Goal: Task Accomplishment & Management: Manage account settings

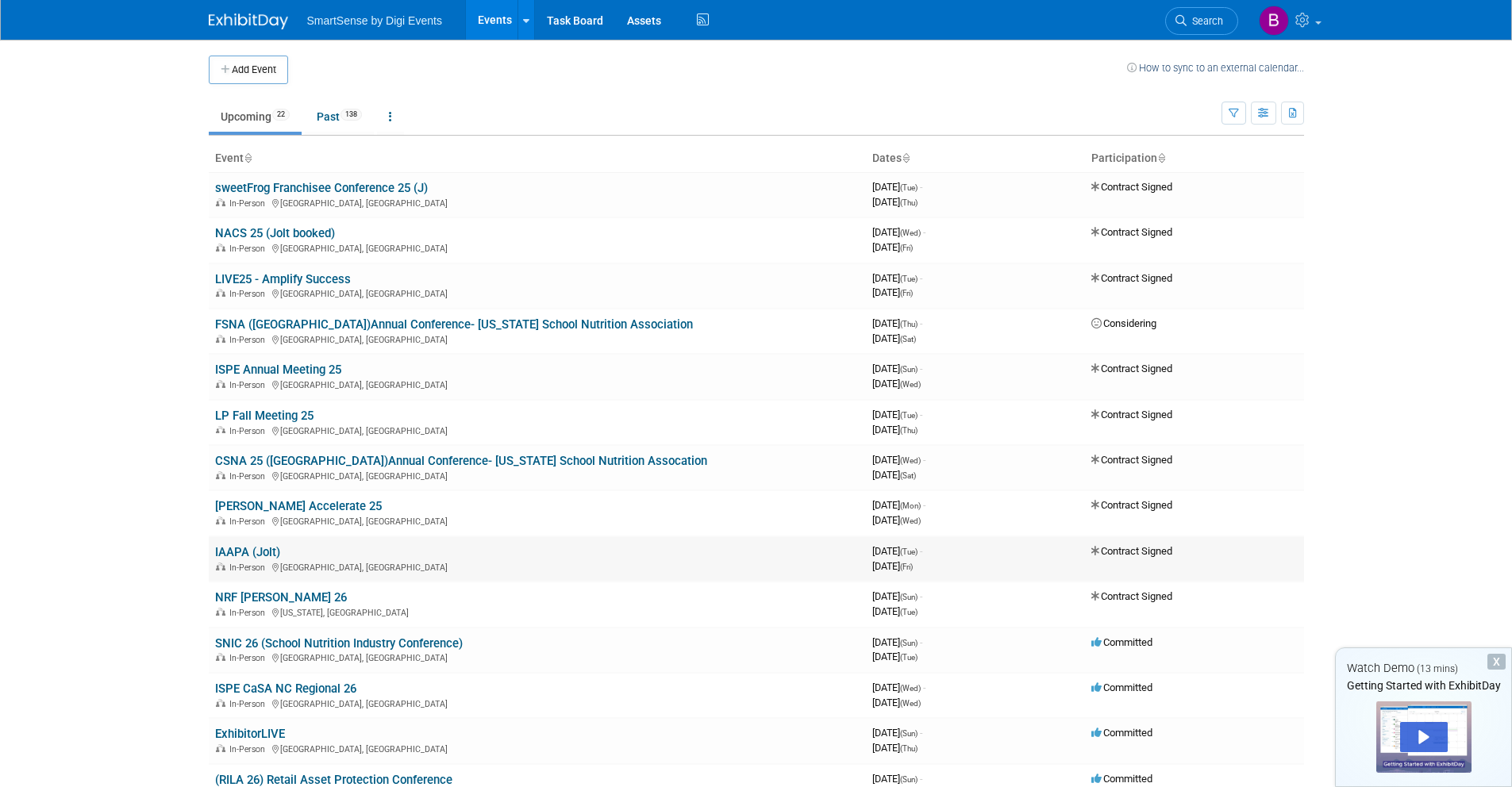
click at [260, 552] on link "IAAPA (Jolt)" at bounding box center [247, 552] width 65 height 14
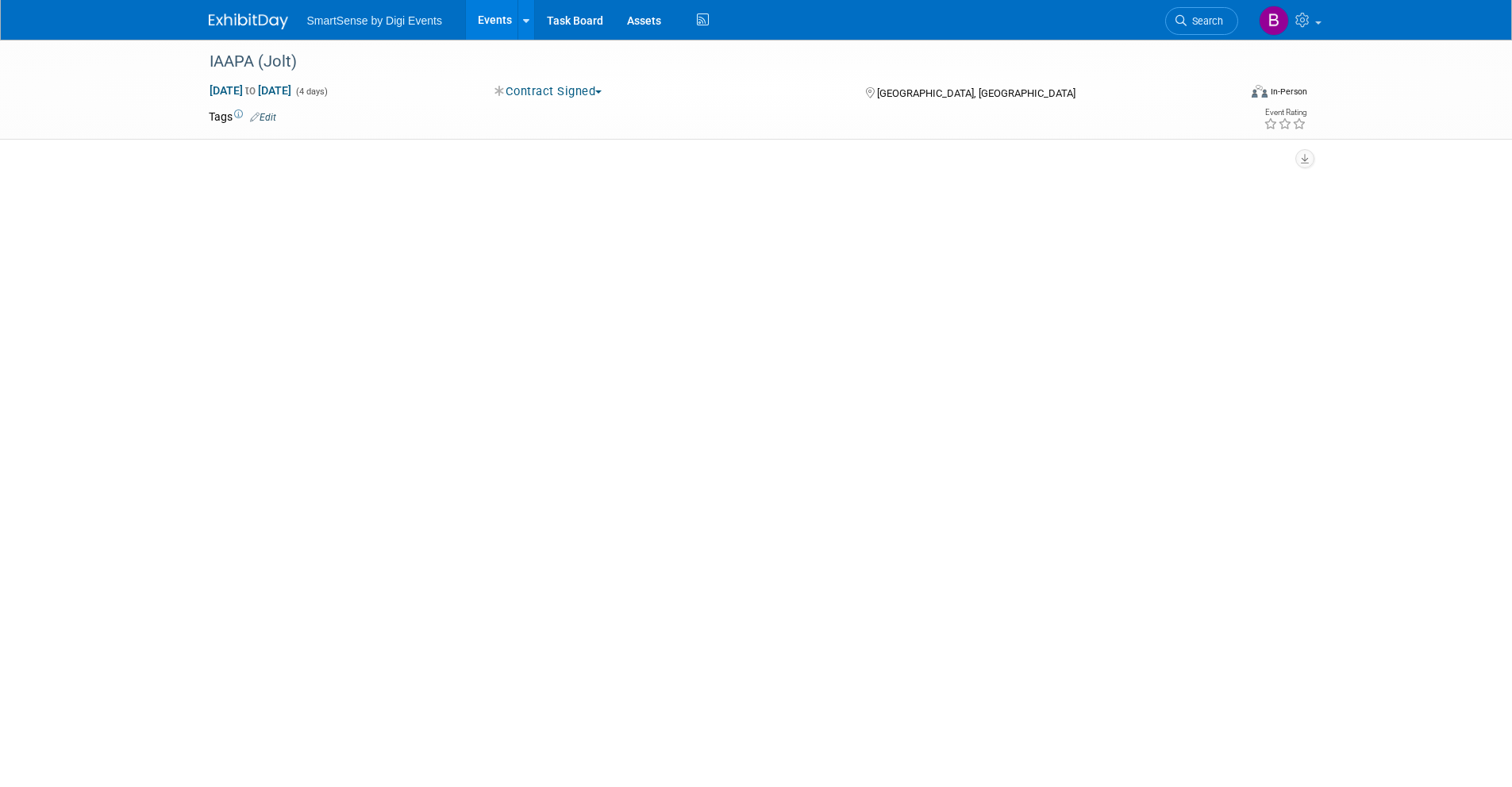
select select "Food Services"
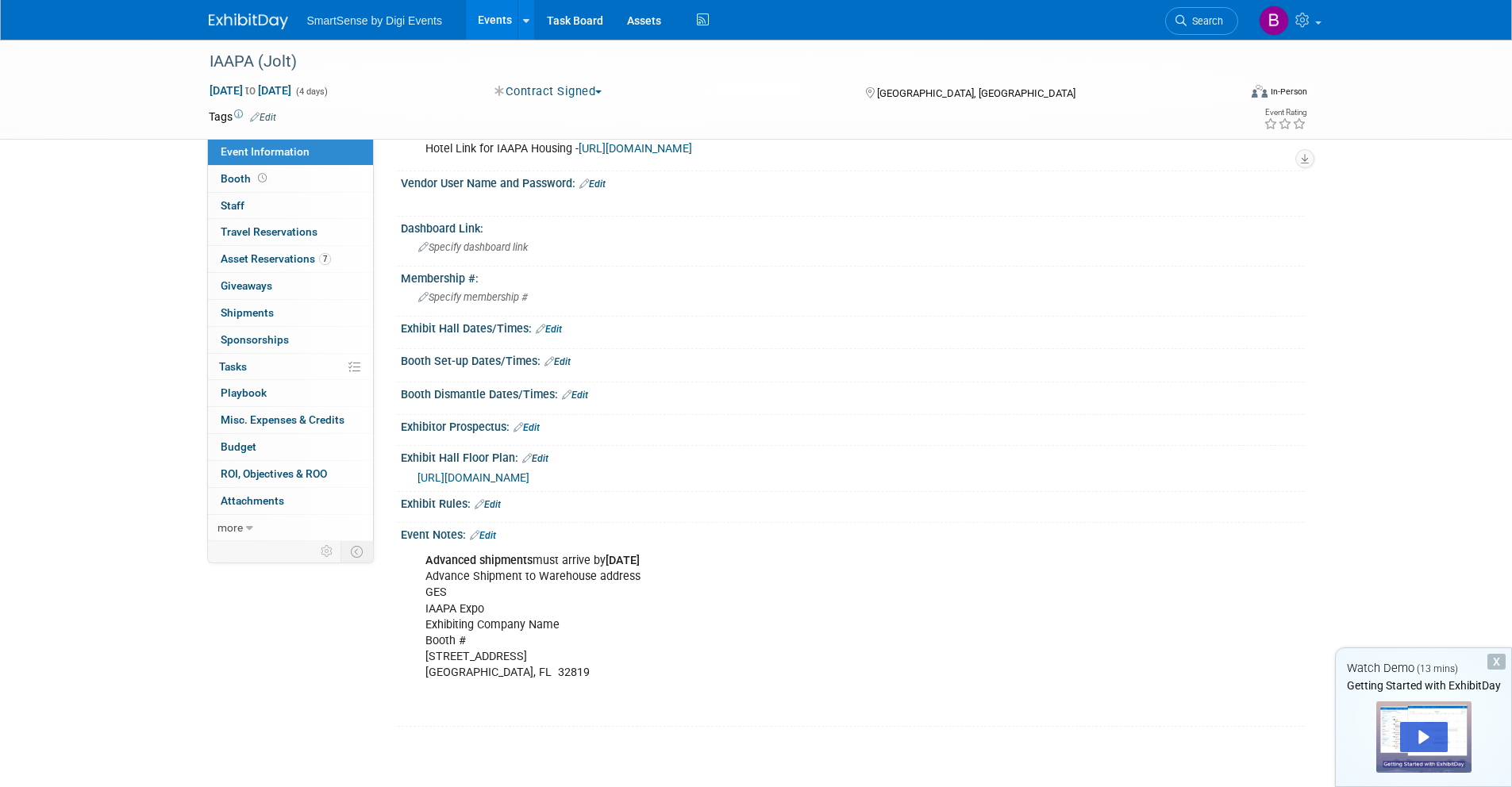
scroll to position [272, 0]
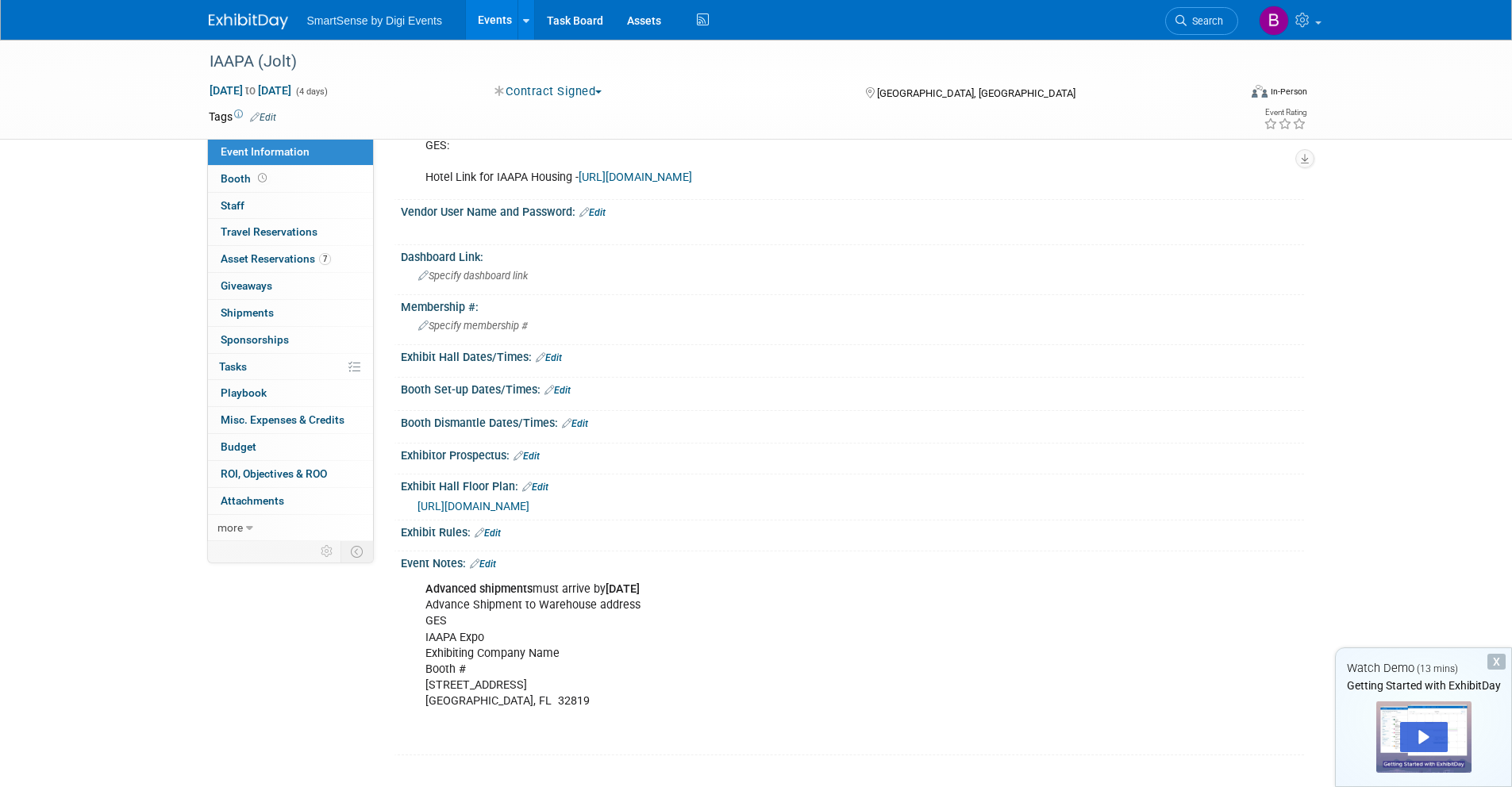
click at [554, 357] on link "Edit" at bounding box center [549, 358] width 27 height 12
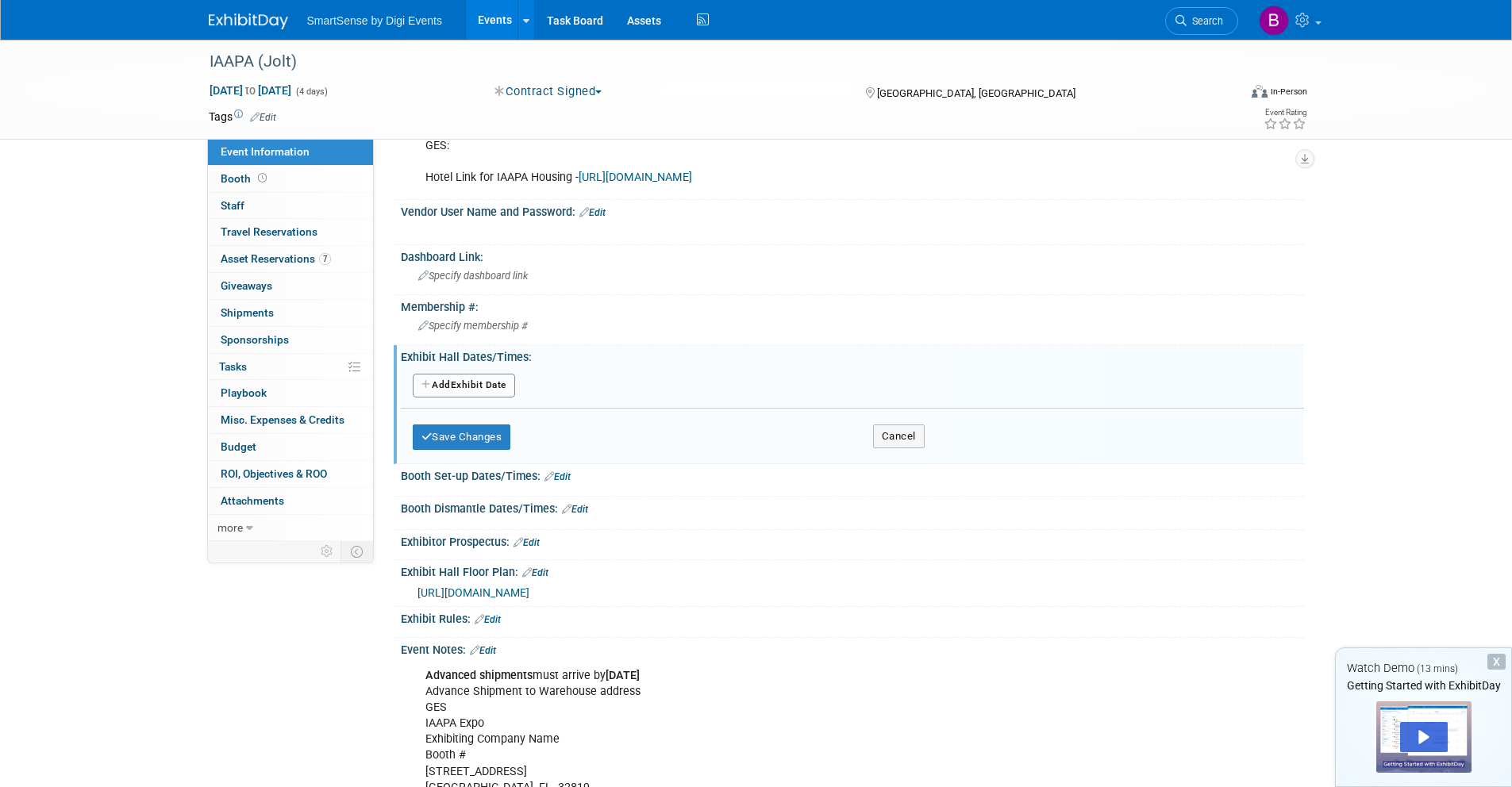
click at [471, 387] on button "Add Another Exhibit Date" at bounding box center [463, 385] width 102 height 24
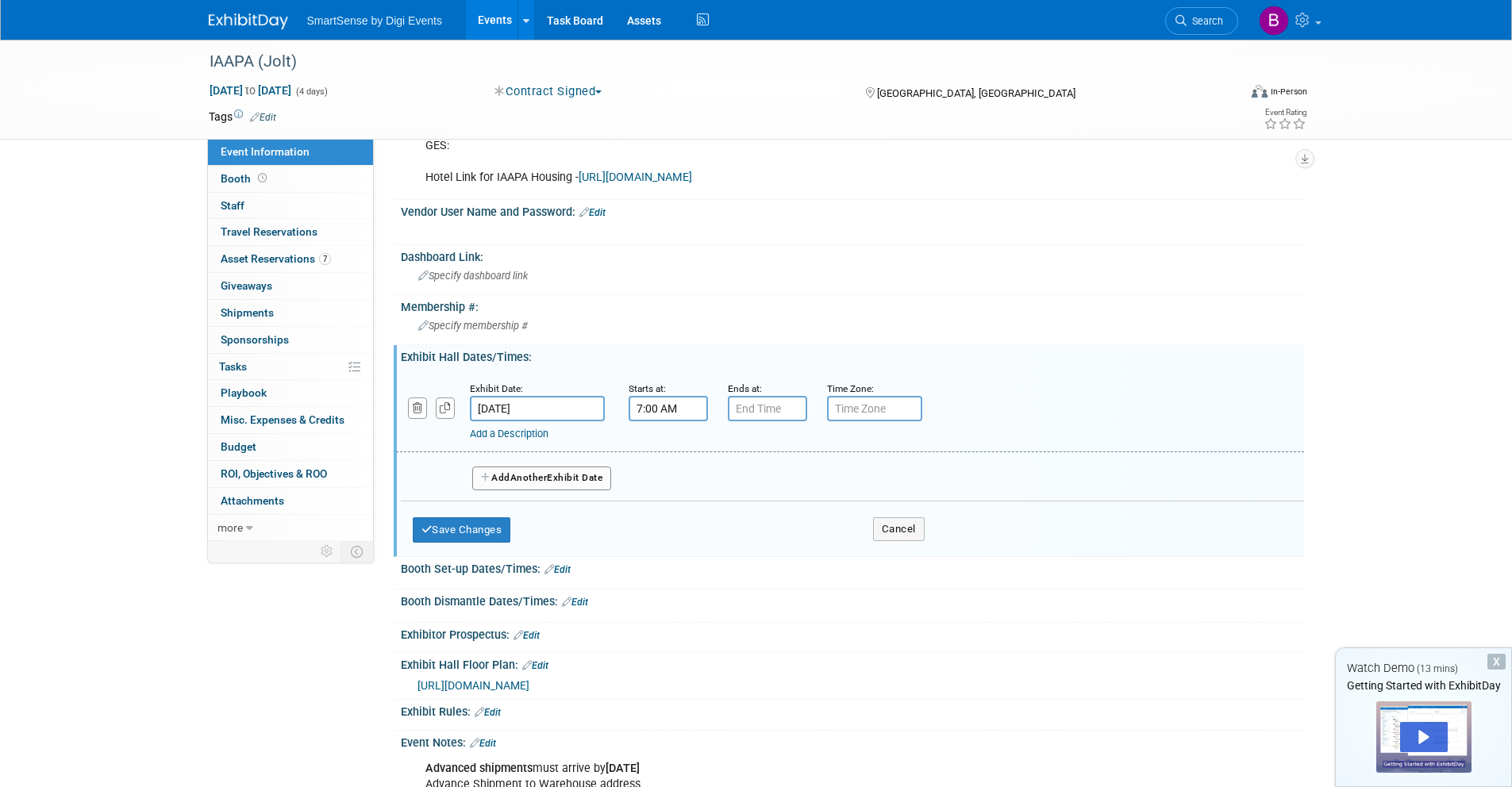
click at [676, 413] on input "7:00 AM" at bounding box center [667, 408] width 79 height 26
click at [673, 453] on span at bounding box center [665, 447] width 28 height 28
type input "10:00 AM"
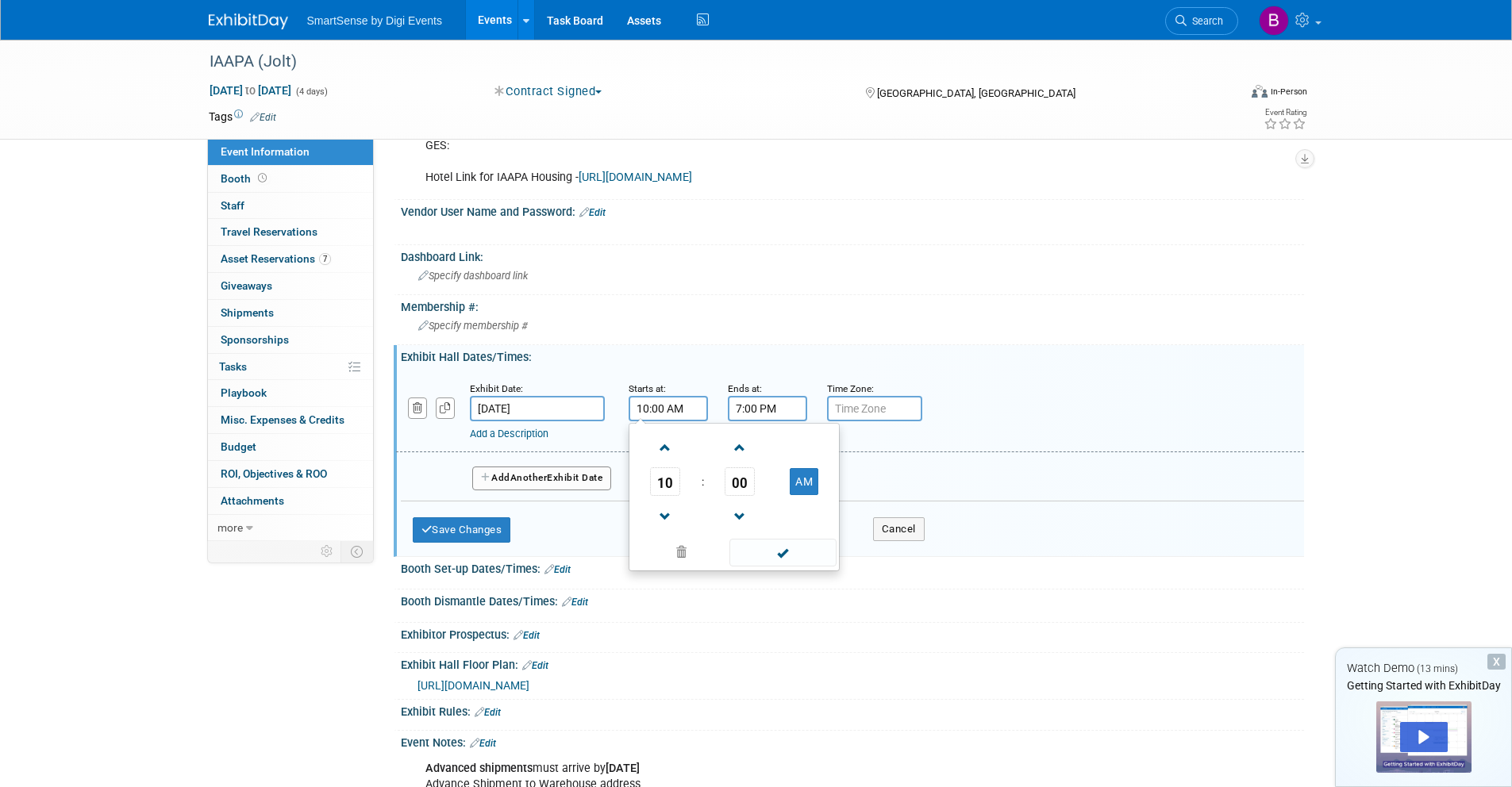
click at [751, 416] on input "7:00 PM" at bounding box center [767, 408] width 79 height 26
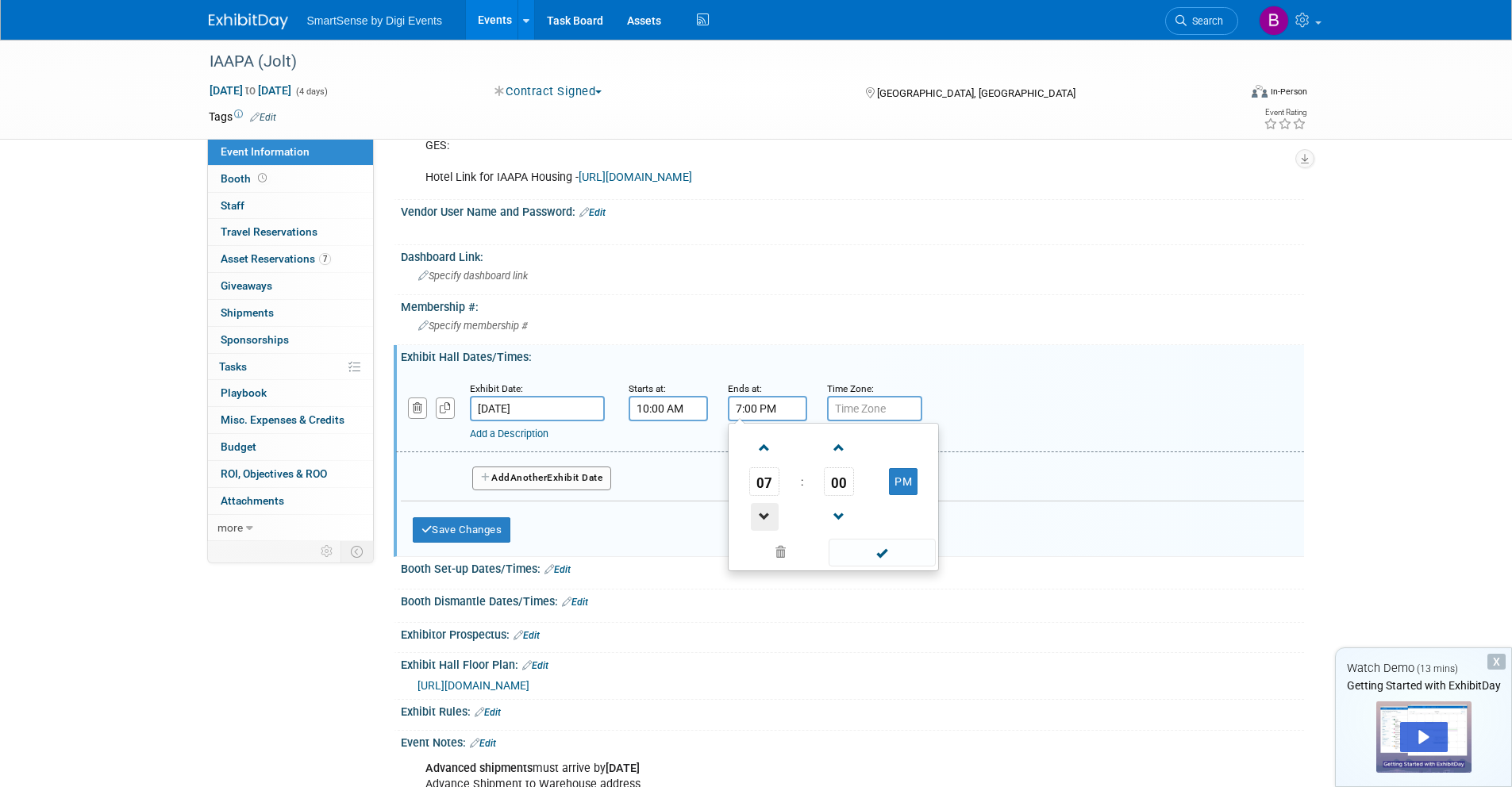
click at [773, 513] on span at bounding box center [764, 516] width 28 height 28
type input "6:00 PM"
click at [883, 557] on span at bounding box center [882, 552] width 107 height 28
drag, startPoint x: 573, startPoint y: 484, endPoint x: 541, endPoint y: 477, distance: 32.8
click at [572, 483] on button "Add Another Exhibit Date" at bounding box center [541, 478] width 139 height 24
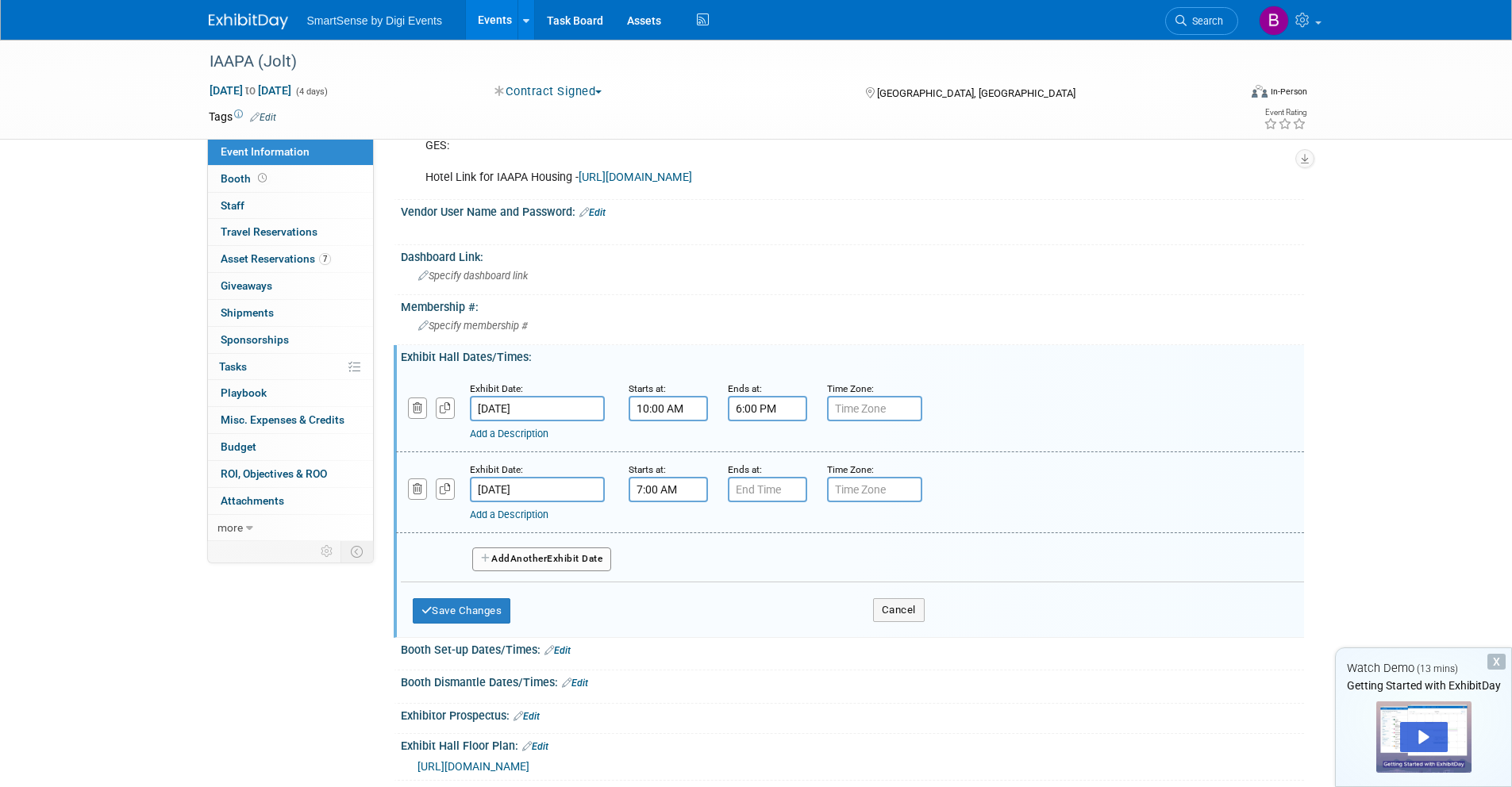
drag, startPoint x: 668, startPoint y: 483, endPoint x: 676, endPoint y: 498, distance: 17.0
click at [668, 483] on input "7:00 AM" at bounding box center [667, 490] width 79 height 26
click at [661, 524] on span at bounding box center [665, 528] width 28 height 28
click at [664, 524] on span at bounding box center [665, 528] width 28 height 28
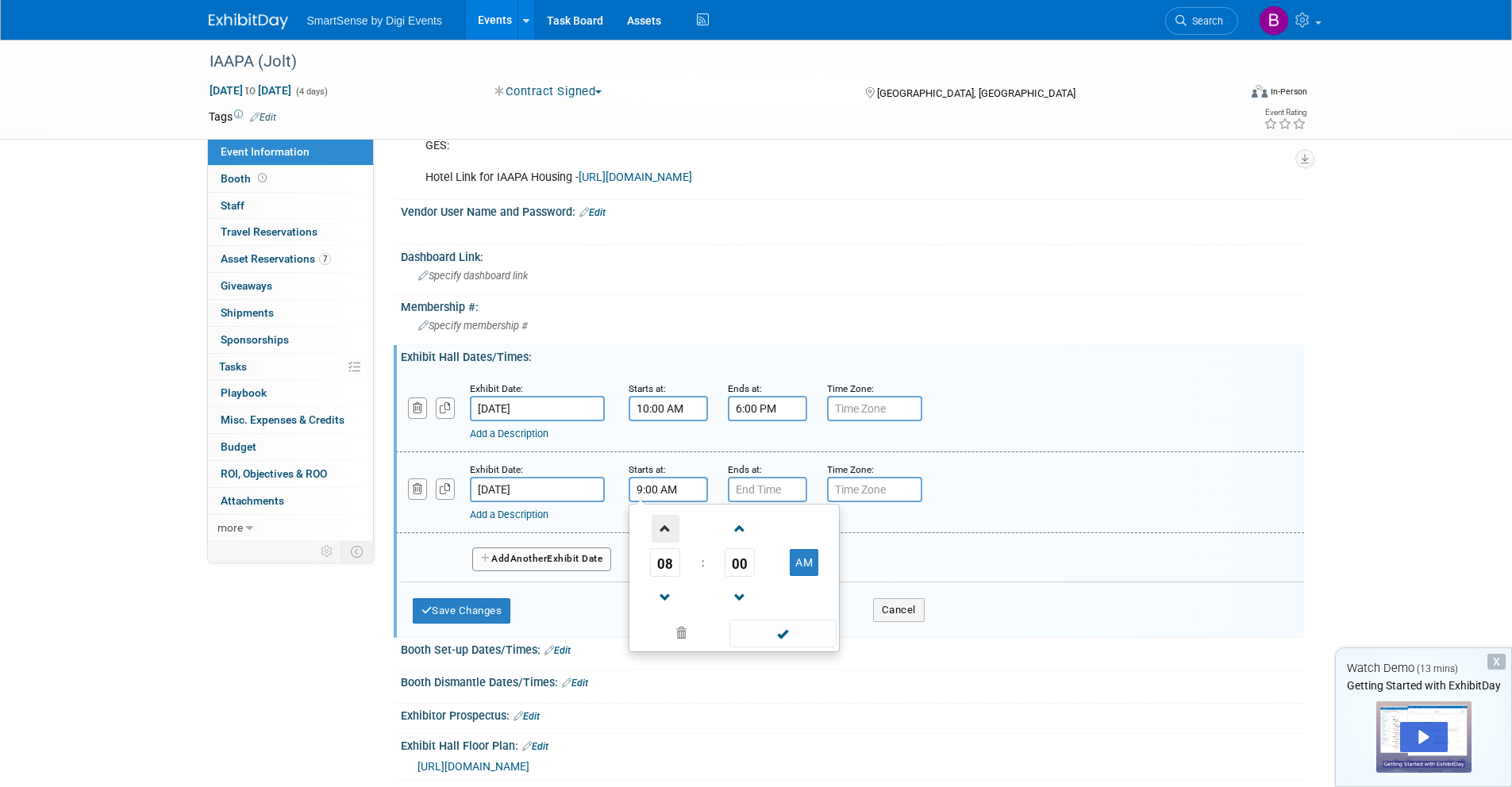
type input "10:00 AM"
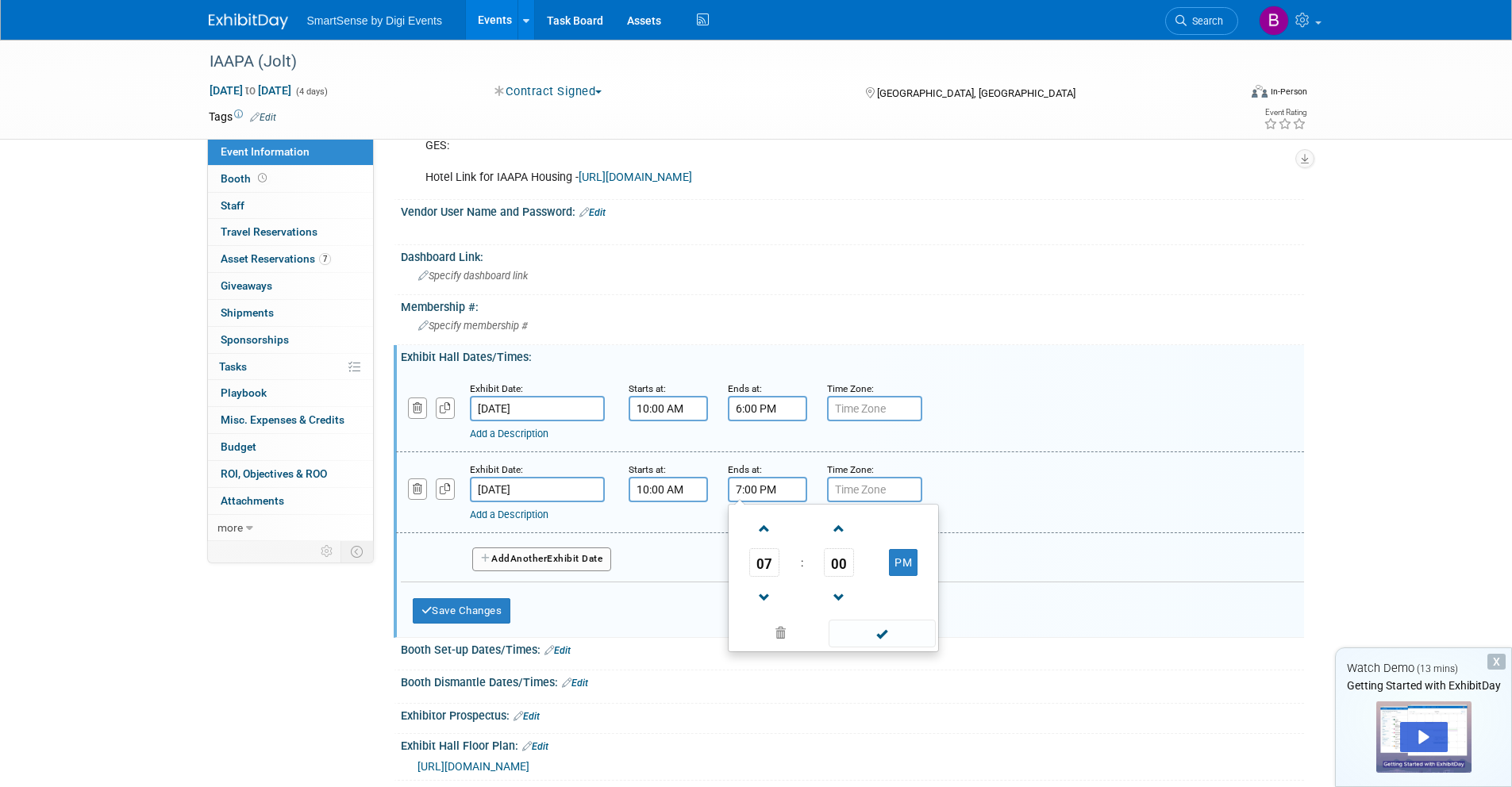
click at [767, 488] on input "7:00 PM" at bounding box center [767, 490] width 79 height 26
click at [768, 591] on span at bounding box center [764, 597] width 28 height 28
type input "6:00 PM"
click at [869, 633] on span at bounding box center [882, 634] width 107 height 28
click at [530, 562] on span "Another" at bounding box center [529, 558] width 37 height 12
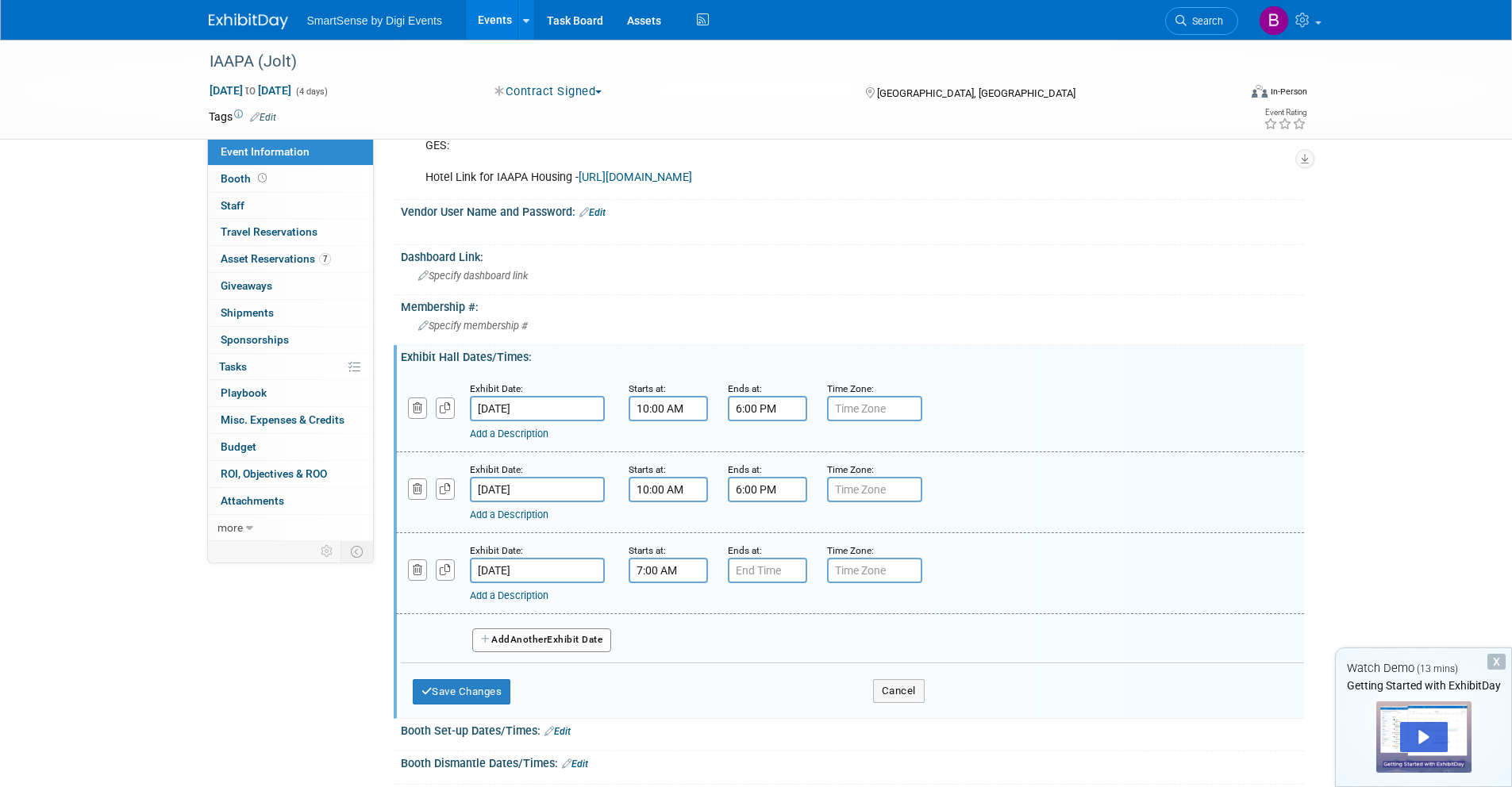
click at [673, 563] on input "7:00 AM" at bounding box center [667, 571] width 79 height 26
click at [662, 610] on span at bounding box center [665, 610] width 28 height 28
click at [665, 610] on span at bounding box center [665, 610] width 28 height 28
click at [665, 610] on span at bounding box center [665, 610] width 28 height 28
type input "10:00 AM"
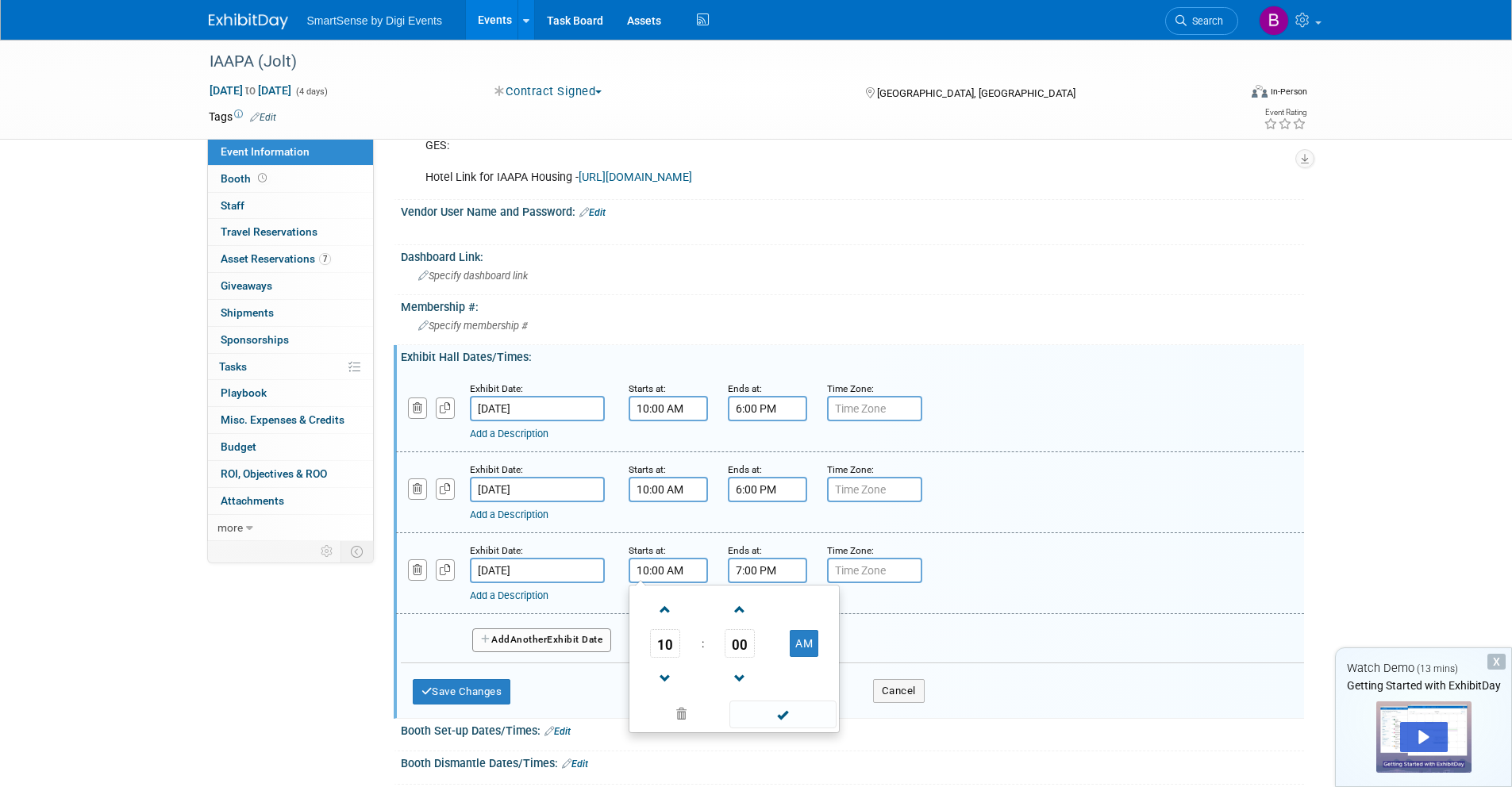
click at [756, 575] on input "7:00 PM" at bounding box center [767, 571] width 79 height 26
click at [778, 679] on link at bounding box center [764, 678] width 30 height 41
type input "6:00 PM"
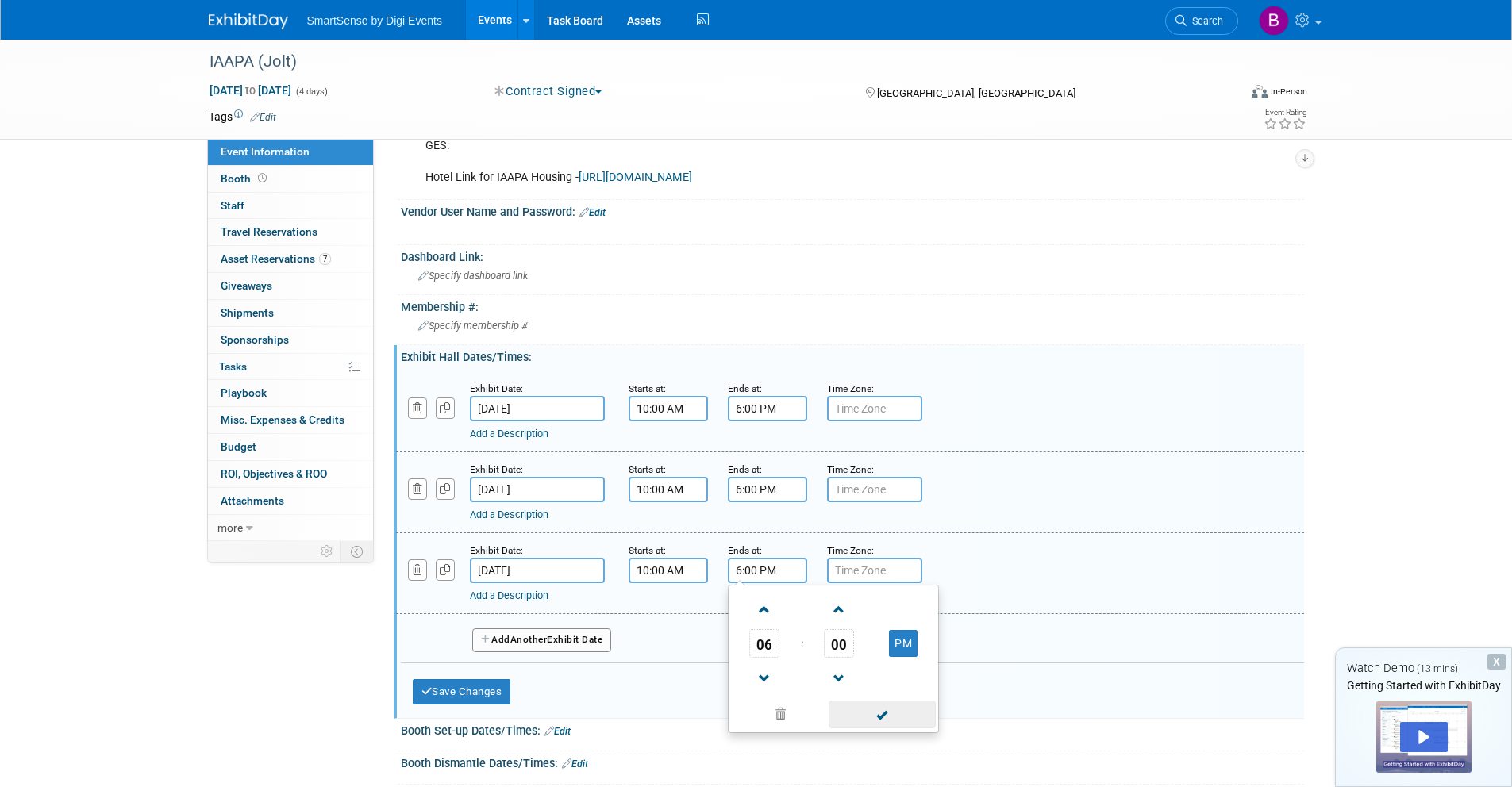
click at [884, 710] on span at bounding box center [882, 714] width 107 height 28
click at [554, 642] on button "Add Another Exhibit Date" at bounding box center [541, 640] width 139 height 24
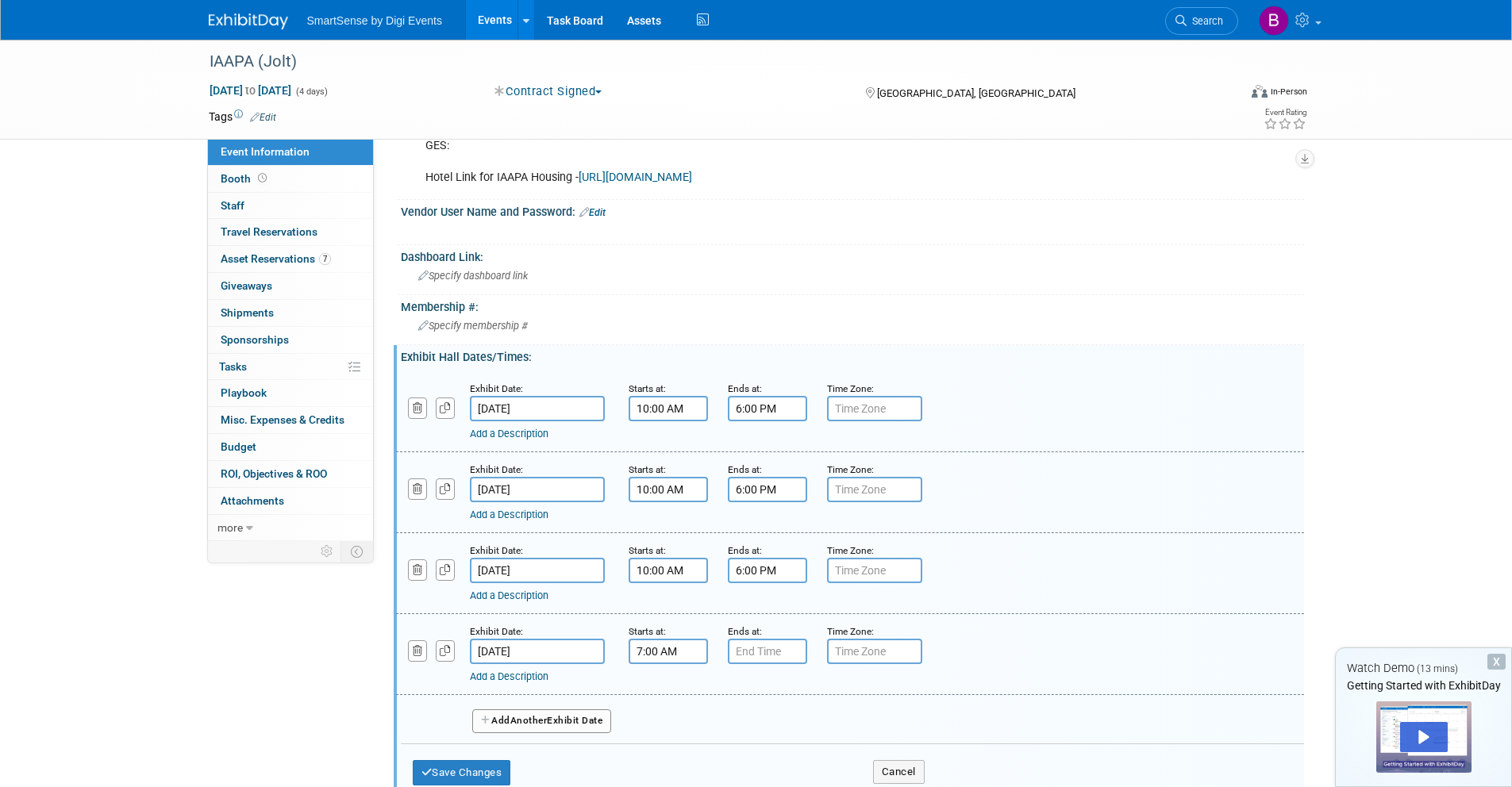
click at [658, 651] on input "7:00 AM" at bounding box center [667, 651] width 79 height 26
click at [663, 685] on span at bounding box center [665, 690] width 28 height 28
click at [664, 685] on span at bounding box center [665, 690] width 28 height 28
drag, startPoint x: 666, startPoint y: 686, endPoint x: 688, endPoint y: 686, distance: 22.0
click at [666, 686] on span at bounding box center [665, 690] width 28 height 28
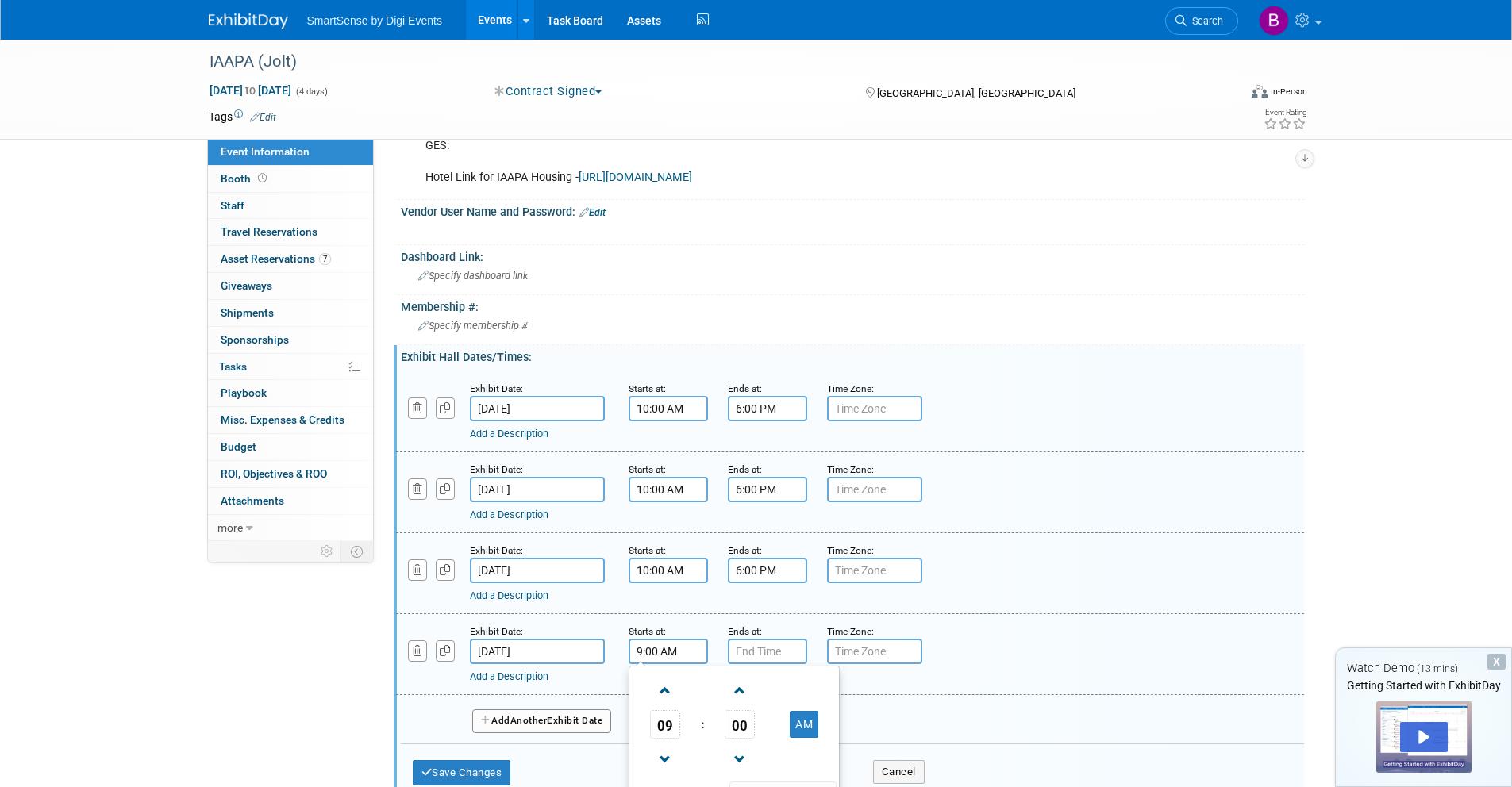
type input "10:00 AM"
click at [750, 652] on input "7:00 PM" at bounding box center [767, 651] width 79 height 26
click at [776, 748] on span at bounding box center [764, 759] width 28 height 28
click at [776, 749] on span at bounding box center [764, 759] width 28 height 28
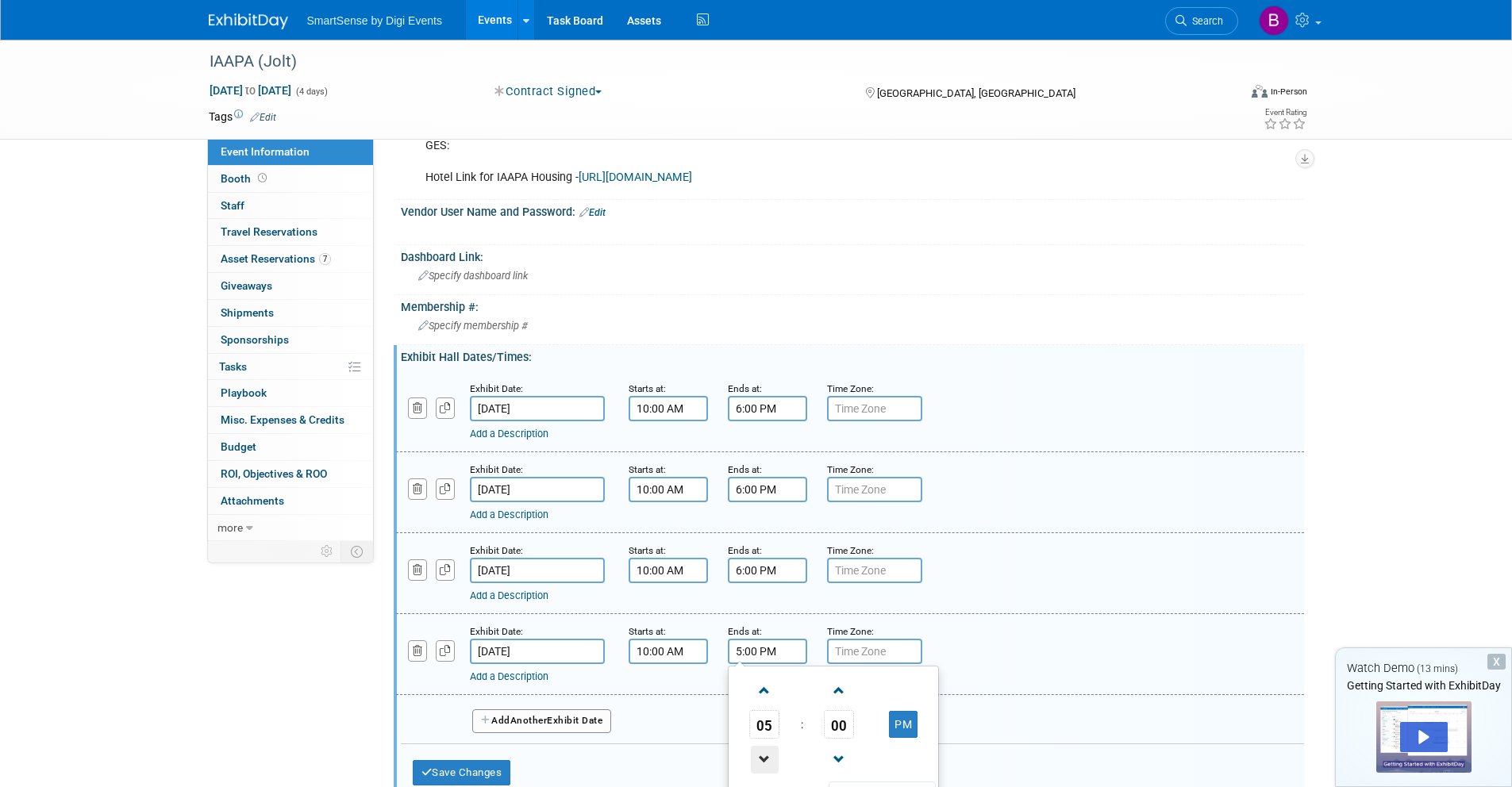
type input "4:00 PM"
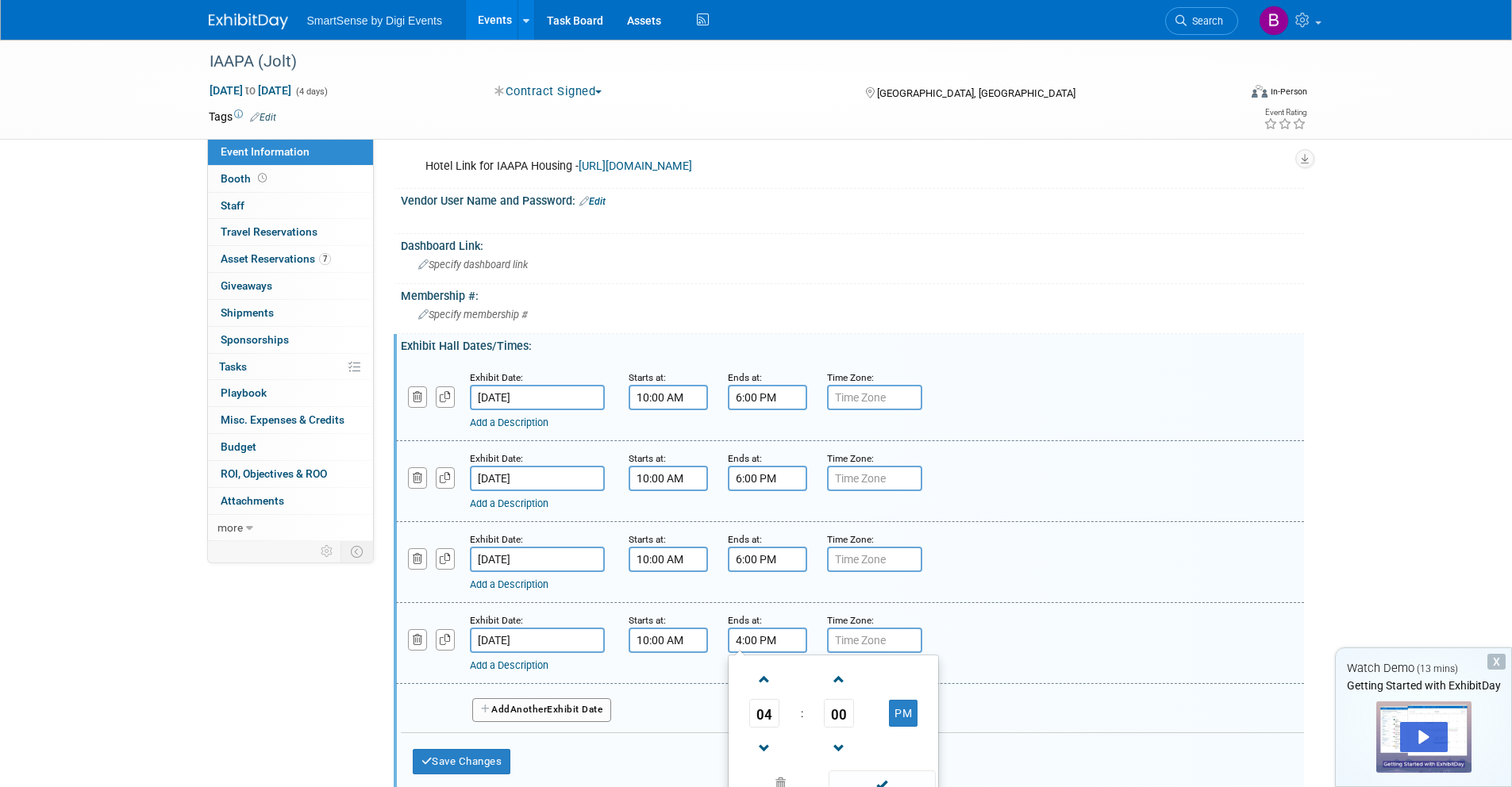
scroll to position [296, 0]
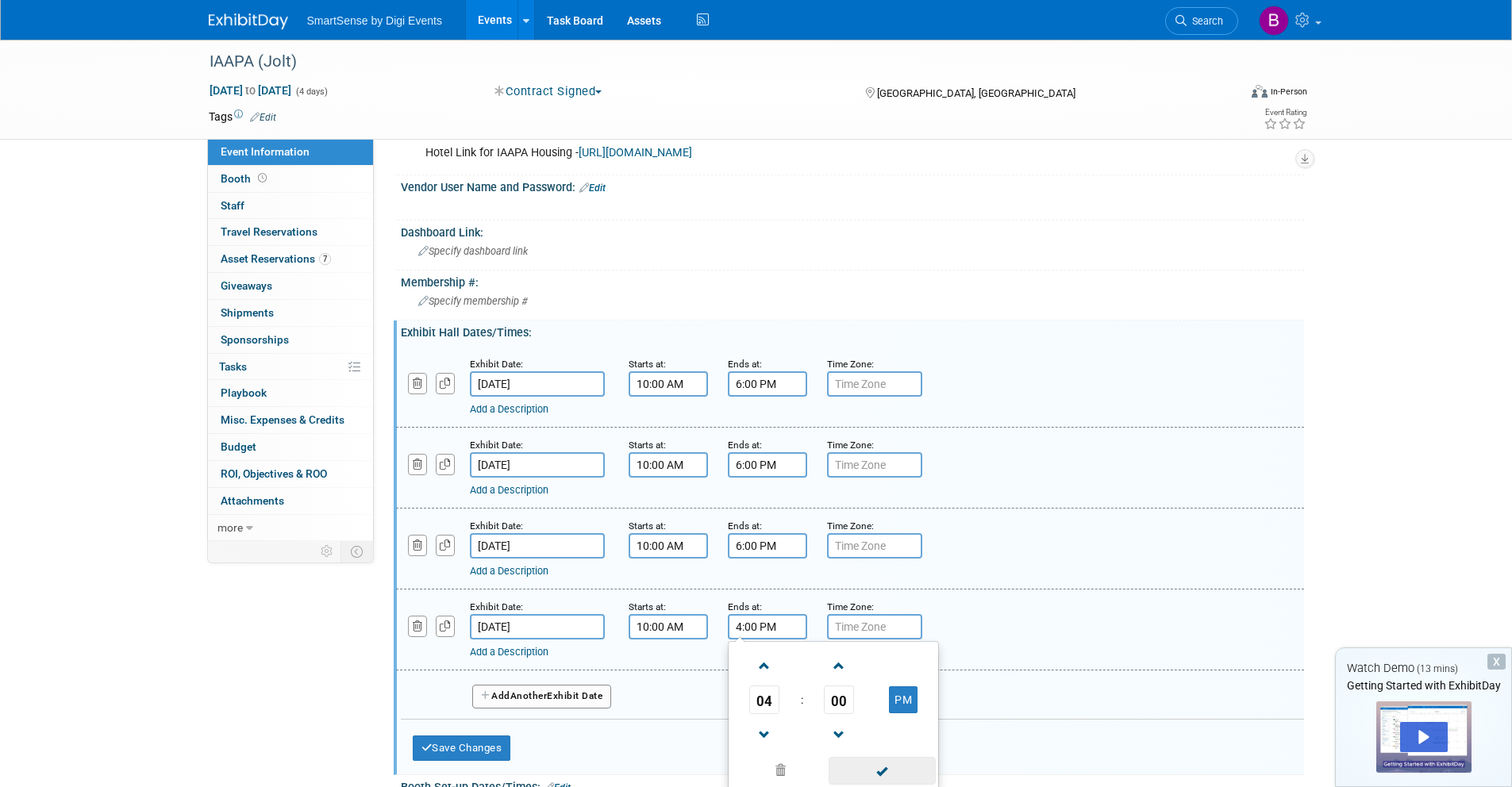
click at [916, 770] on span at bounding box center [882, 770] width 107 height 28
drag, startPoint x: 492, startPoint y: 749, endPoint x: 491, endPoint y: 740, distance: 9.1
click at [492, 748] on button "Save Changes" at bounding box center [461, 748] width 98 height 26
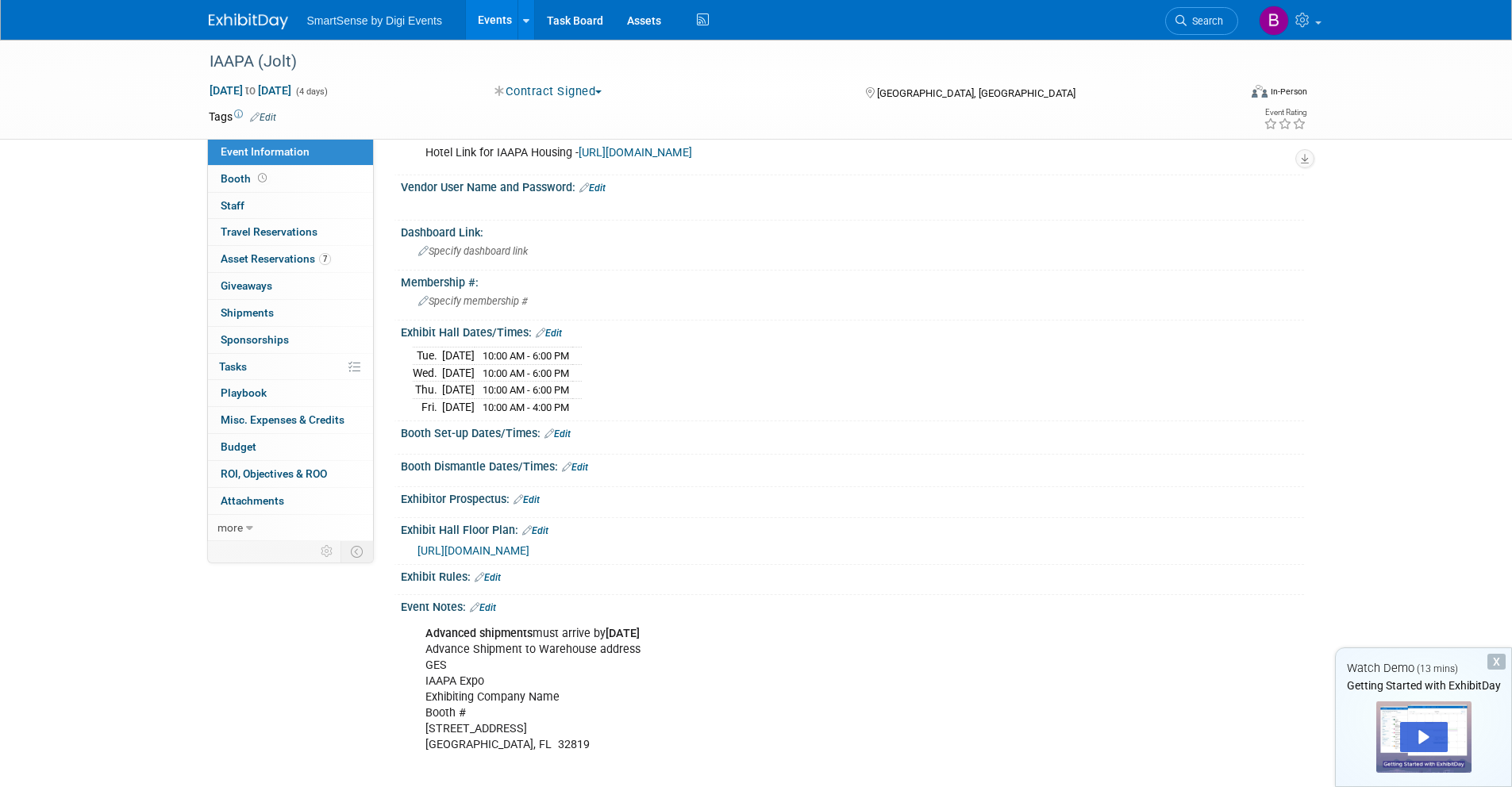
click at [552, 435] on icon at bounding box center [549, 434] width 10 height 11
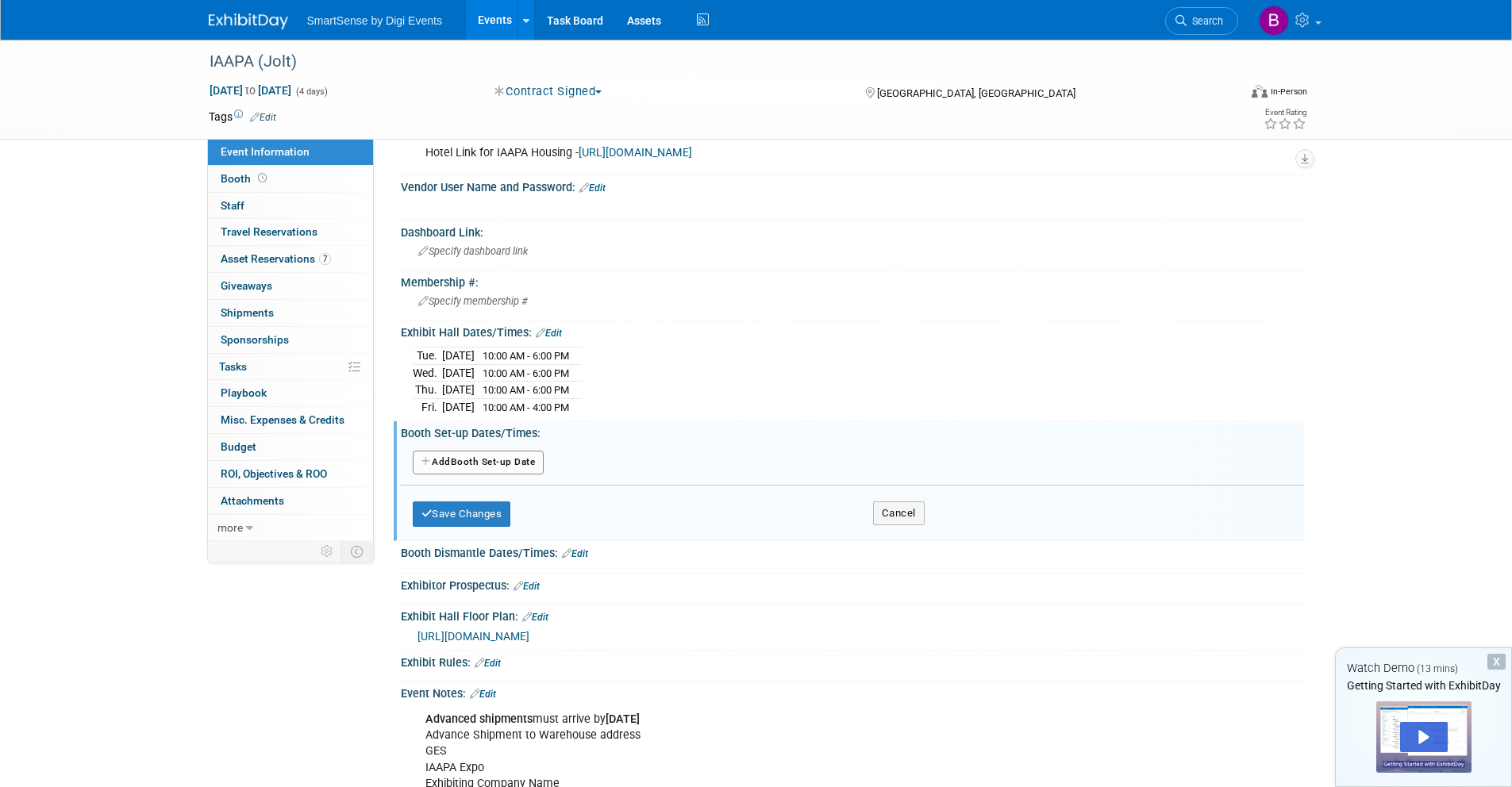
click at [503, 463] on button "Add Another Booth Set-up Date" at bounding box center [478, 462] width 131 height 24
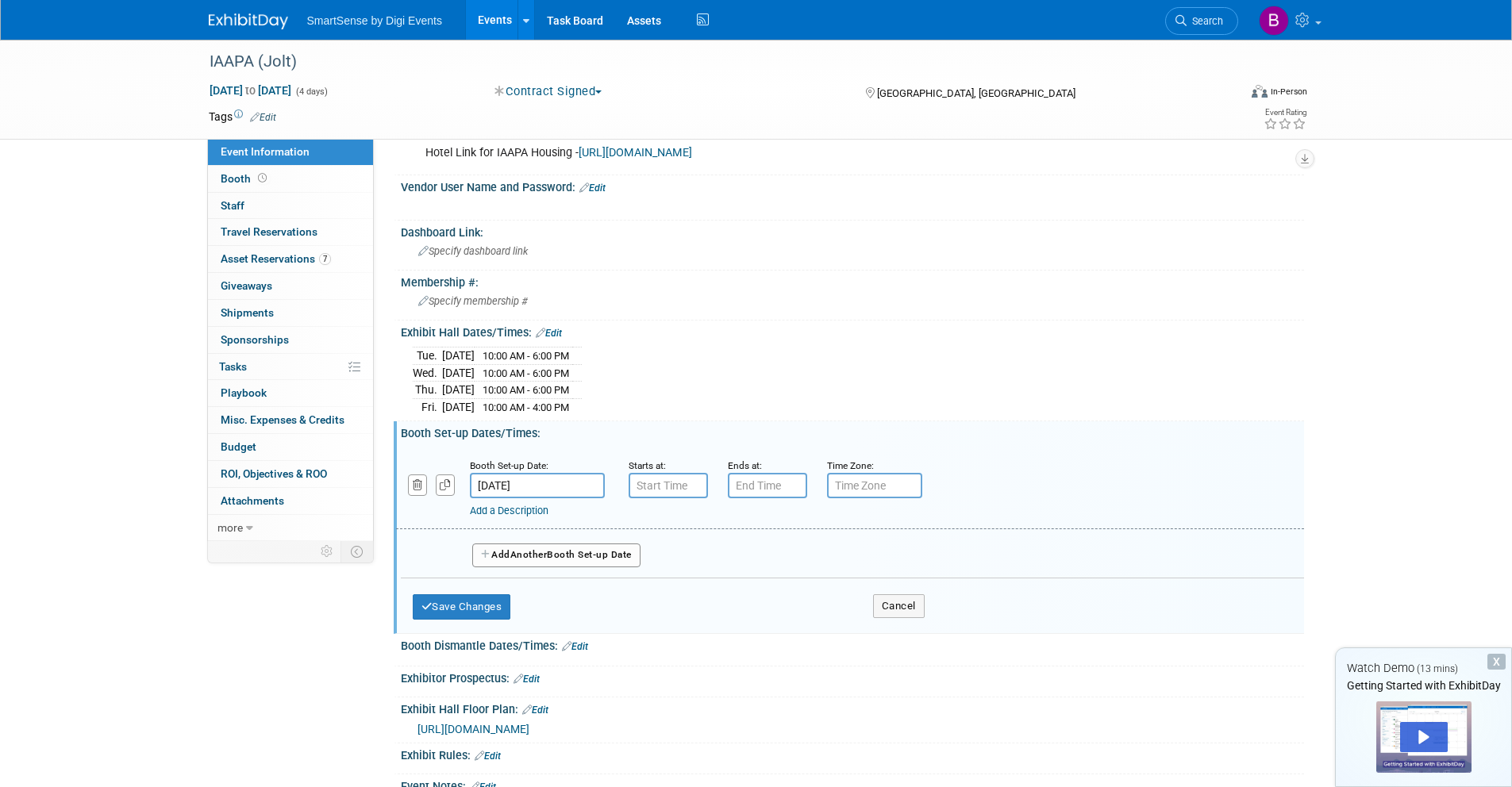
click at [519, 480] on input "Nov 18, 2025" at bounding box center [537, 485] width 135 height 26
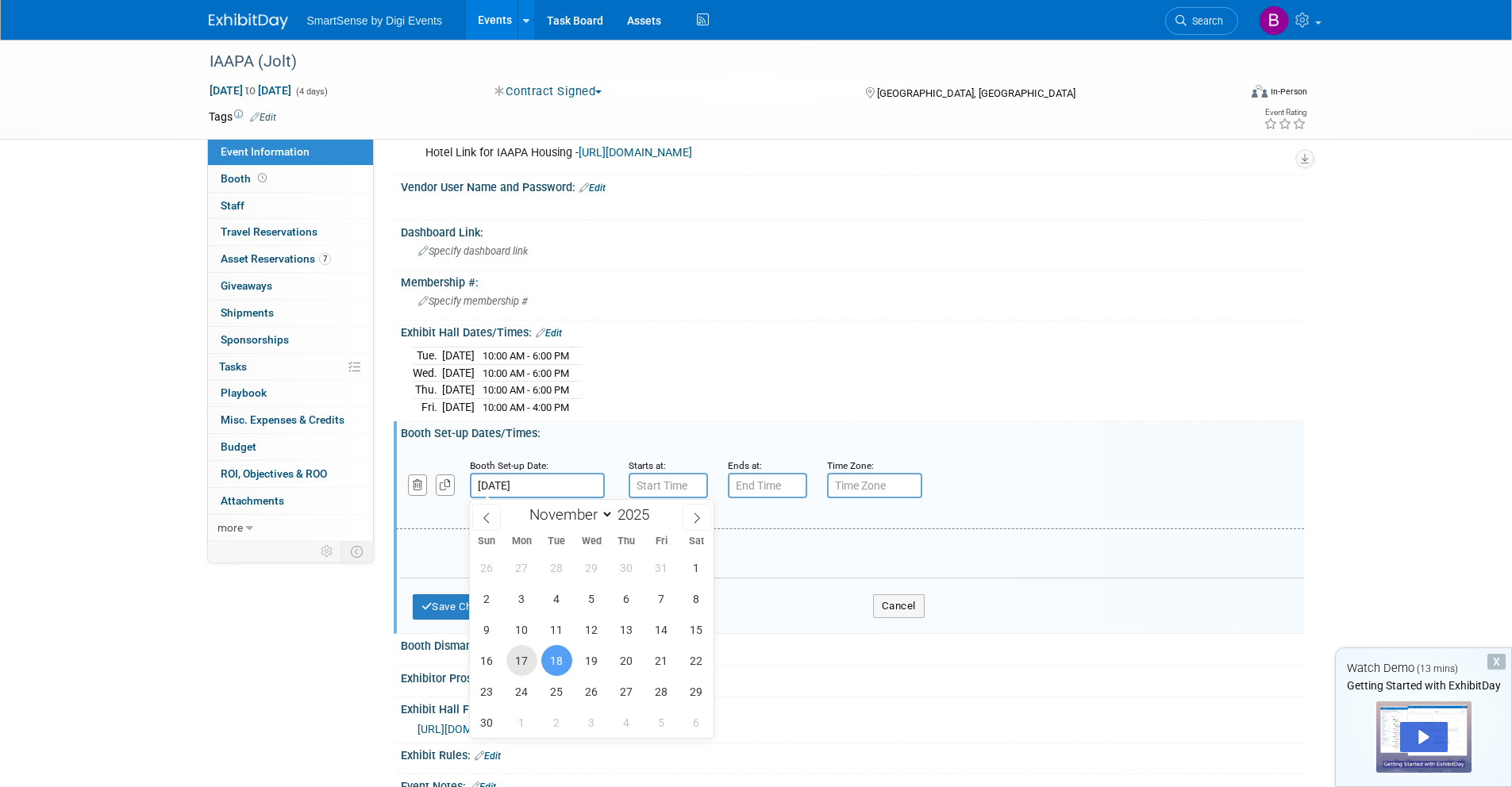
drag, startPoint x: 522, startPoint y: 663, endPoint x: 542, endPoint y: 635, distance: 34.4
click at [523, 662] on span "17" at bounding box center [522, 660] width 31 height 31
type input "Nov 17, 2025"
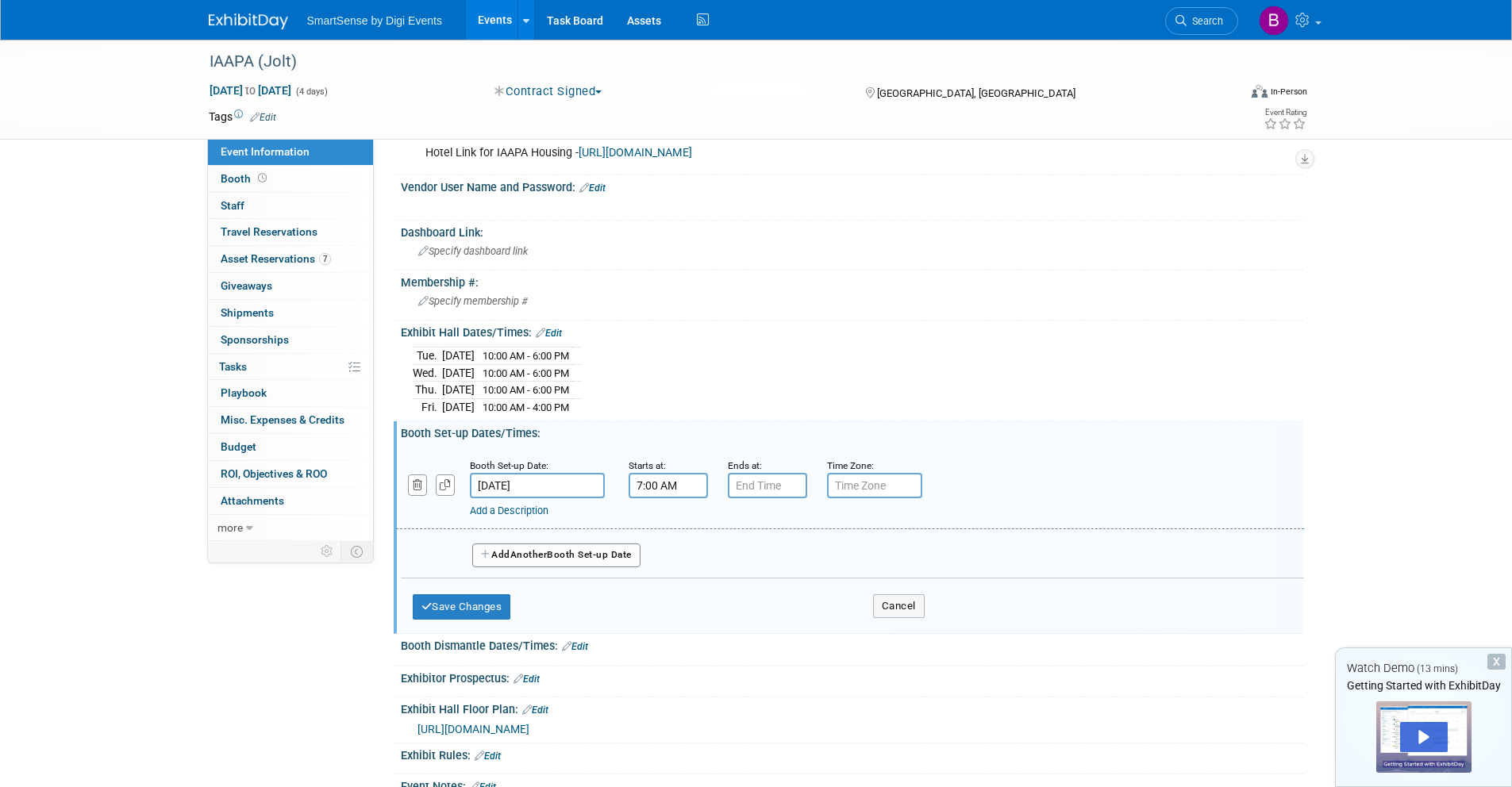
click at [651, 488] on input "7:00 AM" at bounding box center [667, 485] width 79 height 26
click at [665, 536] on span at bounding box center [665, 524] width 28 height 28
type input "9:00 AM"
click at [744, 486] on input "7:00 PM" at bounding box center [767, 485] width 79 height 26
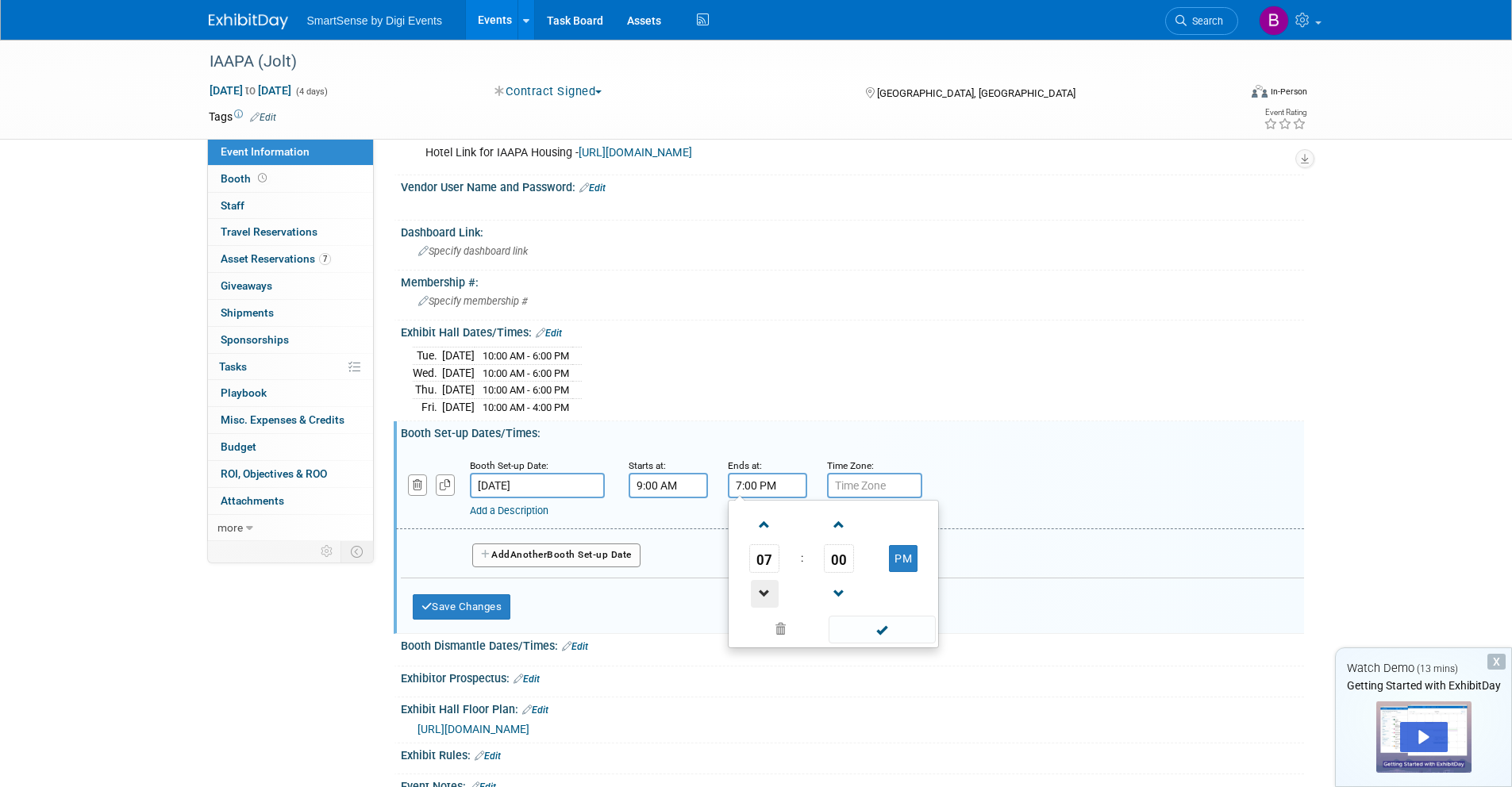
click at [760, 587] on span at bounding box center [764, 594] width 28 height 28
click at [760, 586] on span at bounding box center [764, 594] width 28 height 28
type input "5:00 PM"
click at [868, 624] on span at bounding box center [882, 629] width 107 height 28
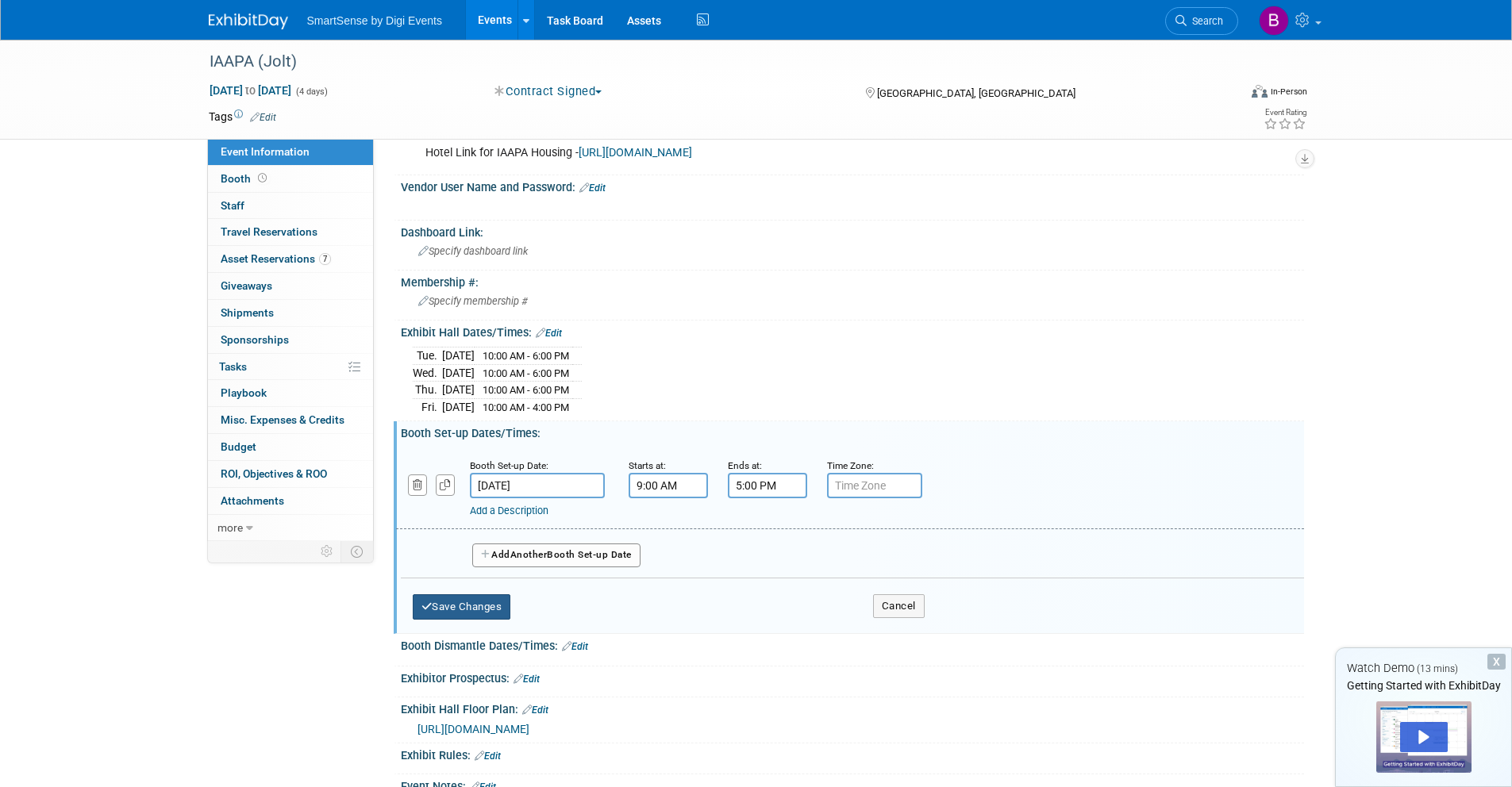
click at [500, 615] on button "Save Changes" at bounding box center [461, 607] width 98 height 26
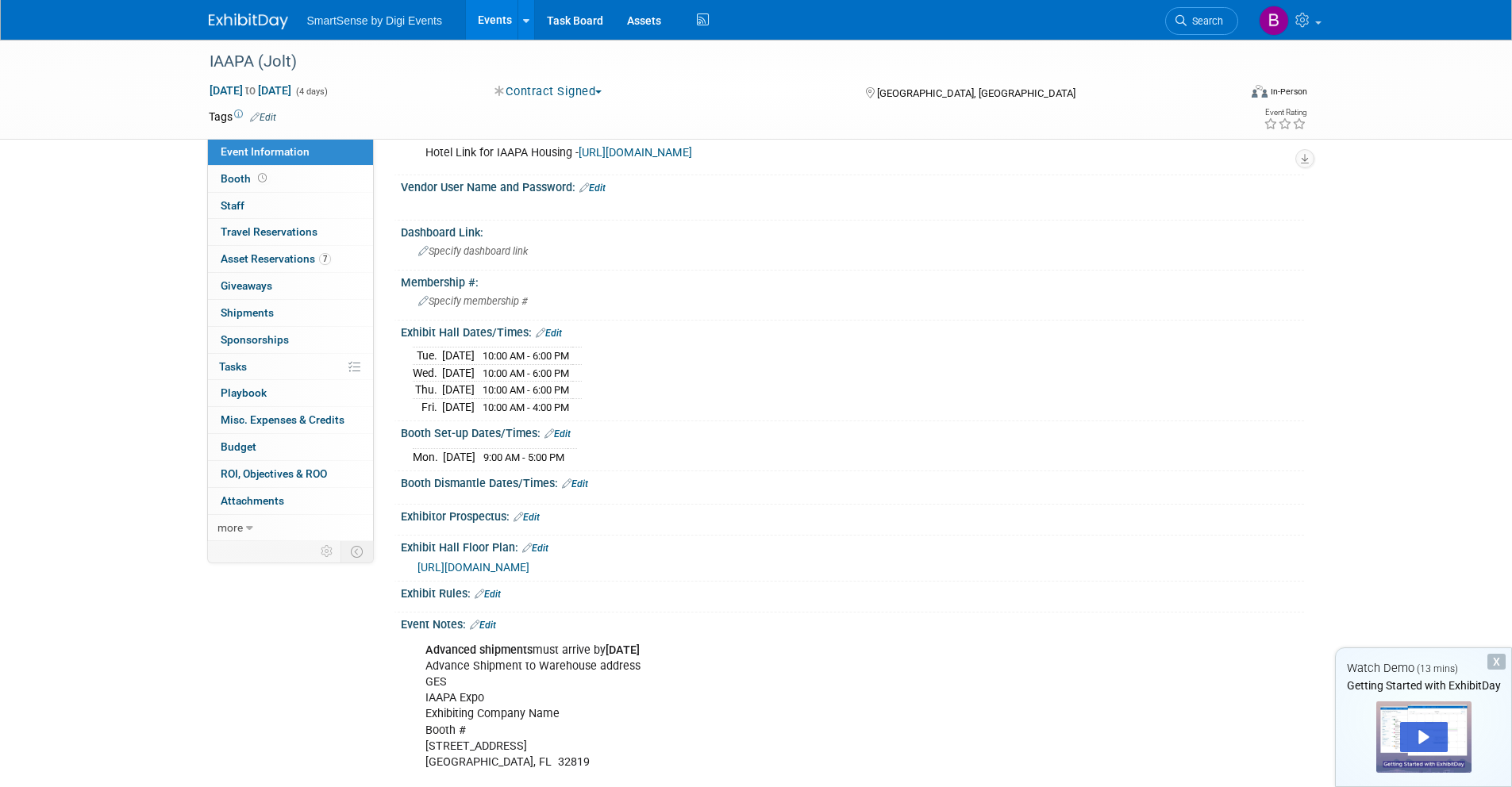
click at [579, 481] on link "Edit" at bounding box center [575, 484] width 27 height 12
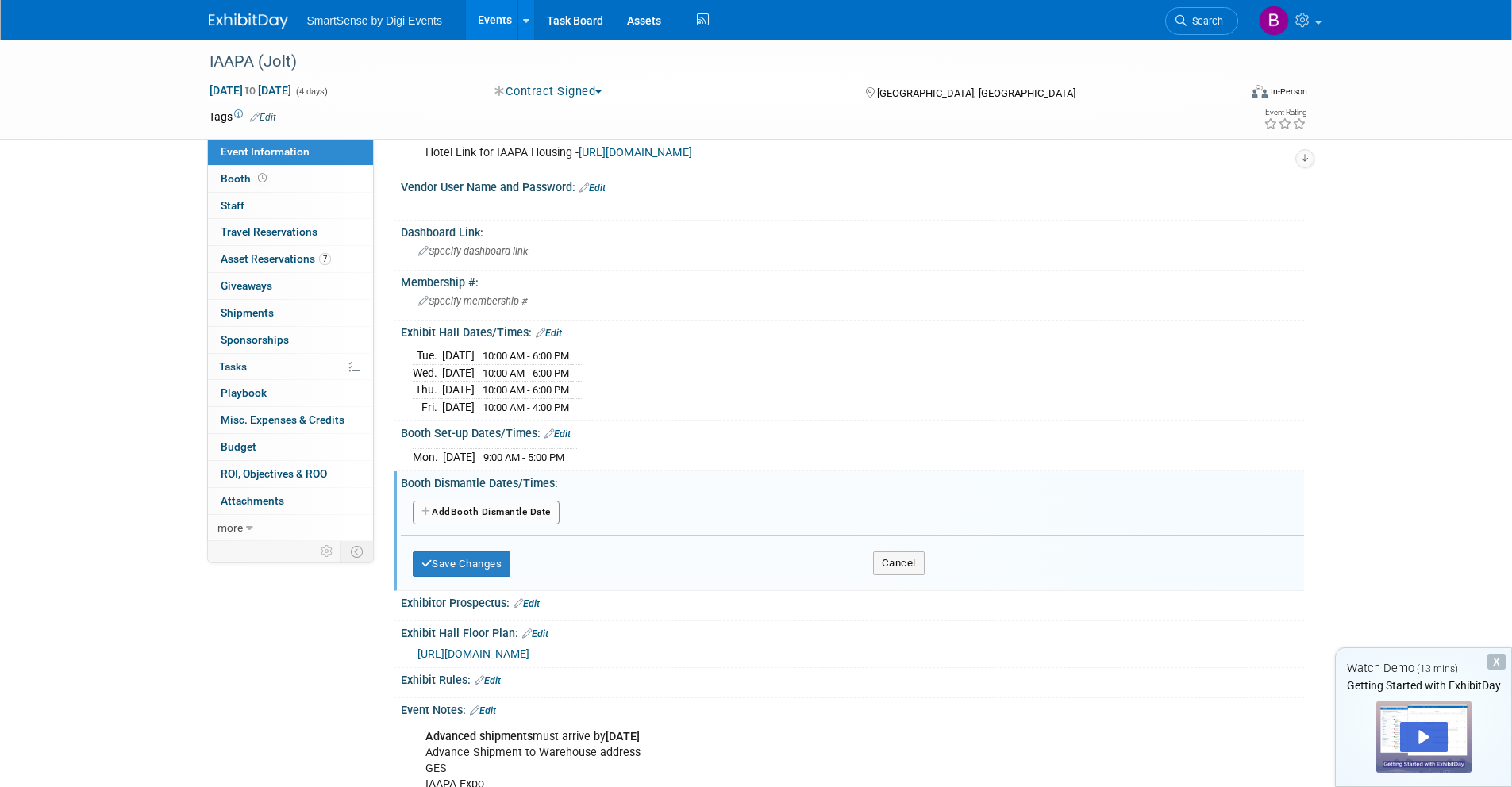
click at [504, 510] on button "Add Another Booth Dismantle Date" at bounding box center [485, 512] width 146 height 24
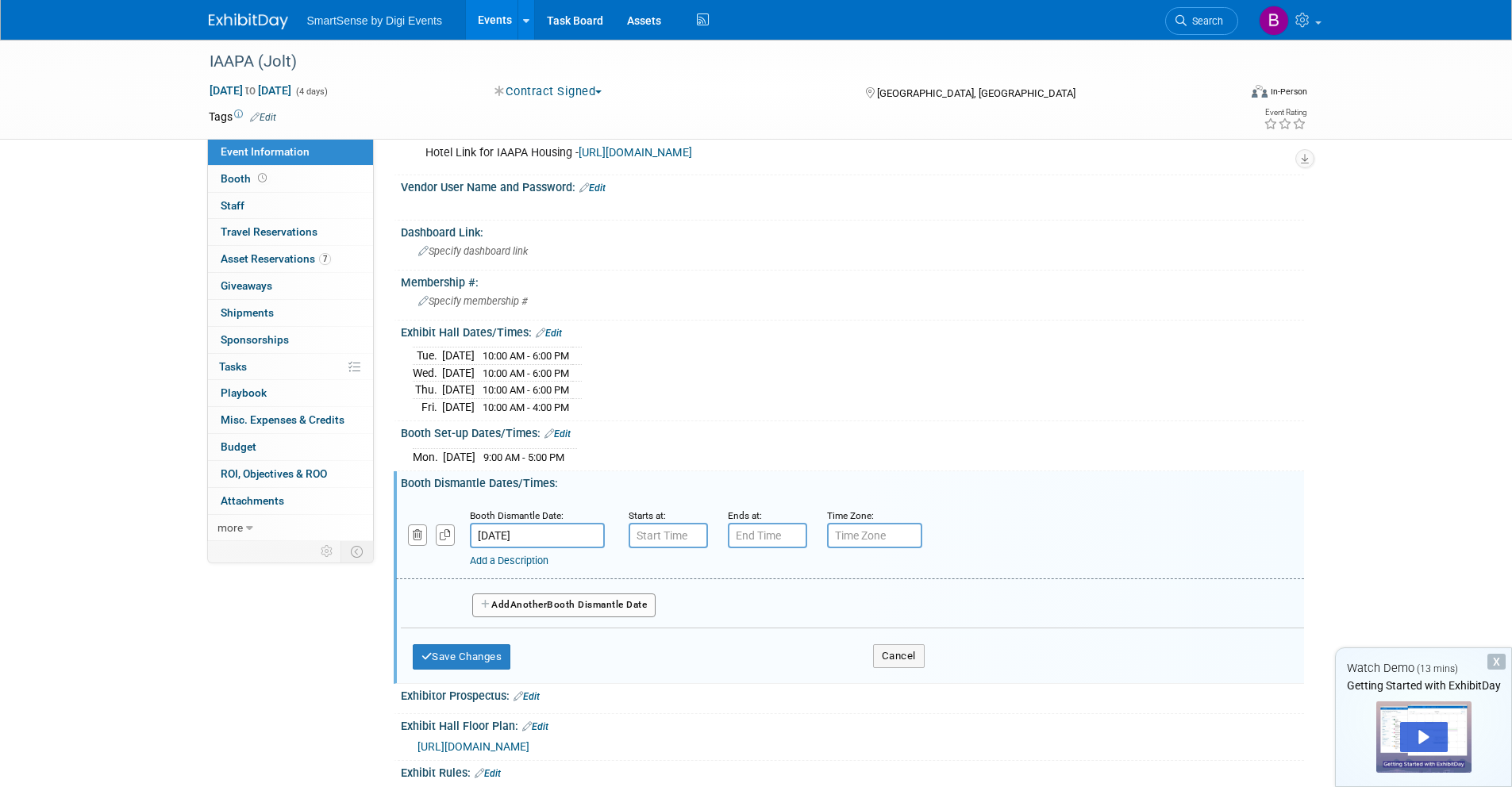
click at [557, 538] on input "Nov 21, 2025" at bounding box center [537, 535] width 135 height 26
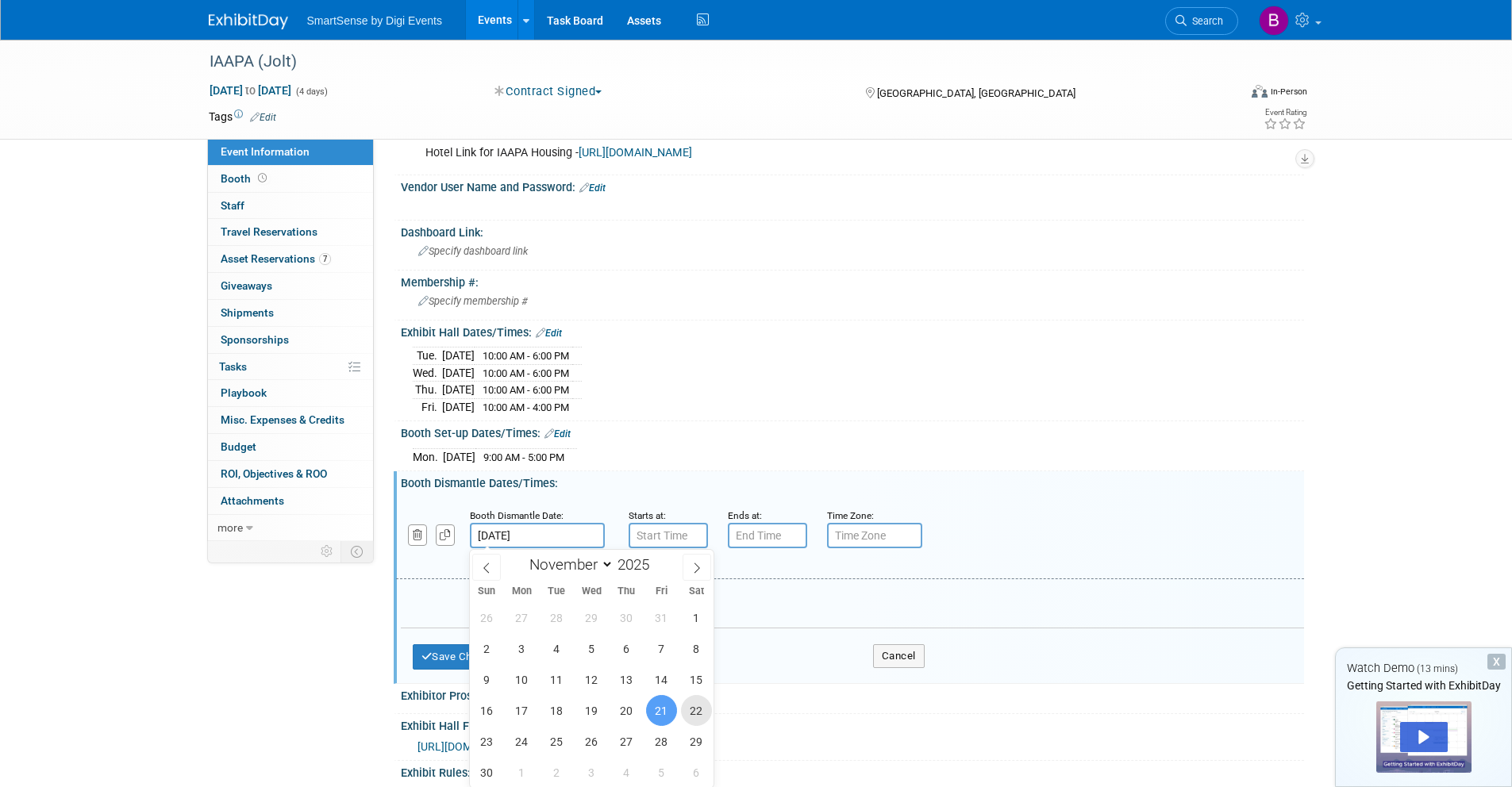
drag, startPoint x: 690, startPoint y: 714, endPoint x: 688, endPoint y: 698, distance: 16.1
click at [690, 712] on span "22" at bounding box center [696, 710] width 31 height 31
type input "Nov 22, 2025"
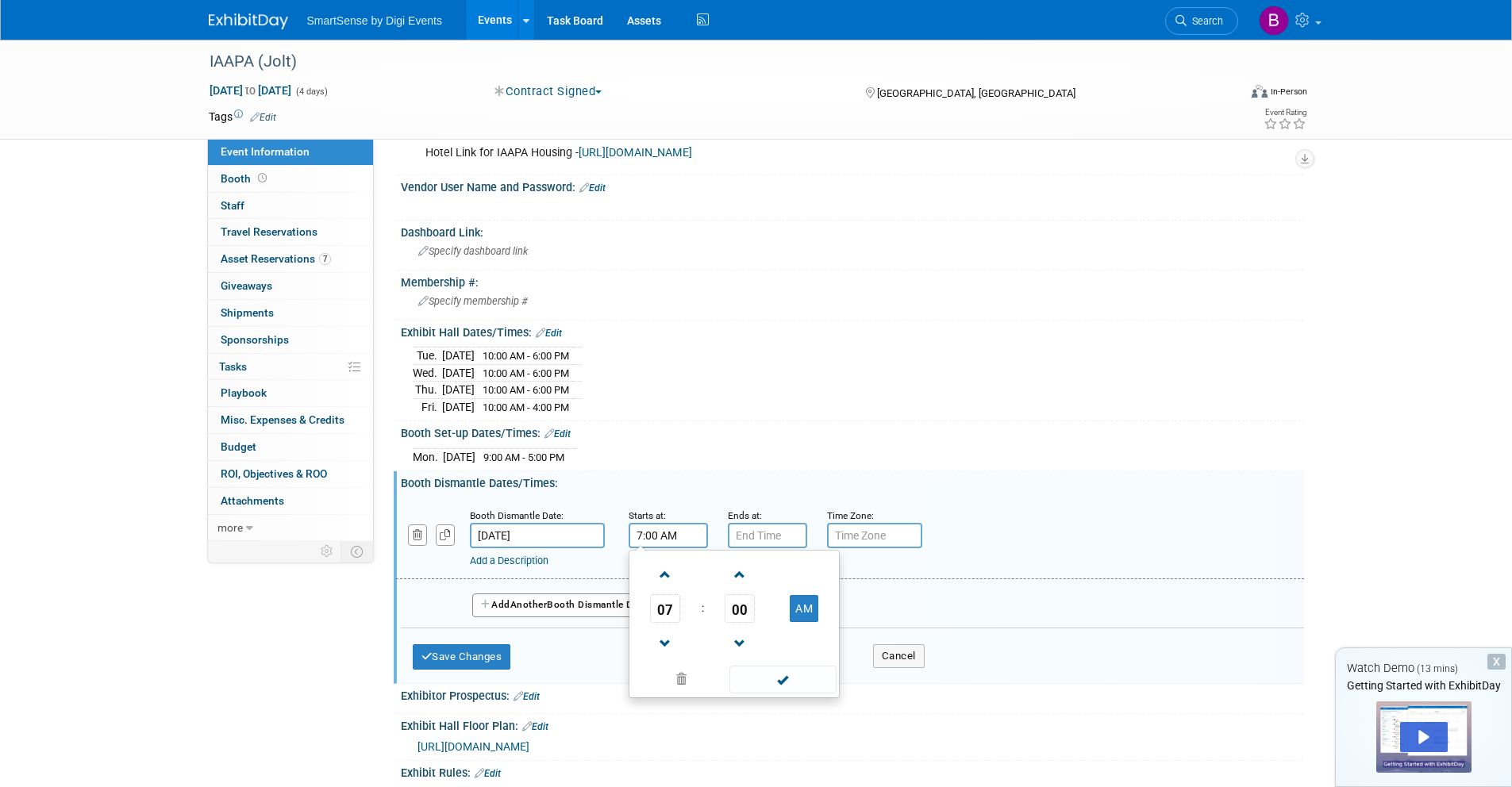
click at [666, 534] on input "7:00 AM" at bounding box center [667, 535] width 79 height 26
drag, startPoint x: 667, startPoint y: 649, endPoint x: 687, endPoint y: 639, distance: 22.4
click at [667, 649] on span at bounding box center [665, 643] width 28 height 28
type input "6:00 AM"
click at [777, 673] on span at bounding box center [783, 679] width 107 height 28
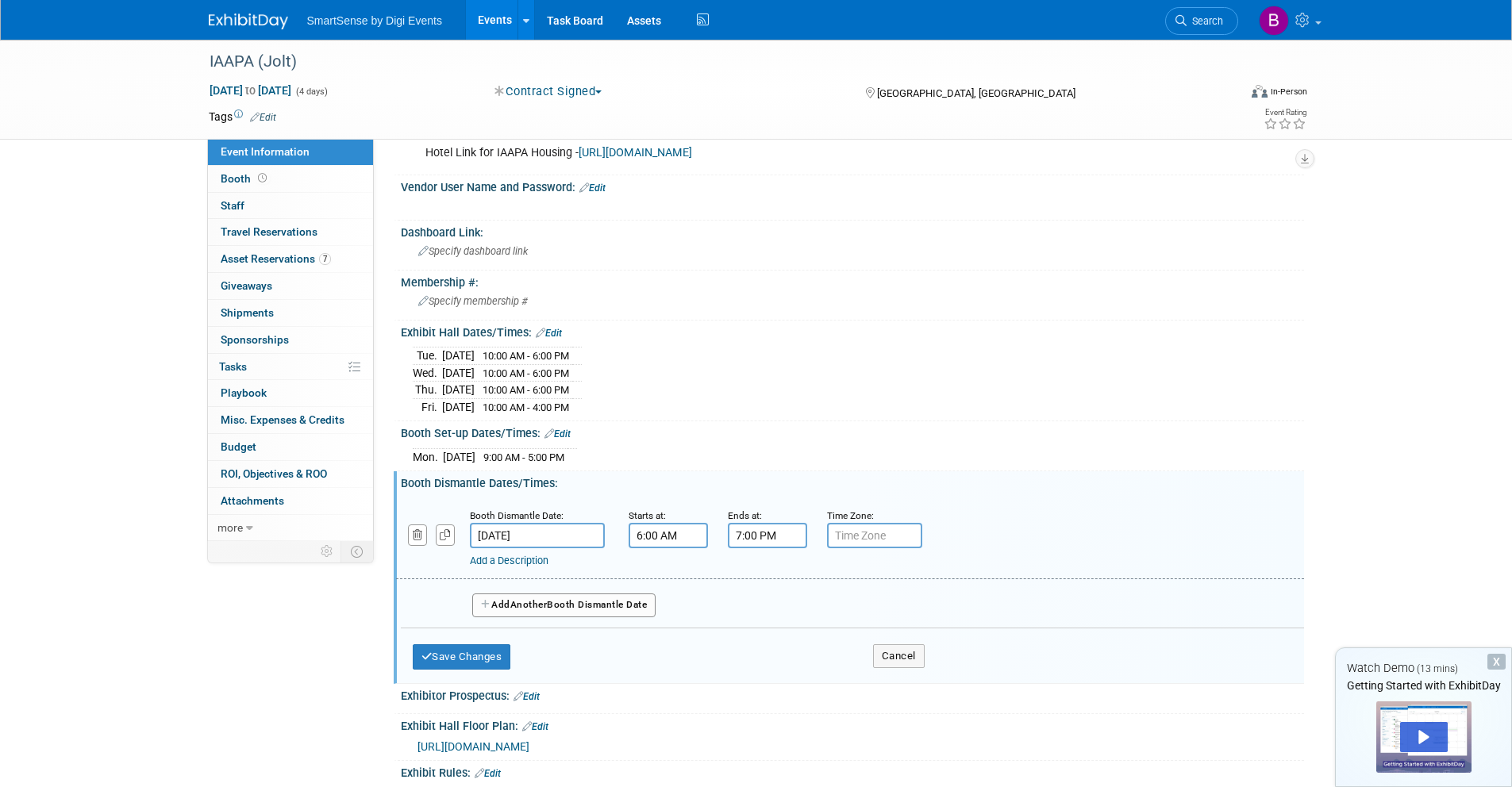
click at [755, 539] on input "7:00 PM" at bounding box center [767, 535] width 79 height 26
click at [749, 571] on link at bounding box center [764, 574] width 30 height 41
click at [763, 636] on span at bounding box center [764, 643] width 28 height 28
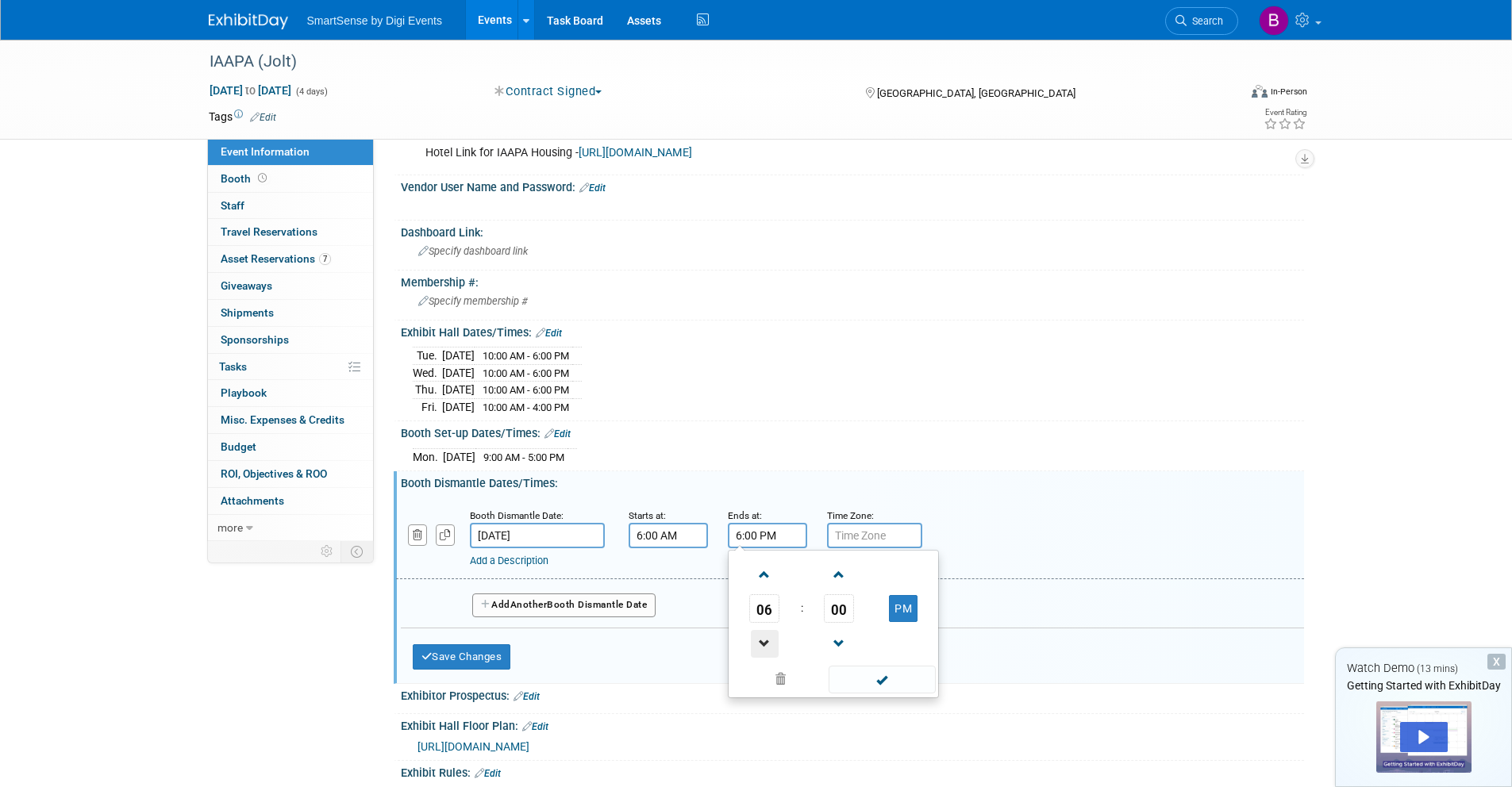
type input "5:00 PM"
click at [870, 683] on span at bounding box center [882, 679] width 107 height 28
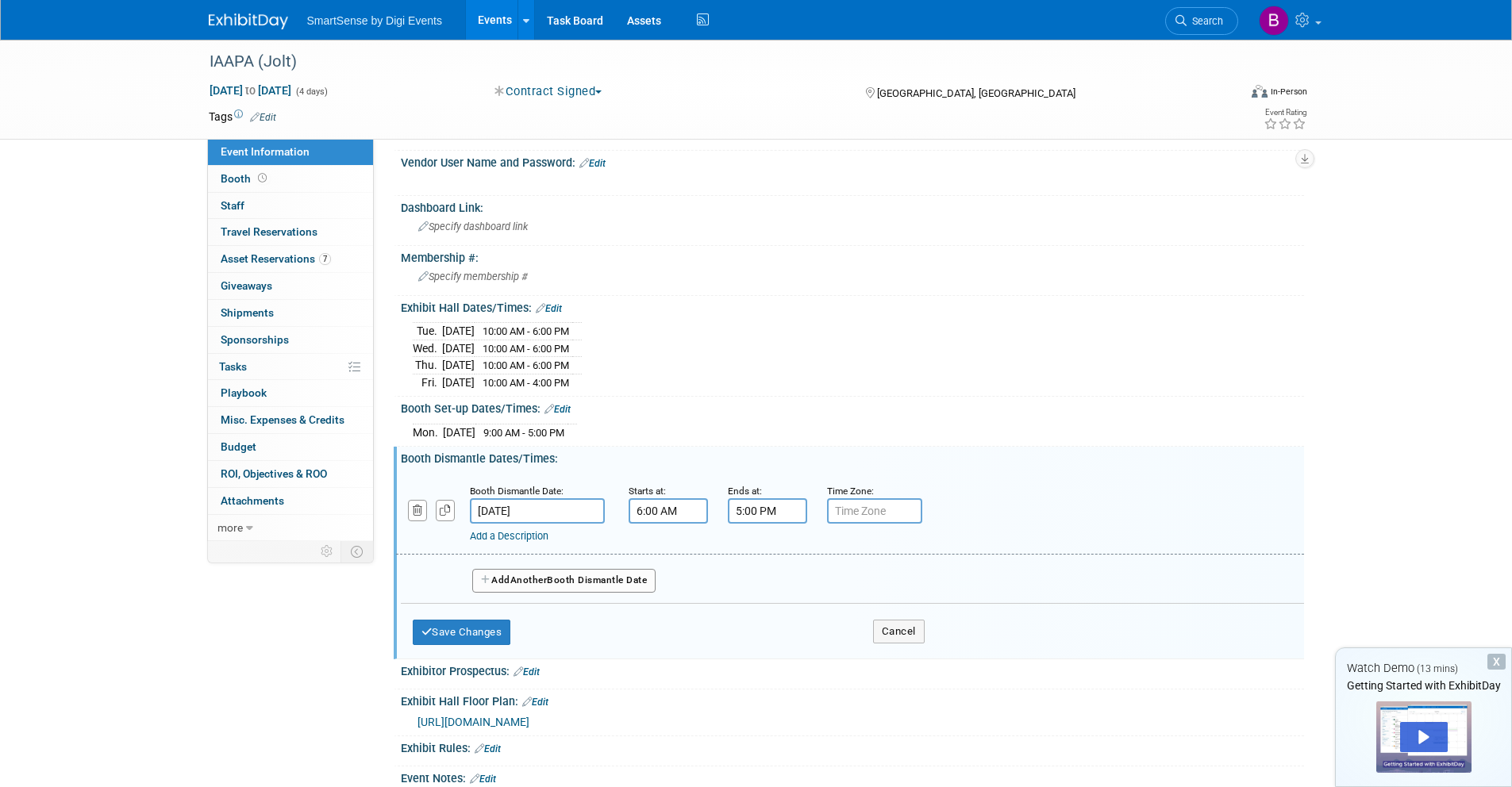
scroll to position [327, 0]
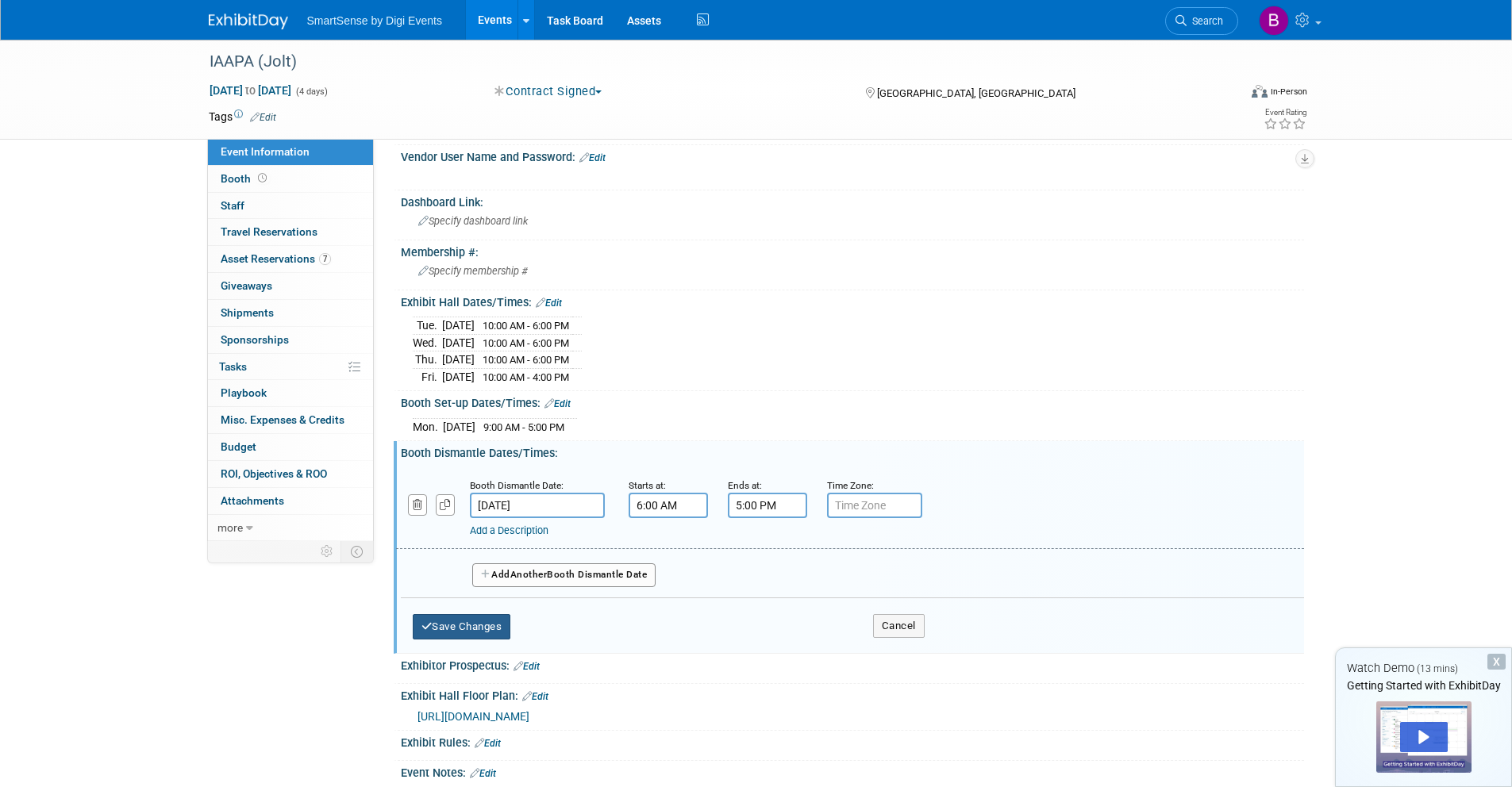
click at [491, 626] on button "Save Changes" at bounding box center [461, 626] width 98 height 26
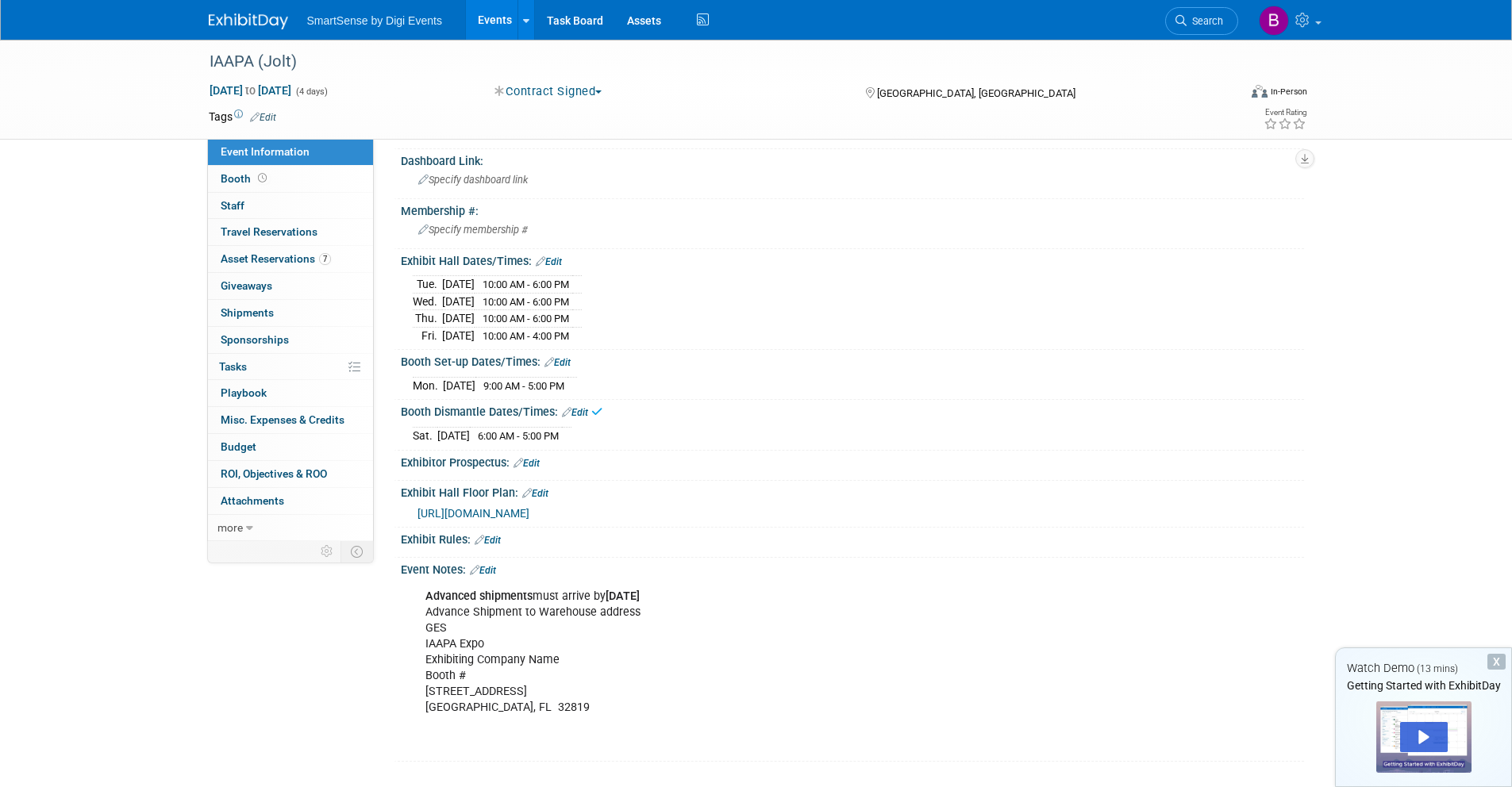
scroll to position [388, 0]
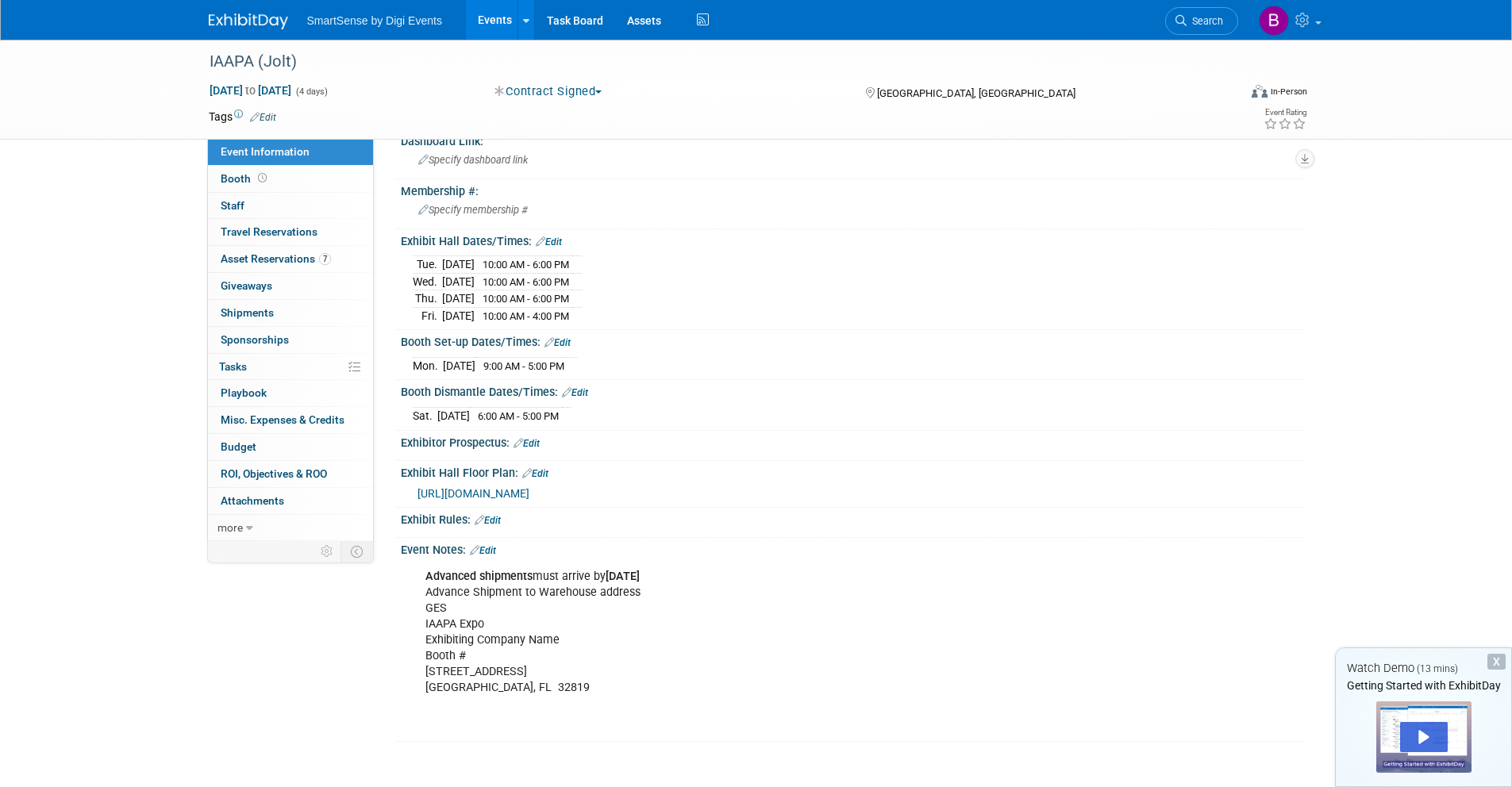
click at [492, 552] on link "Edit" at bounding box center [483, 550] width 27 height 12
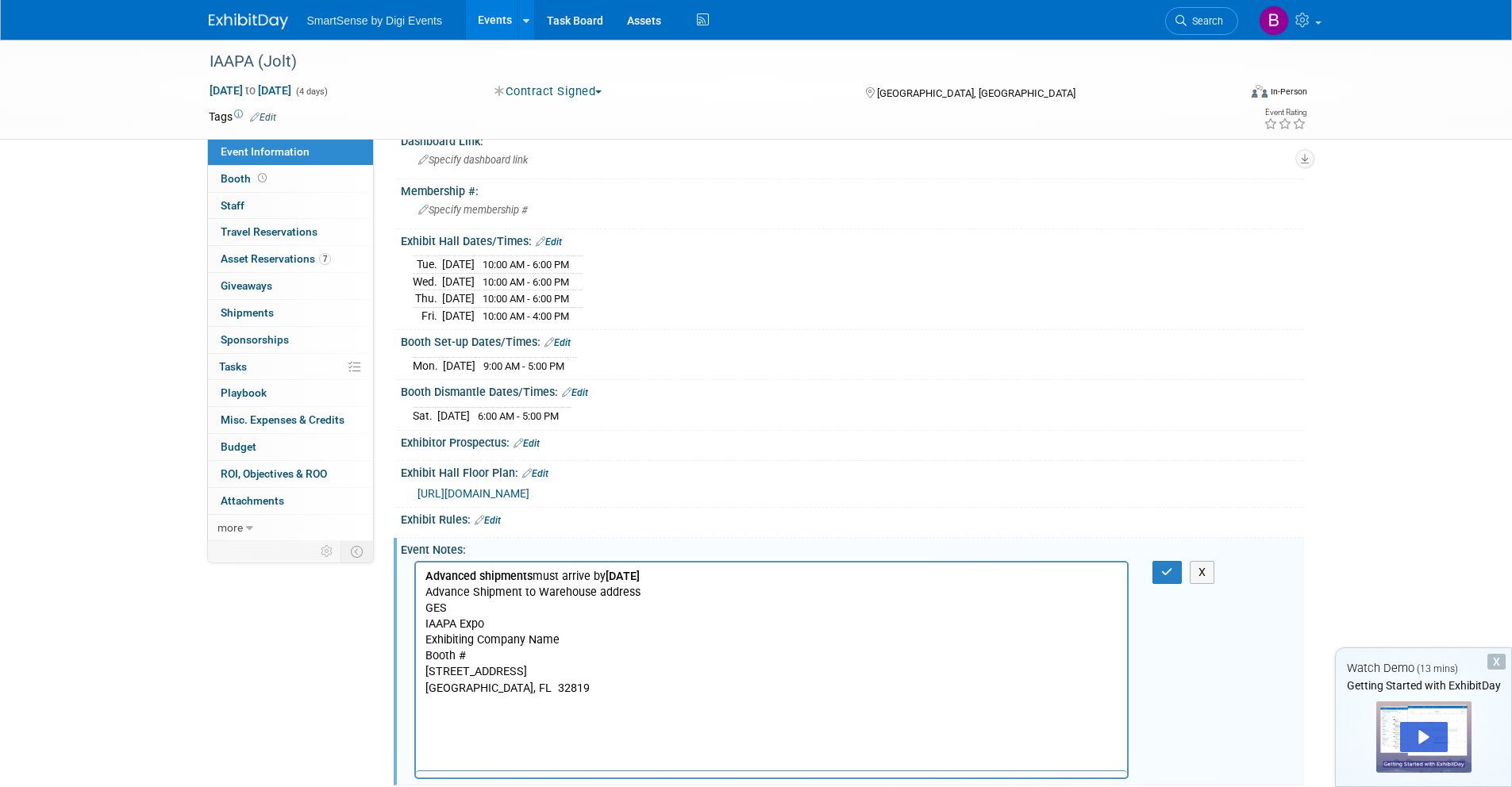
scroll to position [0, 0]
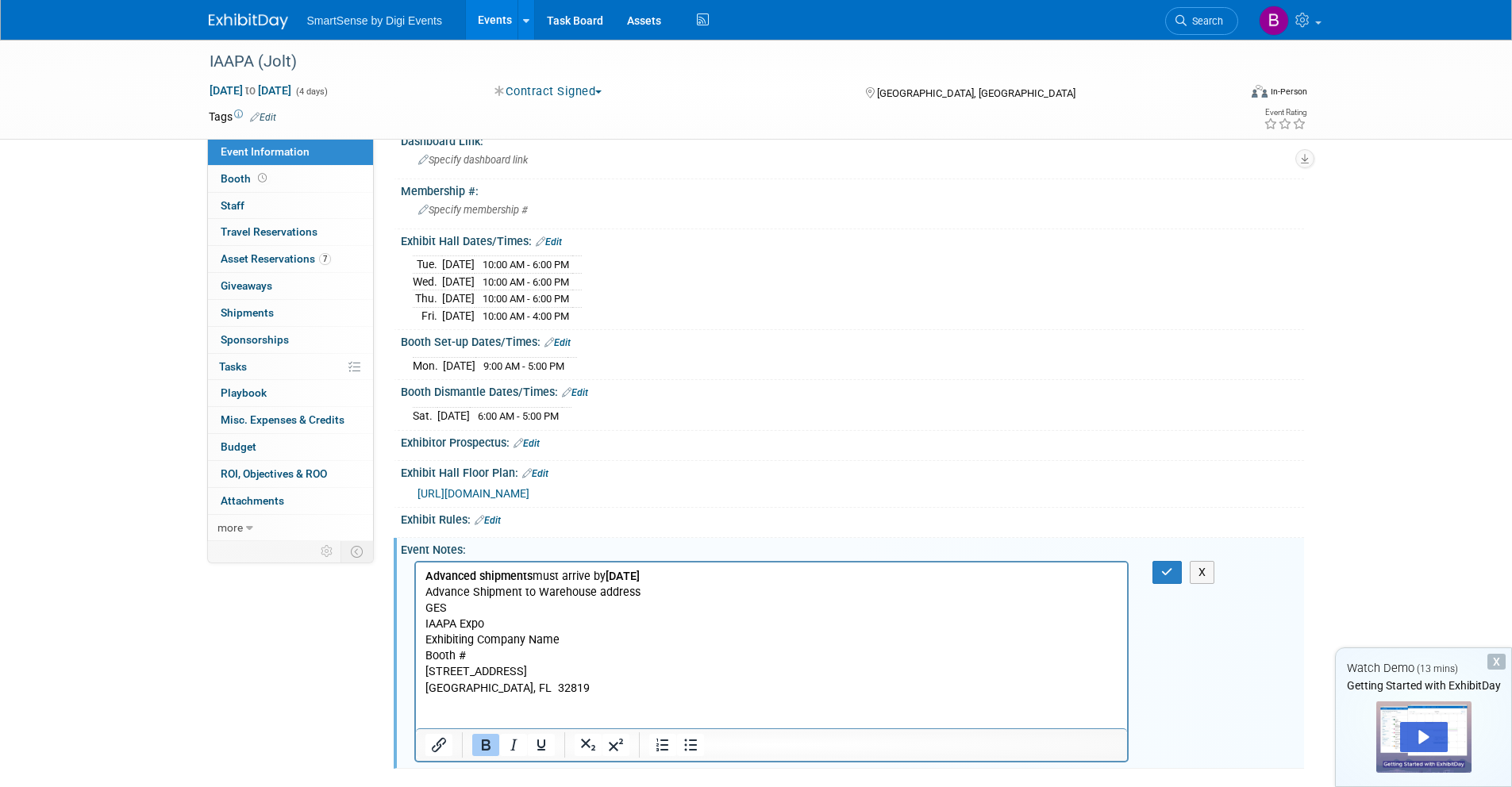
click at [534, 689] on p "Advanced shipments must arrive by Nov 10, 2025 Advance Shipment to Warehouse ad…" at bounding box center [771, 648] width 694 height 160
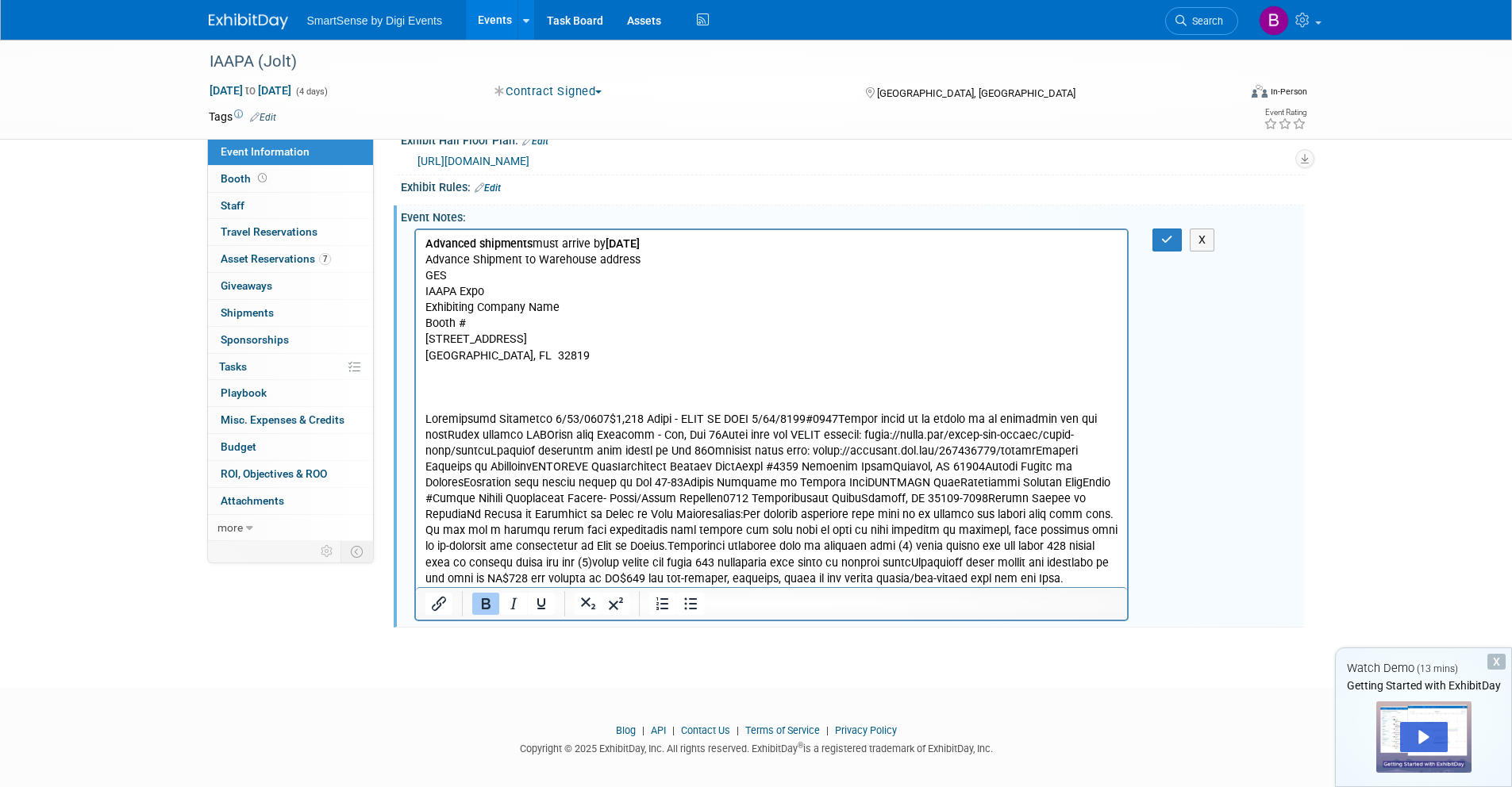
scroll to position [733, 0]
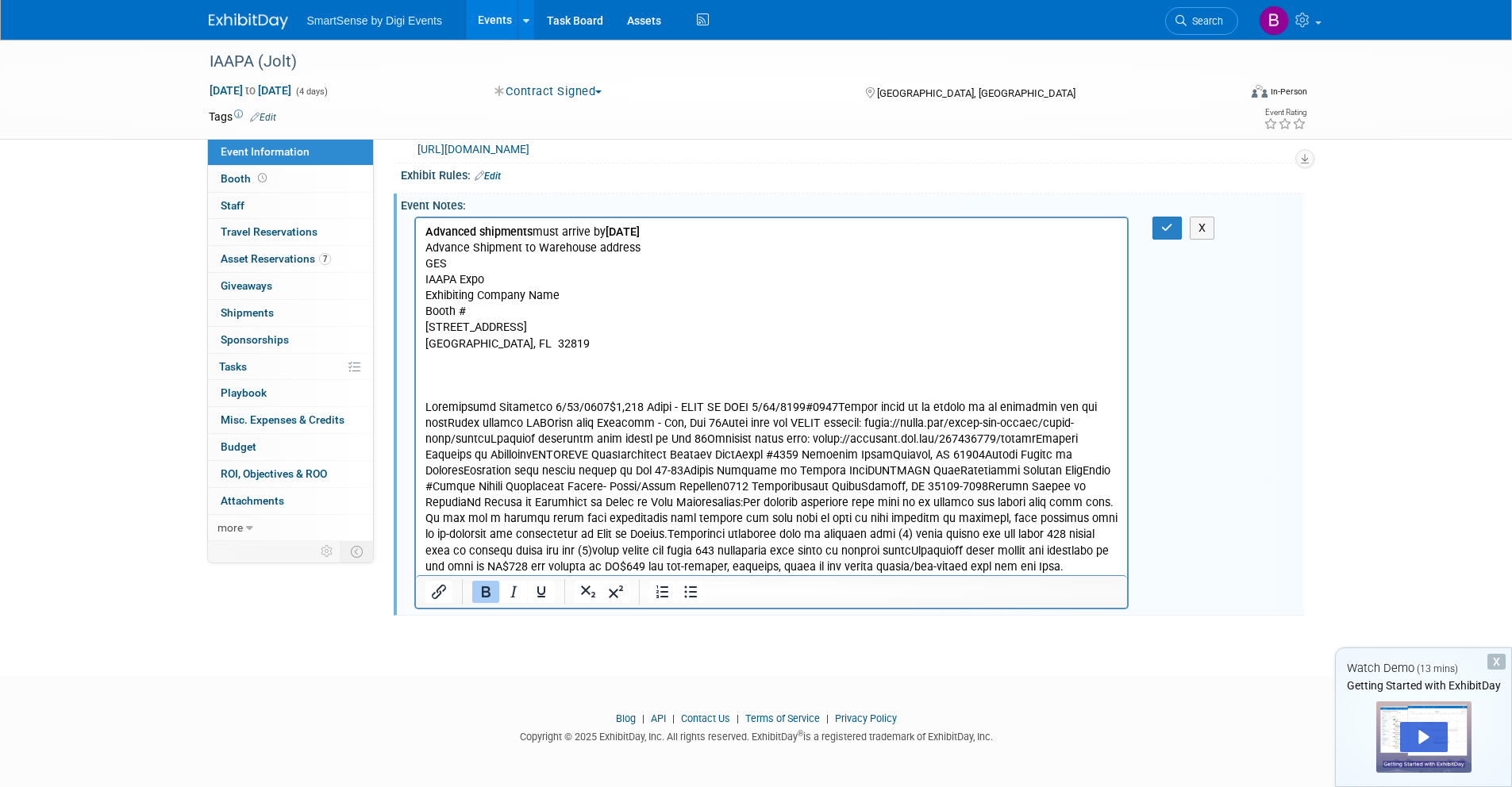
click at [595, 408] on p "Rich Text Area. Press ALT-0 for help." at bounding box center [771, 487] width 694 height 176
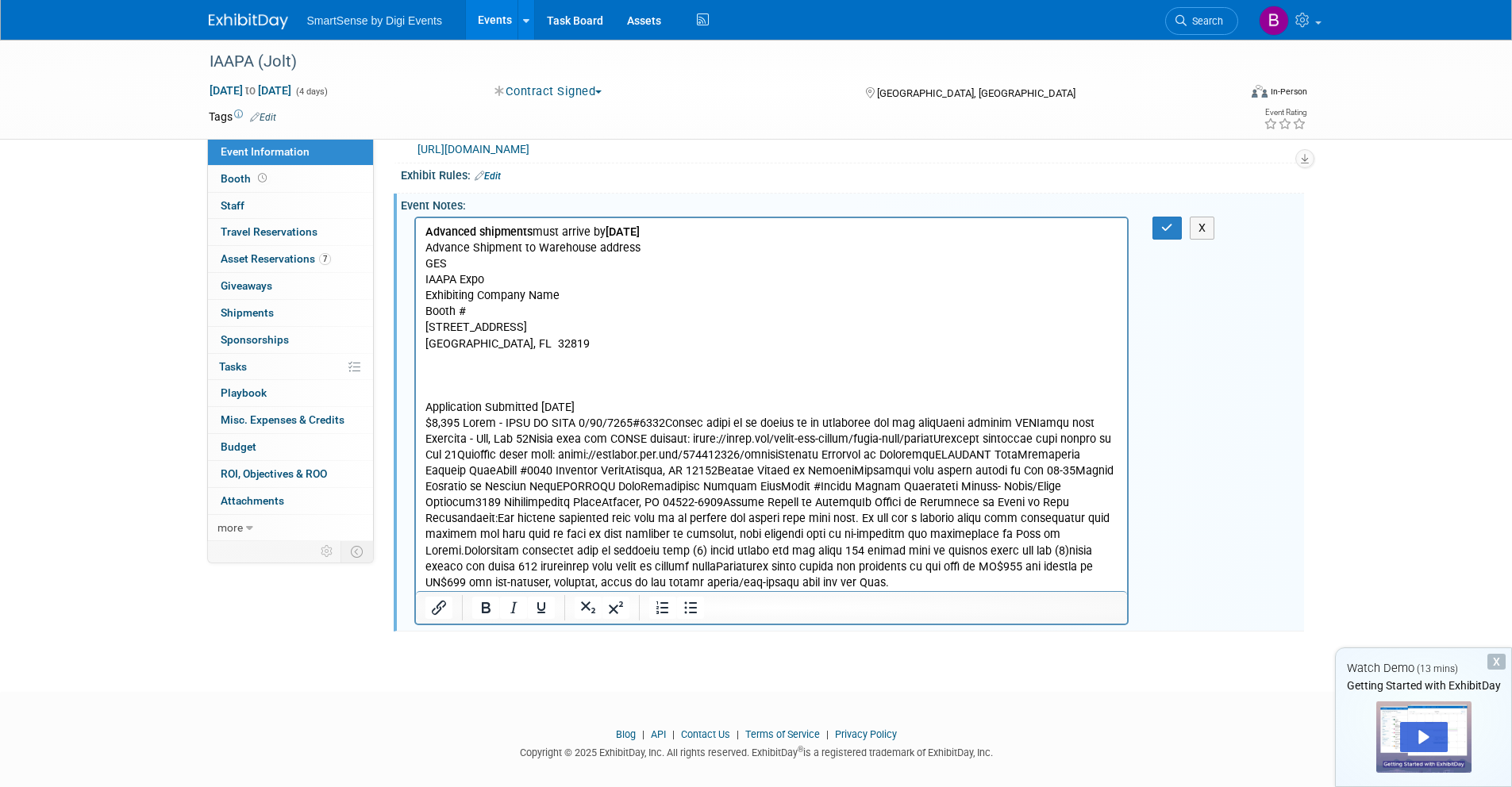
click at [571, 423] on p "Rich Text Area. Press ALT-0 for help." at bounding box center [771, 503] width 694 height 176
click at [626, 423] on p "Rich Text Area. Press ALT-0 for help." at bounding box center [771, 503] width 694 height 176
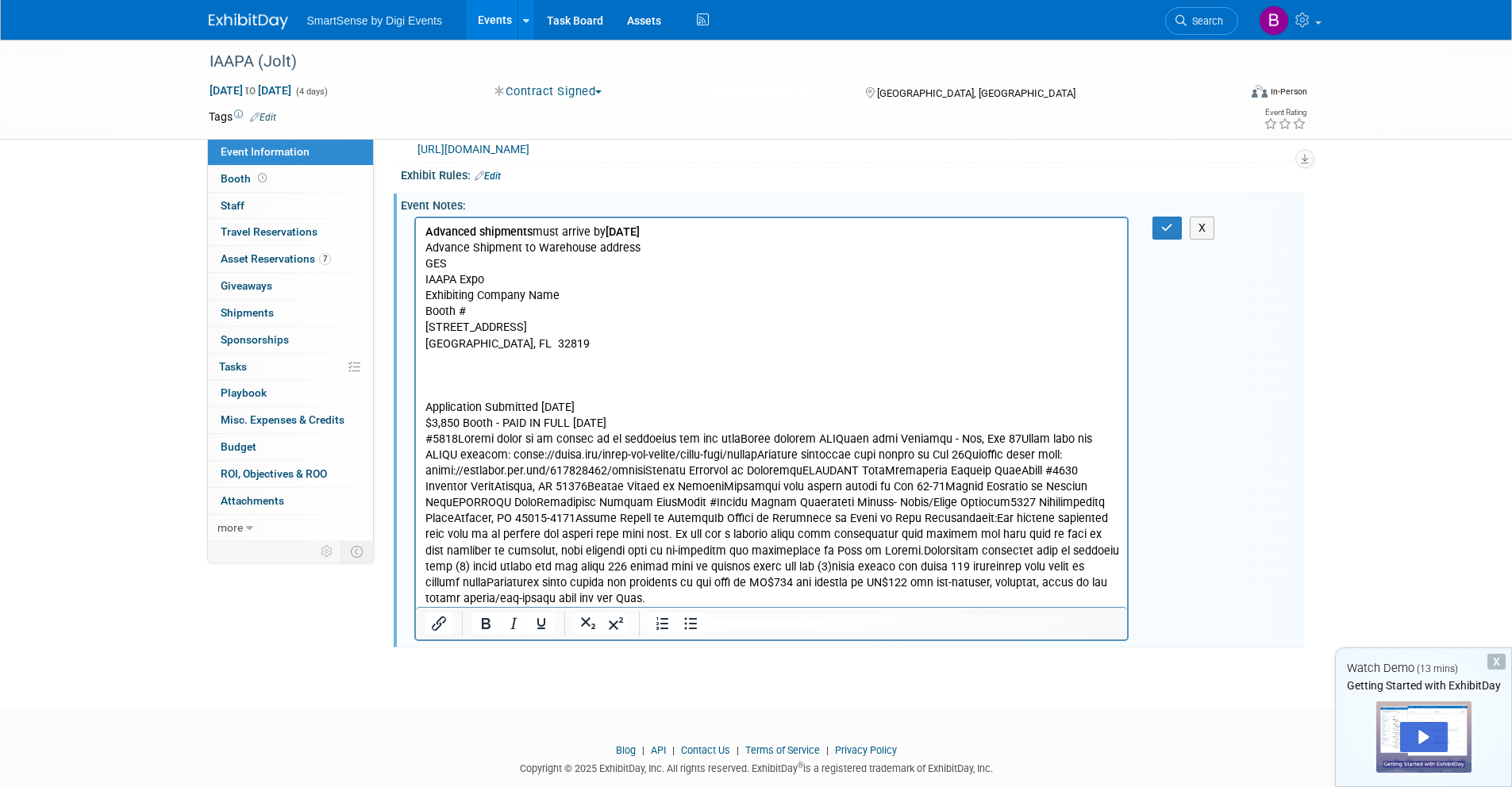
click at [458, 438] on p "Rich Text Area. Press ALT-0 for help." at bounding box center [771, 519] width 694 height 176
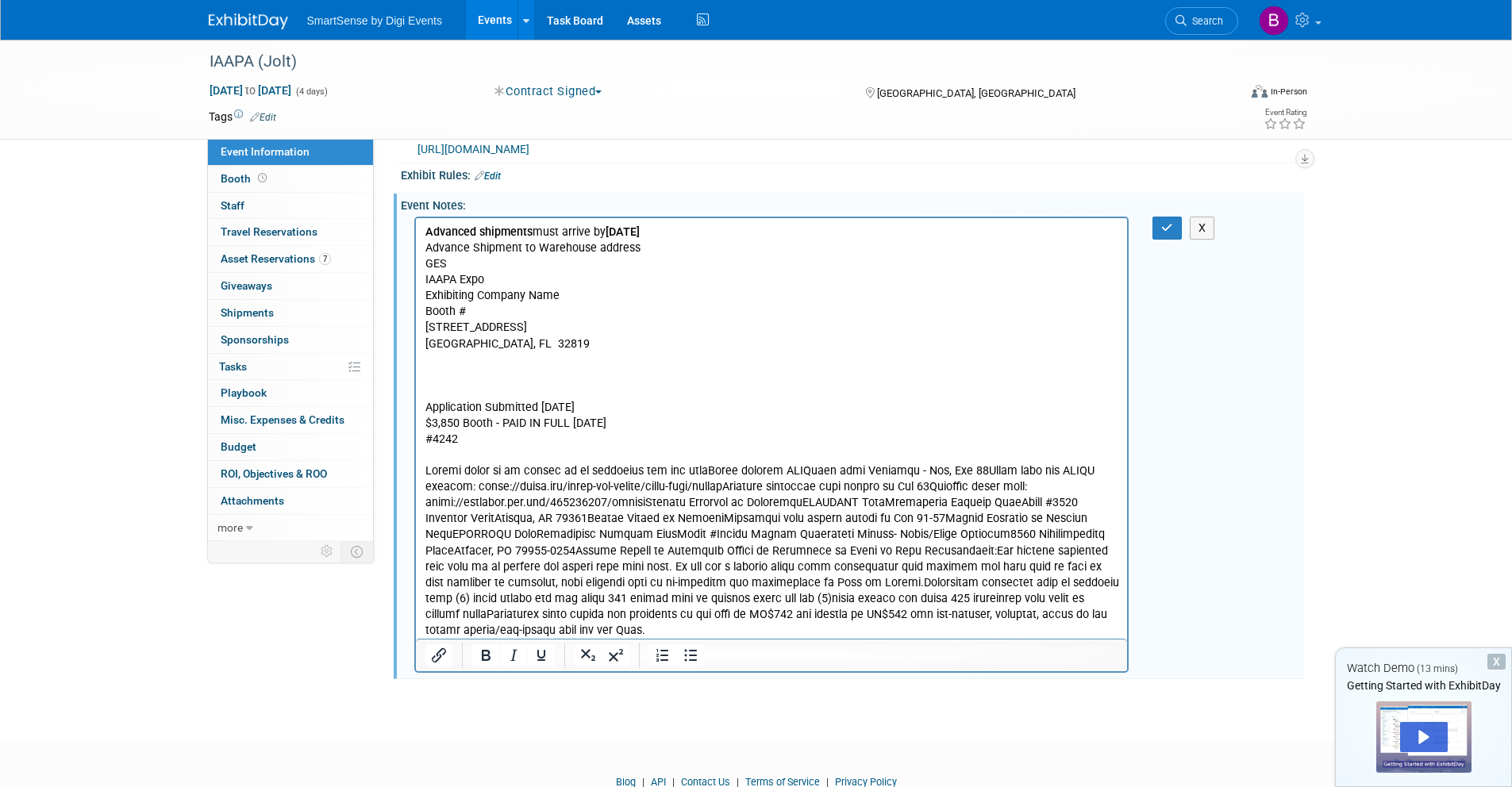
click at [703, 473] on p "Rich Text Area. Press ALT-0 for help." at bounding box center [771, 550] width 694 height 176
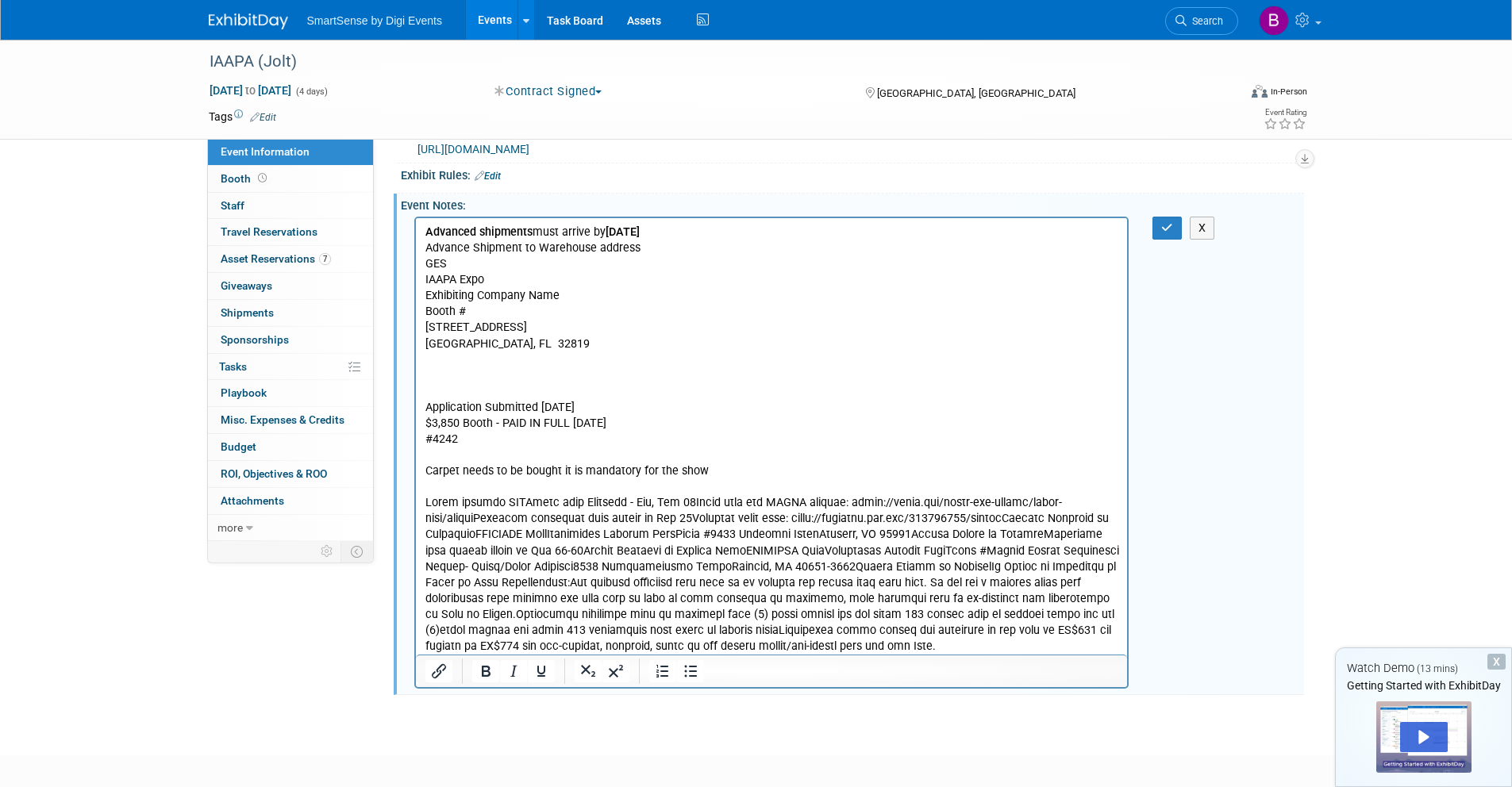
click at [518, 507] on p "Rich Text Area. Press ALT-0 for help." at bounding box center [771, 574] width 694 height 160
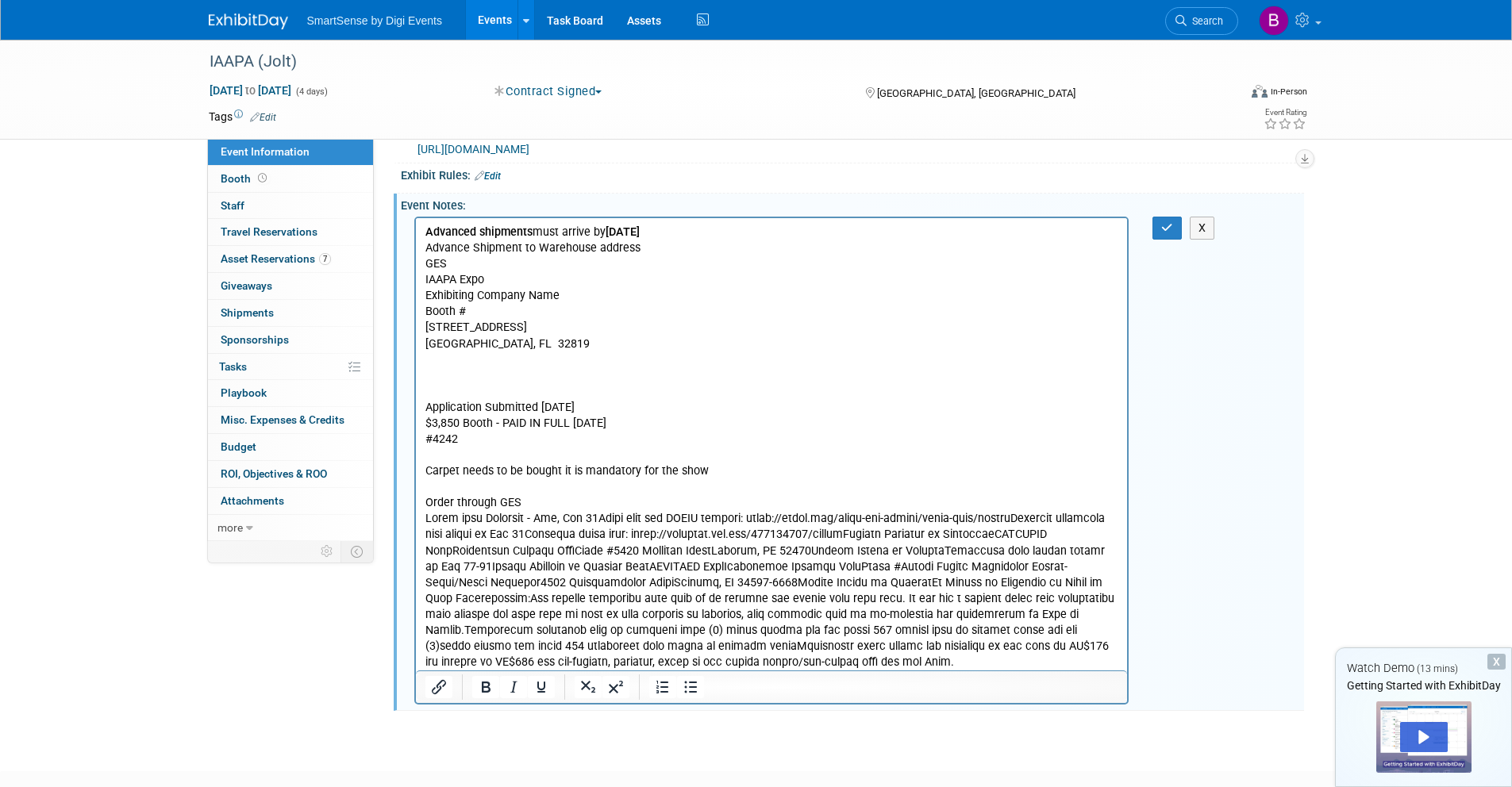
click at [585, 519] on p "Rich Text Area. Press ALT-0 for help." at bounding box center [771, 590] width 694 height 160
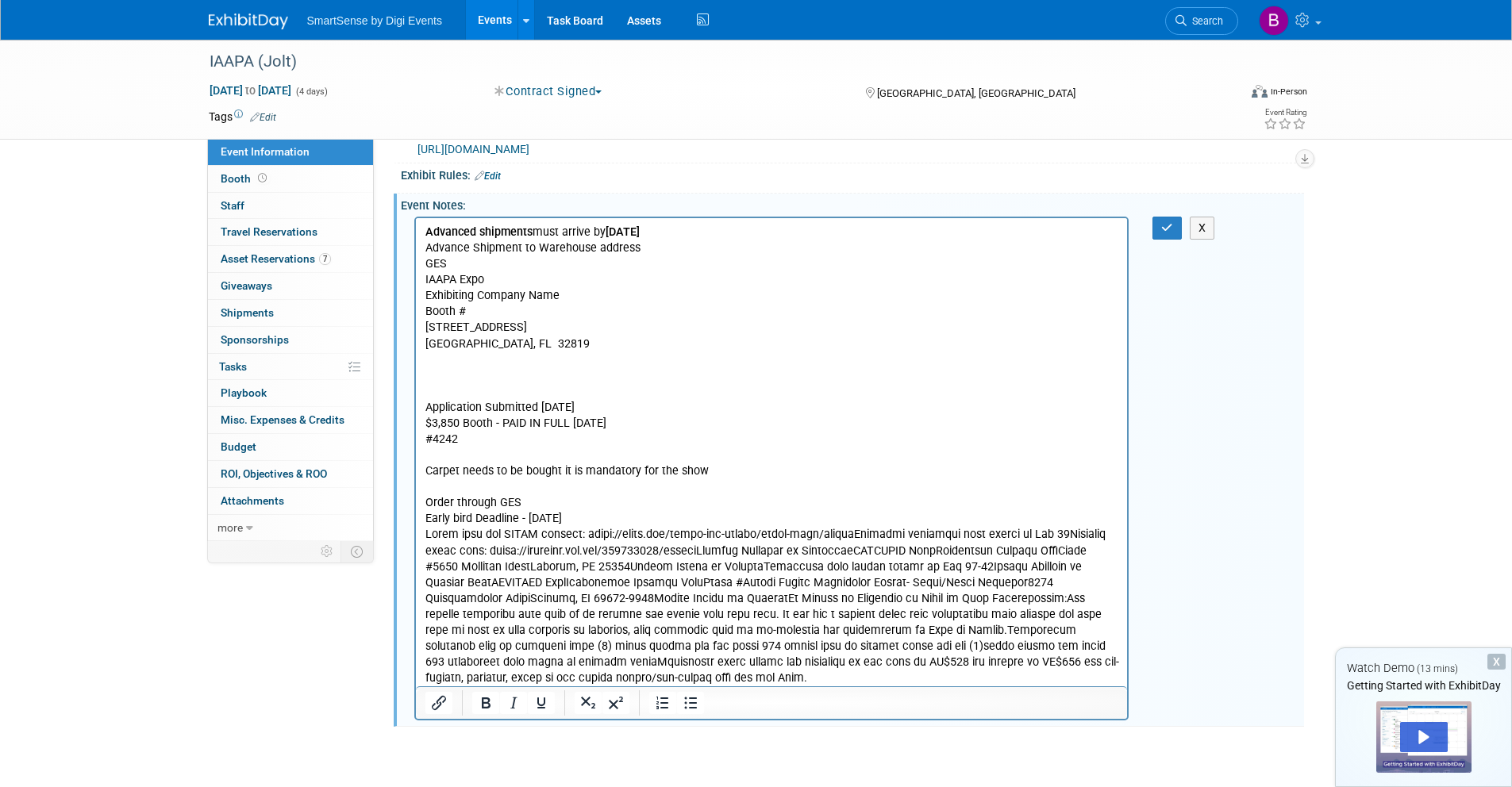
click at [844, 533] on p "Rich Text Area. Press ALT-0 for help." at bounding box center [771, 606] width 694 height 160
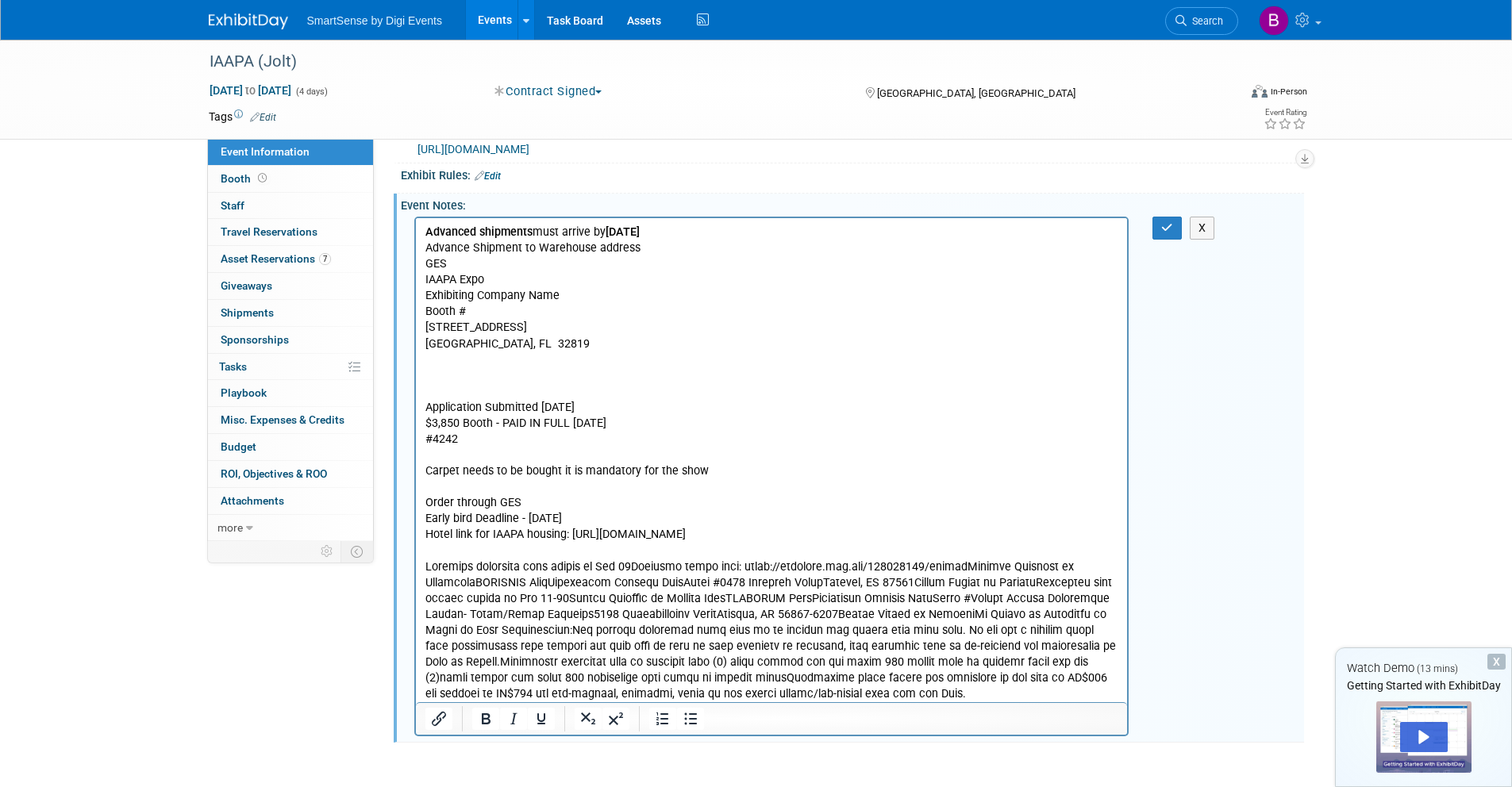
click at [642, 569] on p "Rich Text Area. Press ALT-0 for help." at bounding box center [771, 631] width 694 height 144
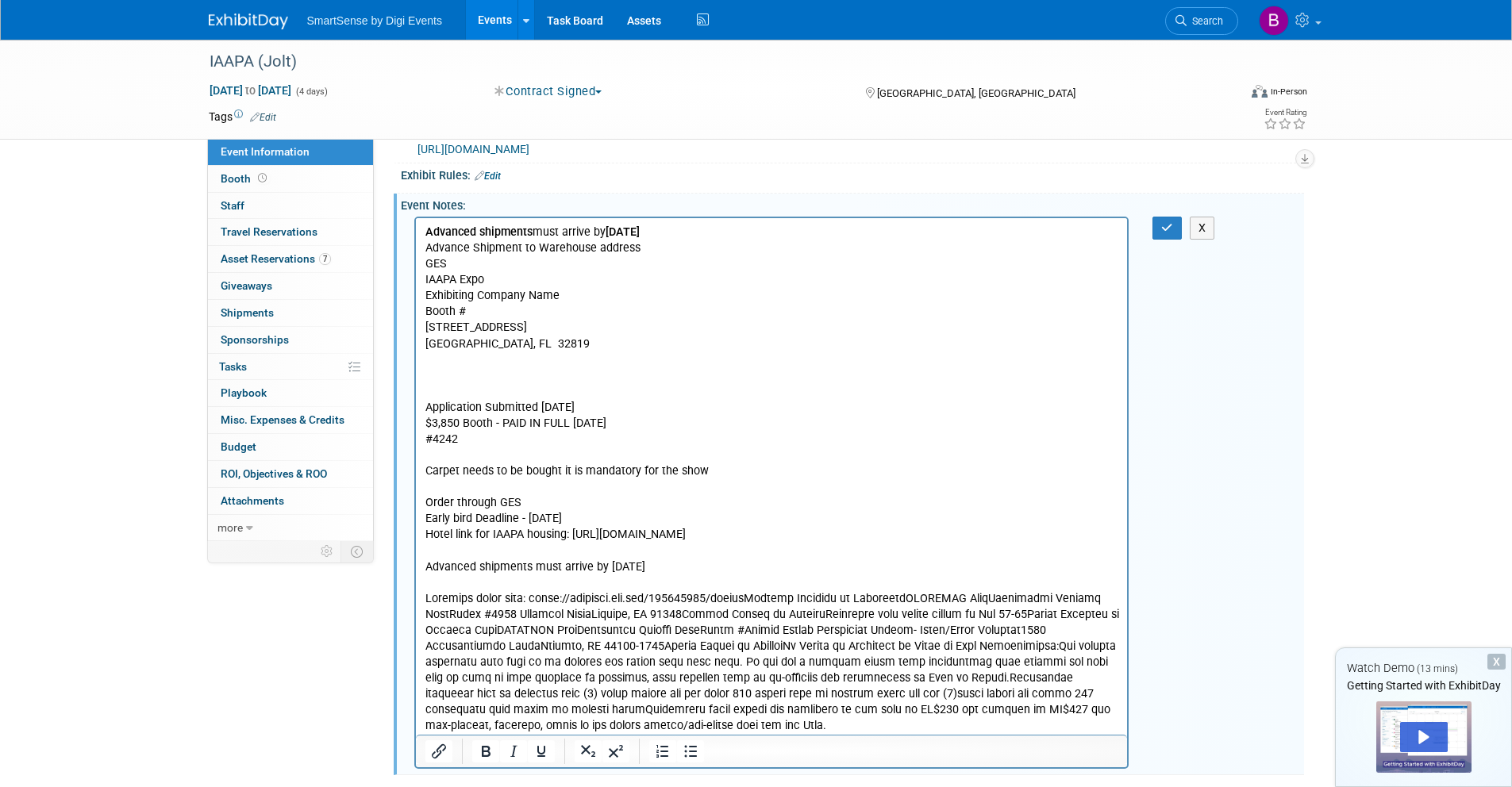
click at [995, 599] on p "Rich Text Area. Press ALT-0 for help." at bounding box center [771, 662] width 694 height 144
click at [745, 597] on p "Rich Text Area. Press ALT-0 for help." at bounding box center [771, 662] width 694 height 144
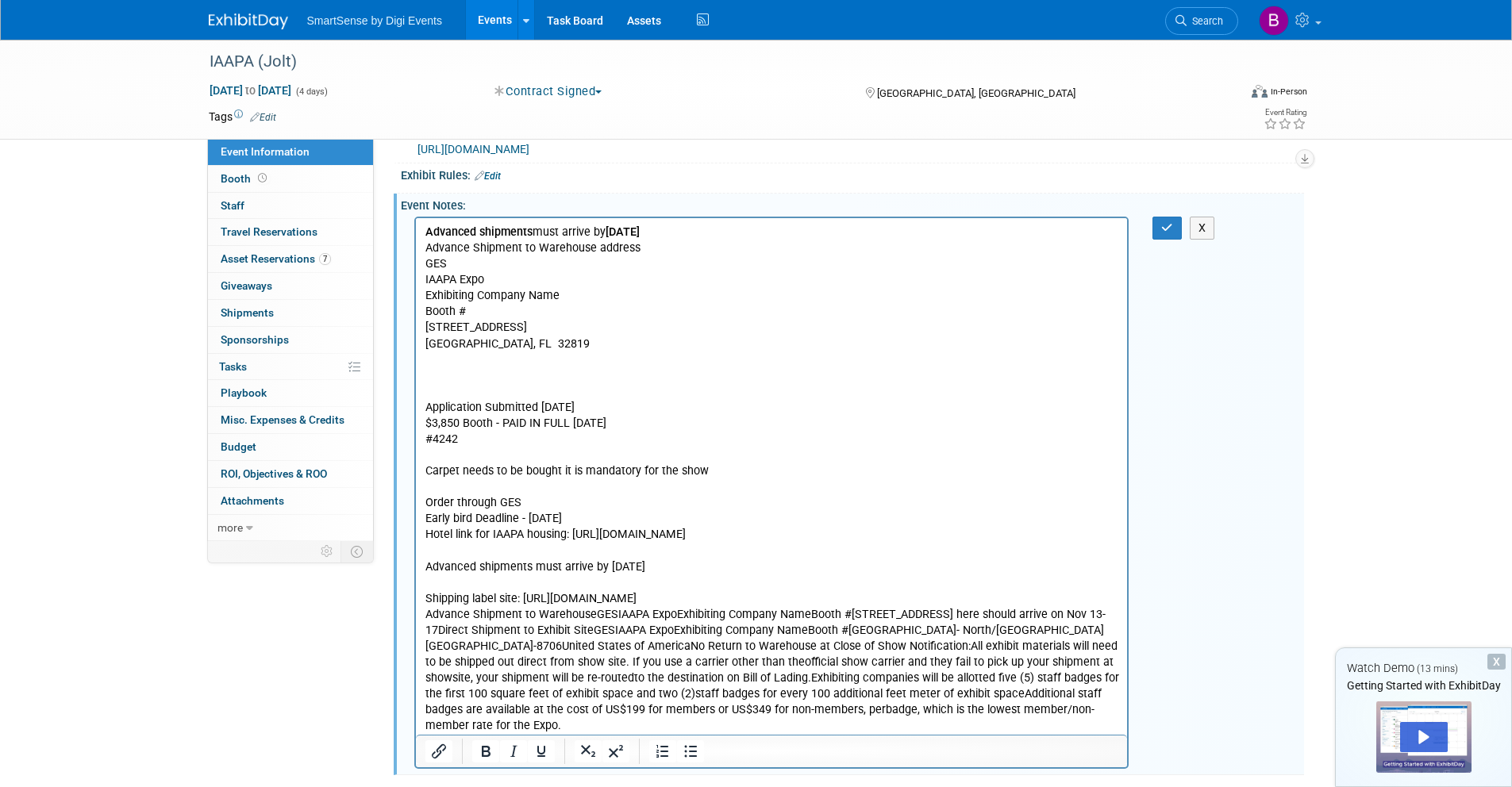
click at [592, 618] on p "Advance Shipment to WarehouseGESIAAPA ExpoExhibiting Company NameBooth #7945 Ma…" at bounding box center [771, 670] width 694 height 128
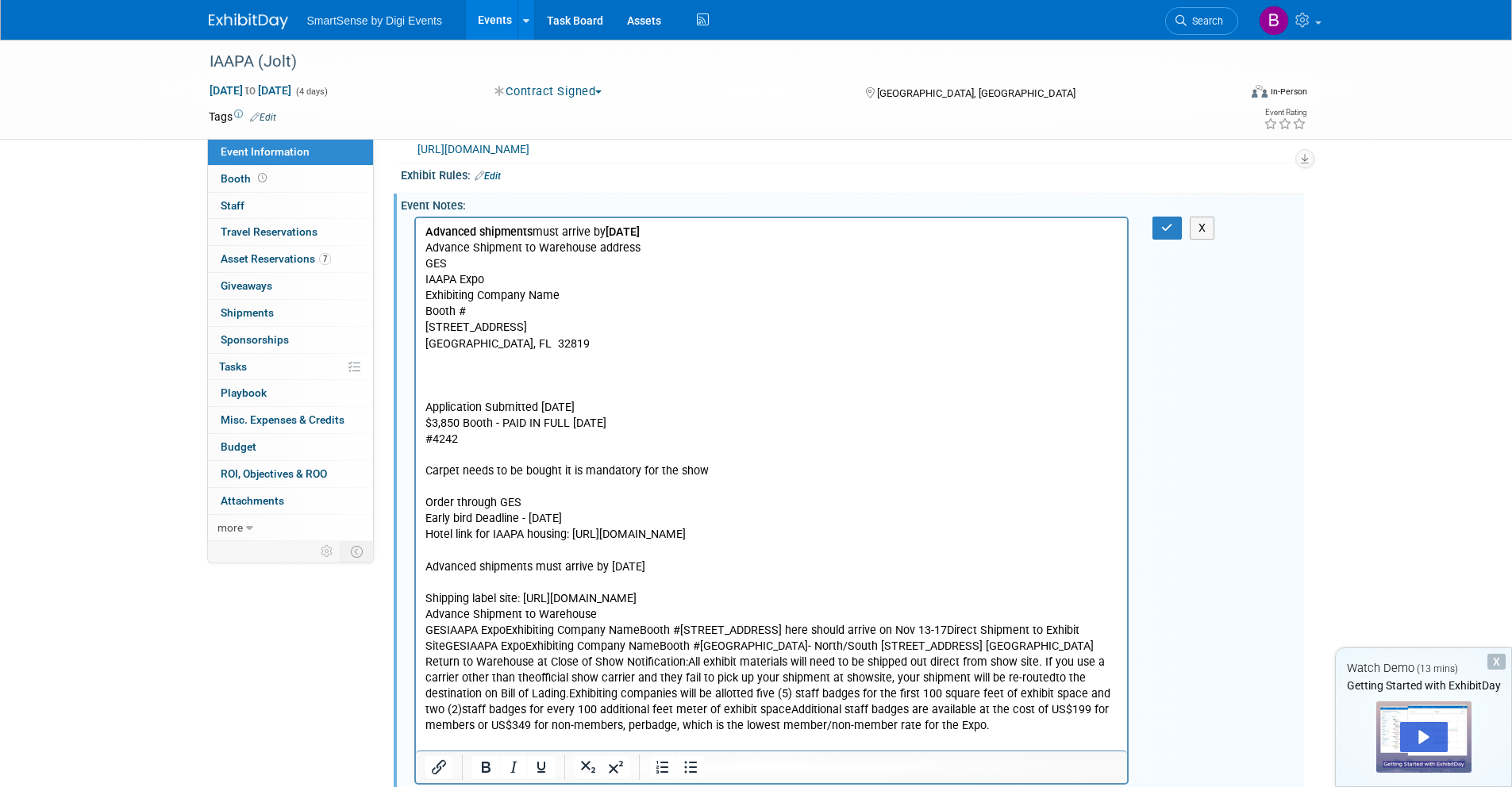
click at [445, 633] on p "GESIAAPA ExpoExhibiting Company NameBooth #7945 Mandarin DriveOrlando, FL 32819…" at bounding box center [771, 678] width 694 height 112
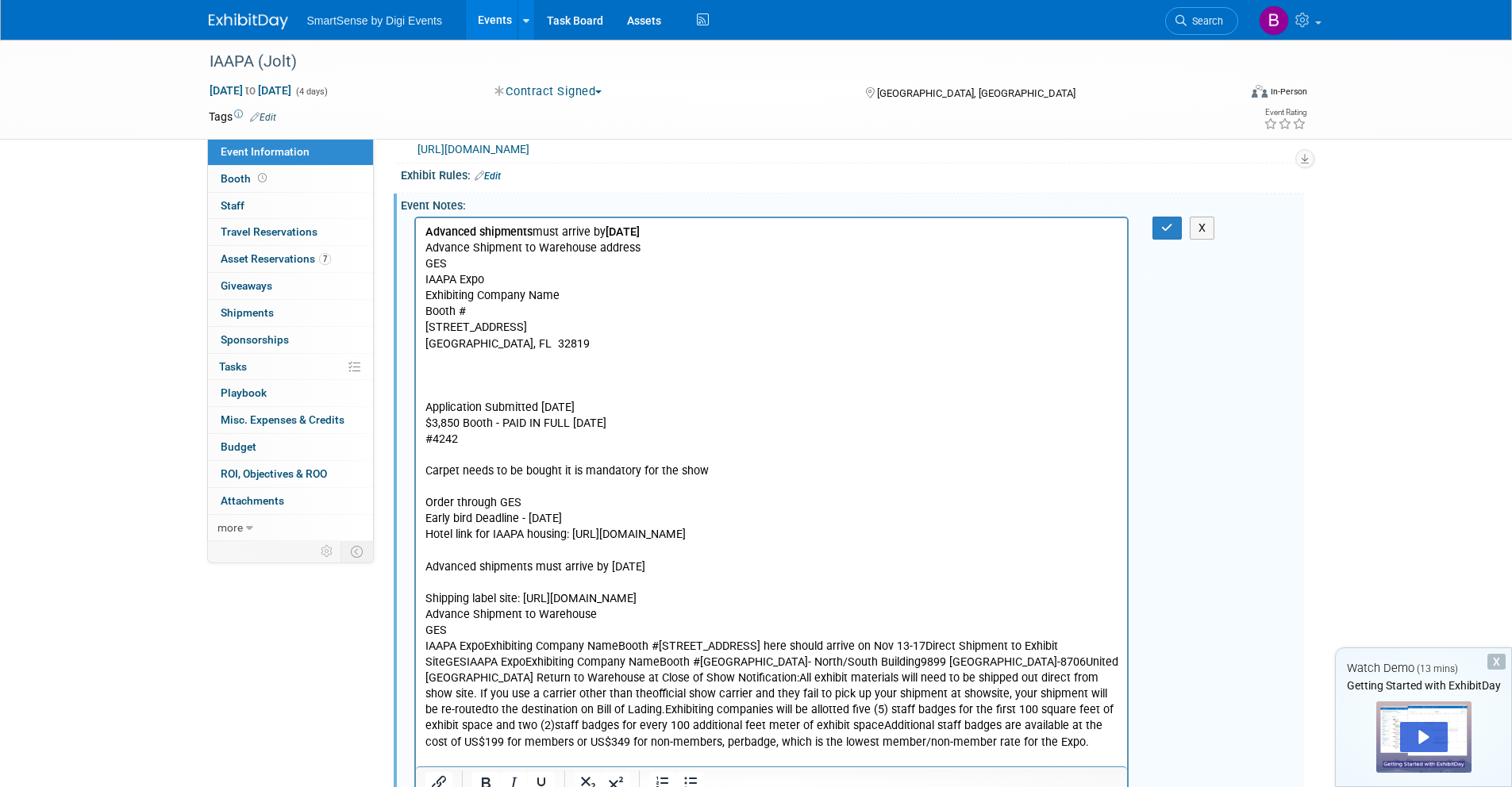
click at [484, 645] on p "IAAPA ExpoExhibiting Company NameBooth #7945 Mandarin DriveOrlando, FL 32819Uni…" at bounding box center [771, 694] width 694 height 112
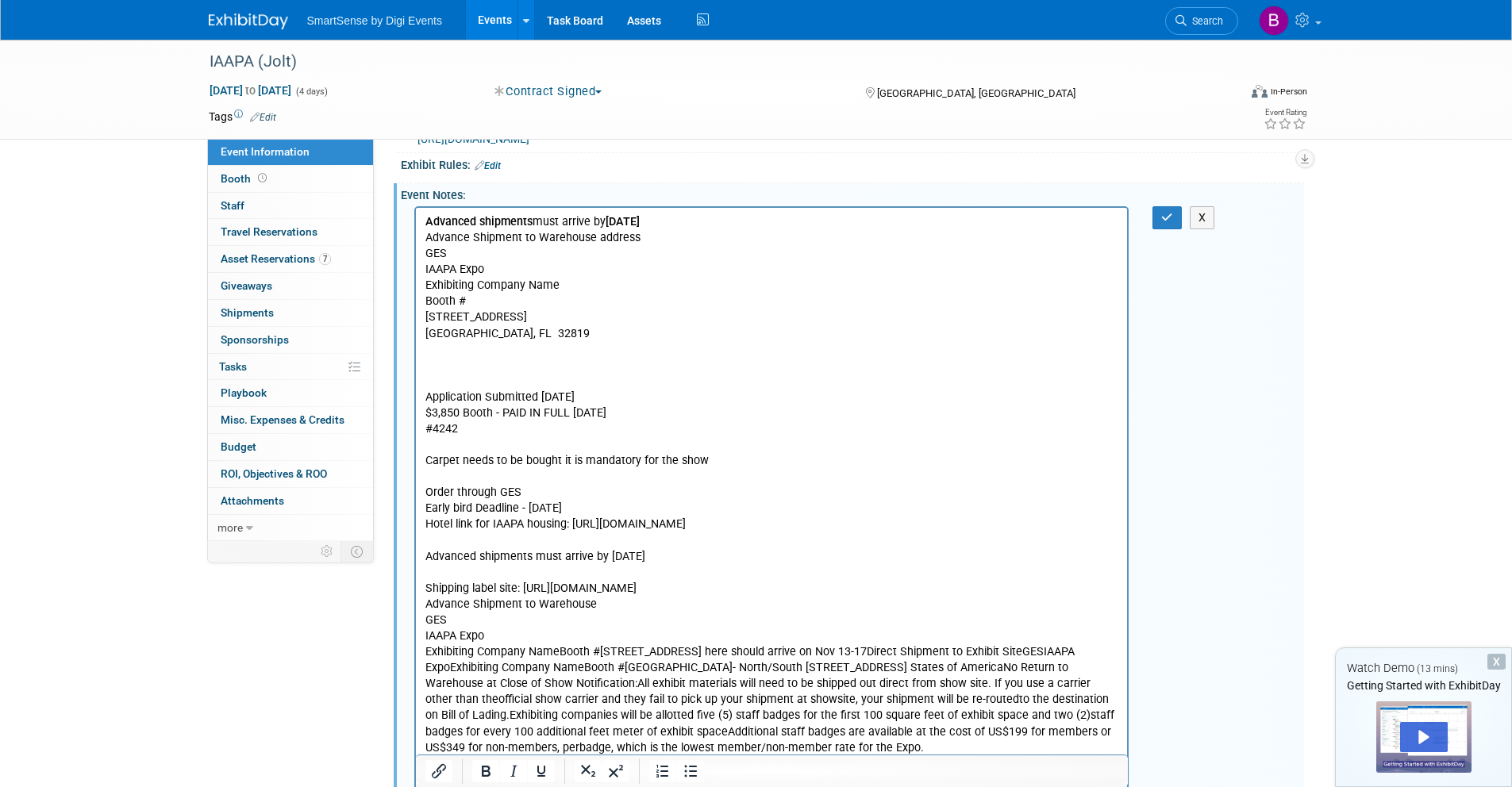
scroll to position [758, 0]
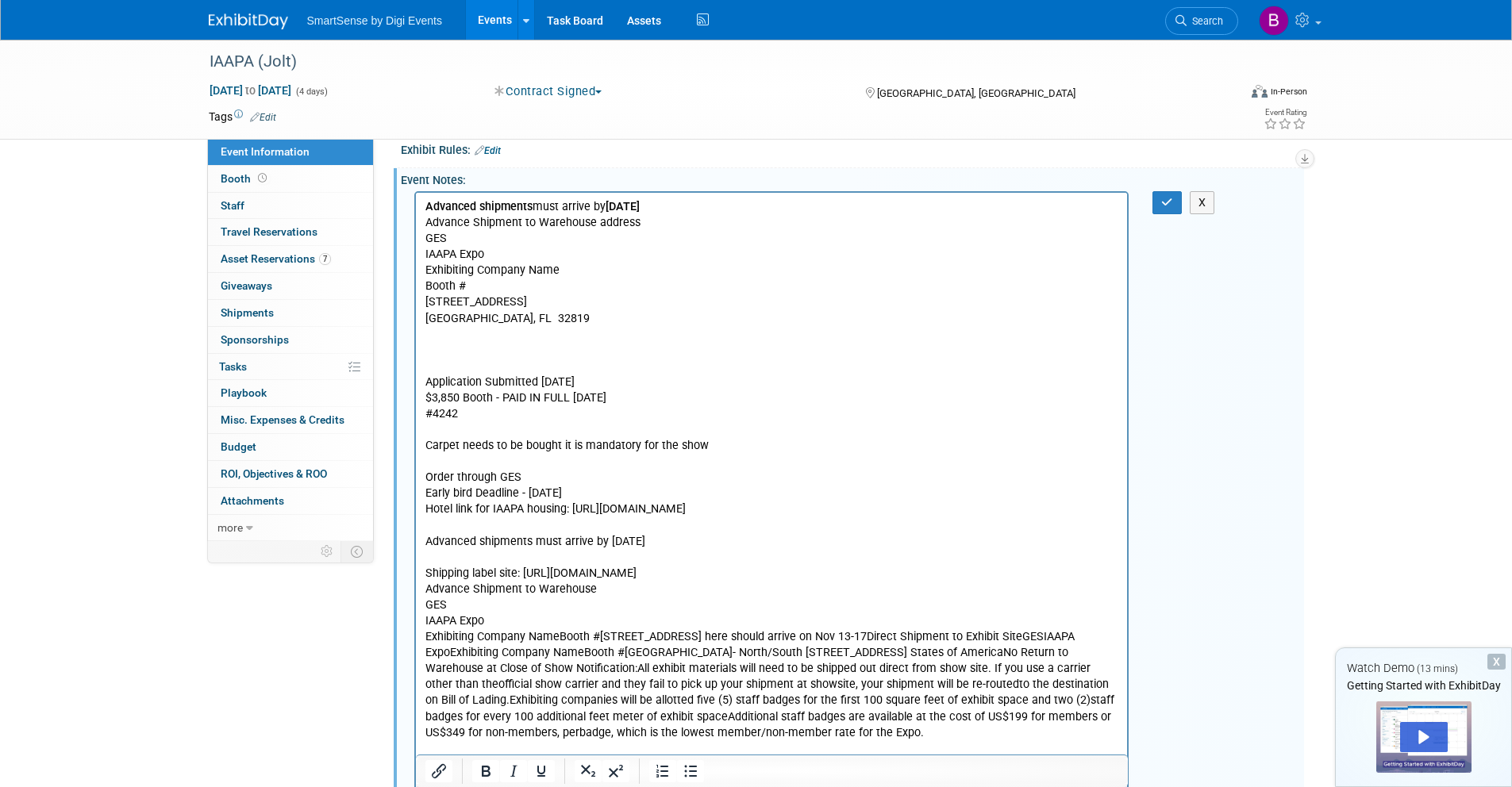
click at [559, 636] on p "Exhibiting Company NameBooth #7945 Mandarin DriveOrlando, FL 32819United States…" at bounding box center [771, 684] width 694 height 112
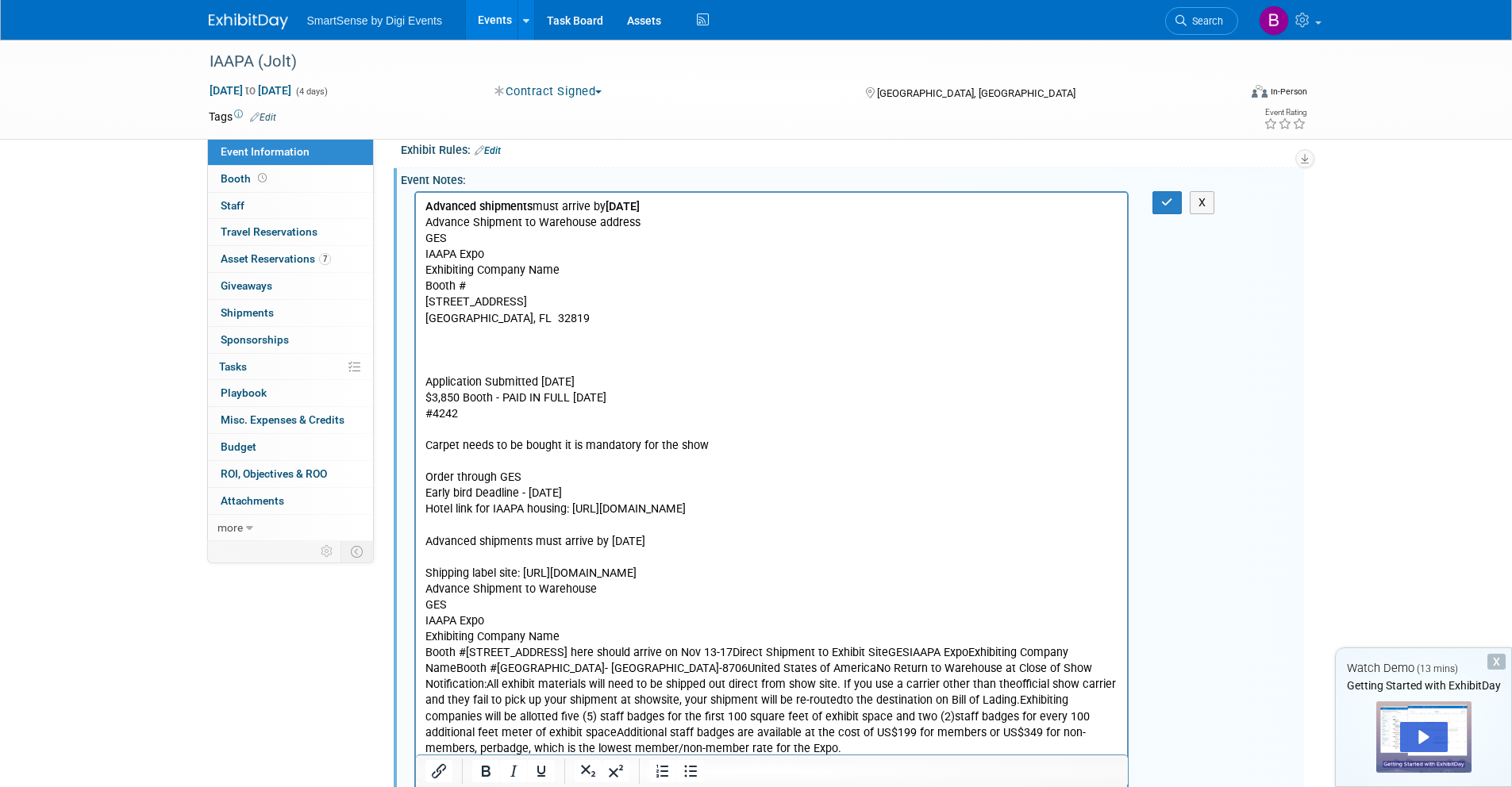
click at [465, 655] on p "Booth #7945 Mandarin DriveOrlando, FL 32819United States of AmericaShipments he…" at bounding box center [771, 700] width 694 height 112
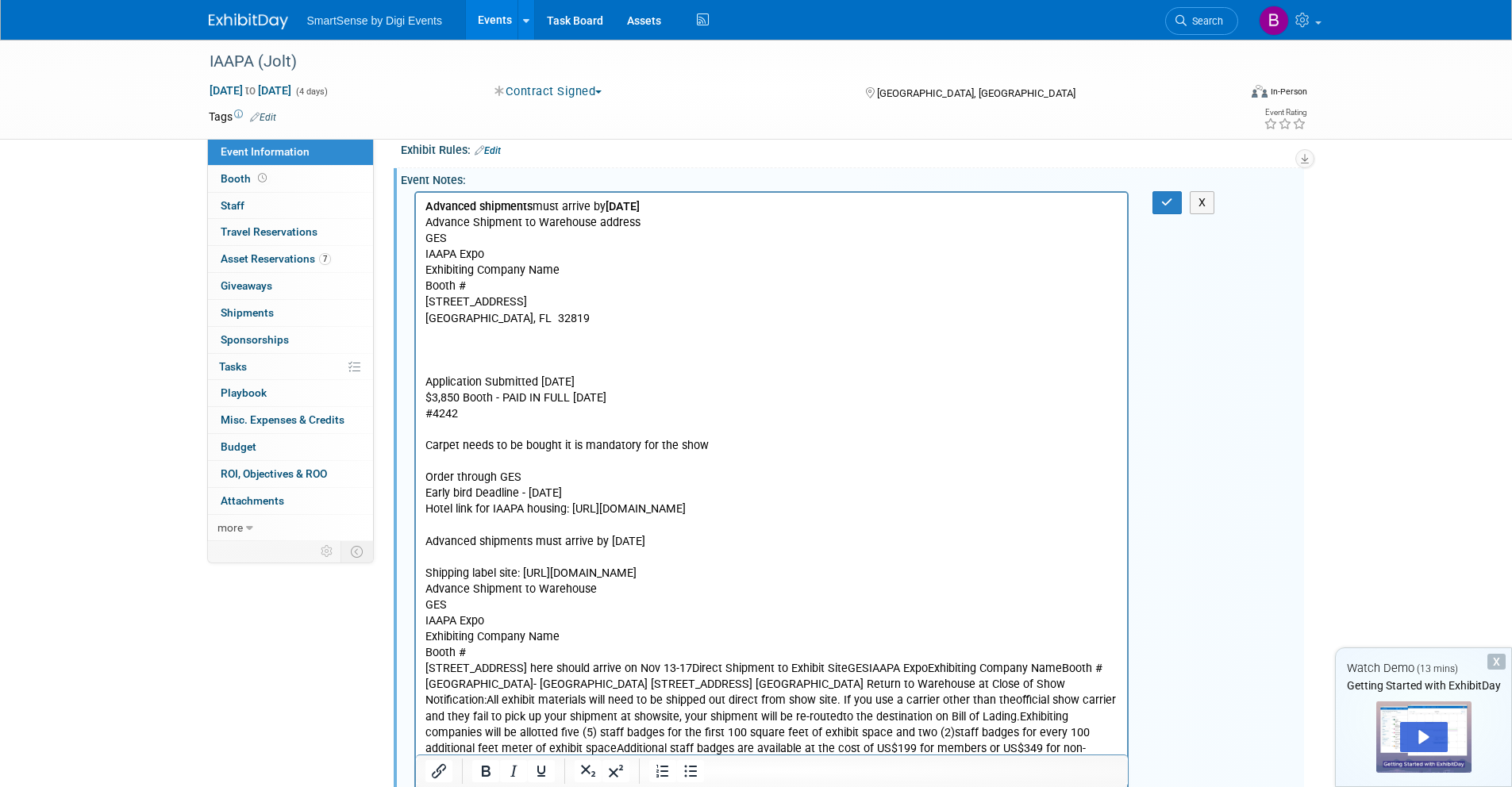
click at [531, 671] on p "7945 Mandarin DriveOrlando, FL 32819United States of AmericaShipments here shou…" at bounding box center [771, 716] width 694 height 112
click at [516, 687] on p "Orlando, FL 32819United States of AmericaShipments here should arrive on Nov 13…" at bounding box center [771, 732] width 694 height 112
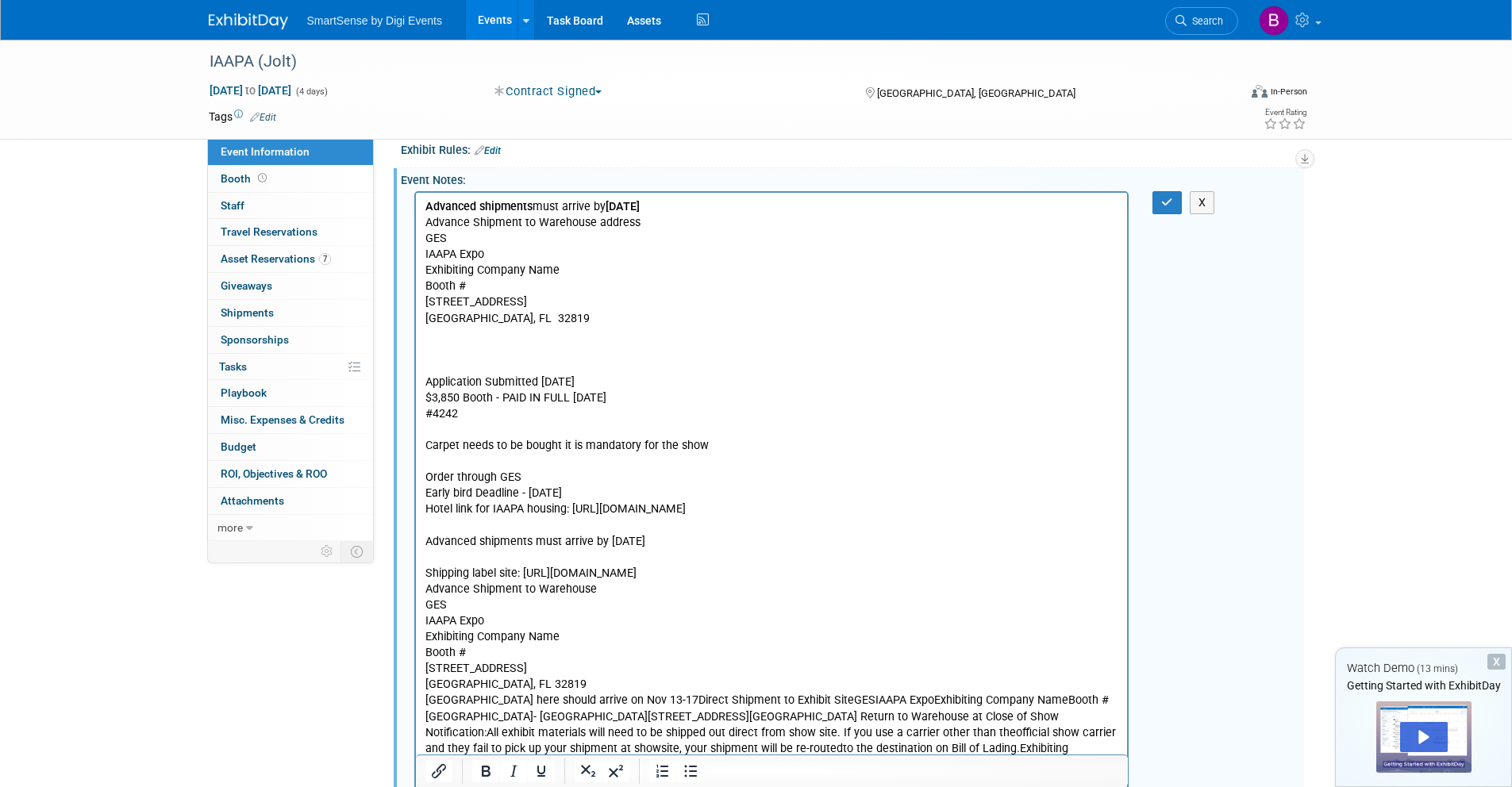
click at [553, 702] on p "United States of AmericaShipments here should arrive on Nov 13-17Direct Shipmen…" at bounding box center [771, 748] width 694 height 112
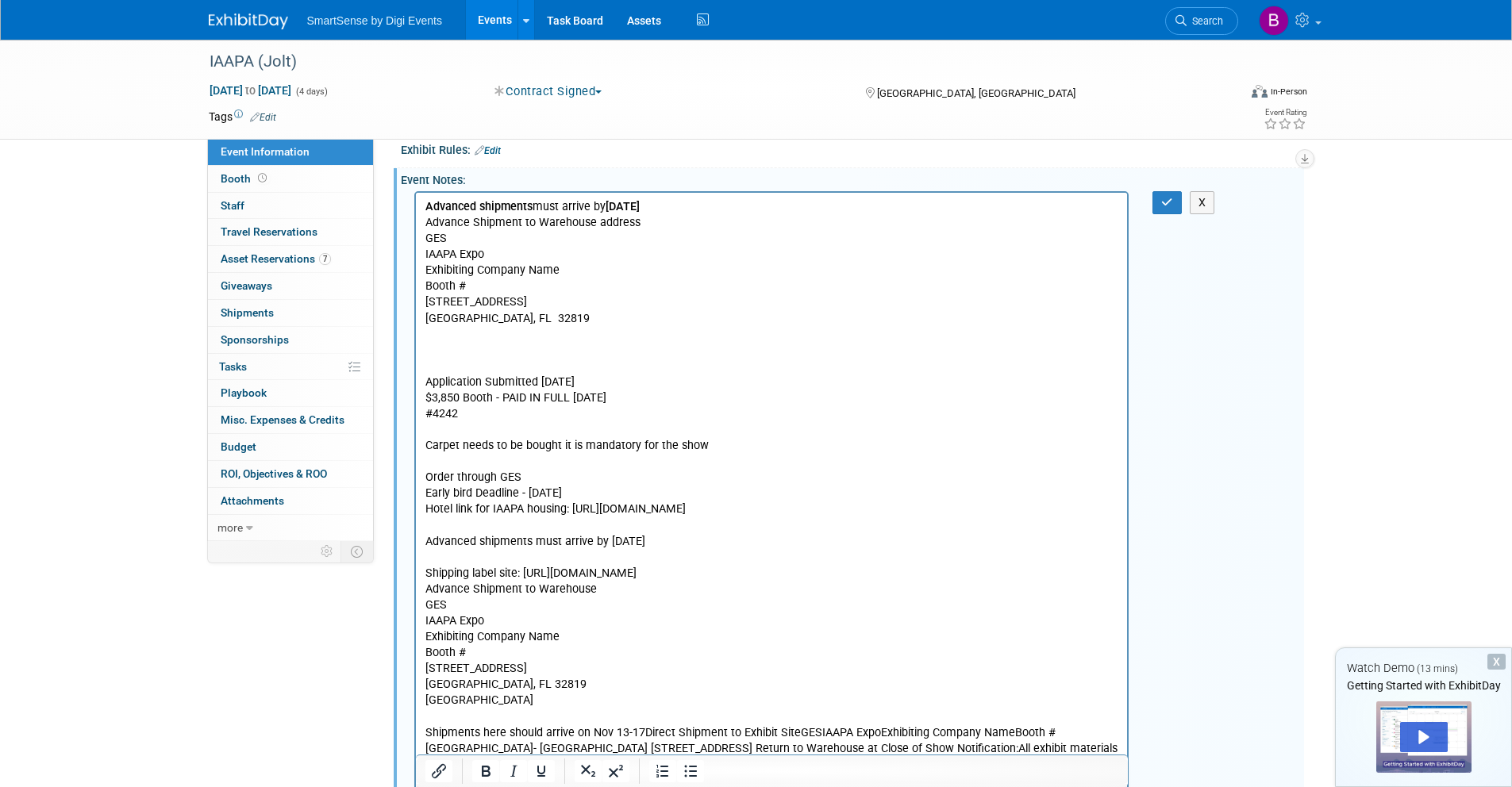
scroll to position [891, 0]
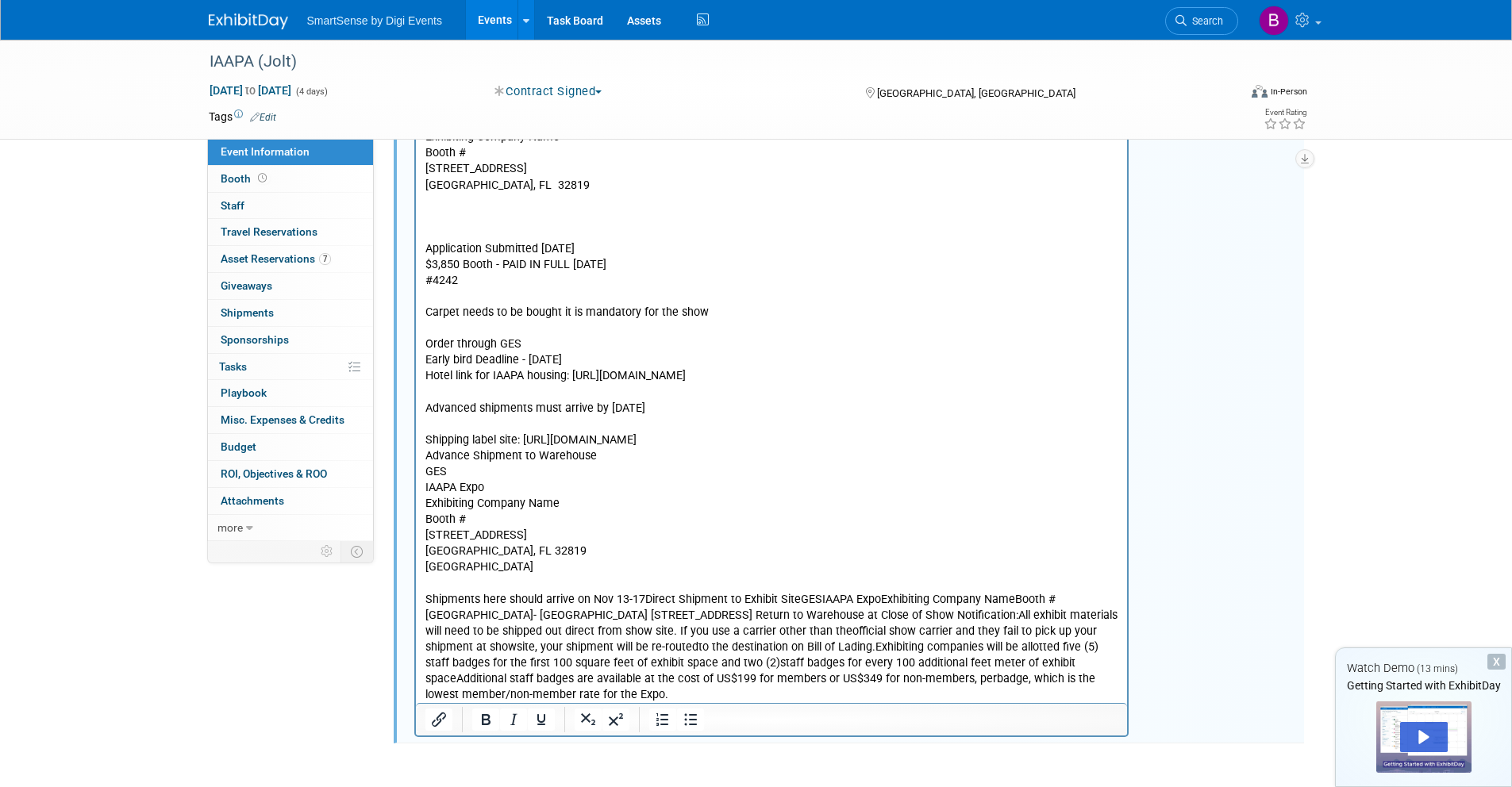
click at [642, 602] on p "Shipments here should arrive on Nov 13-17Direct Shipment to Exhibit SiteGESIAAP…" at bounding box center [771, 647] width 694 height 112
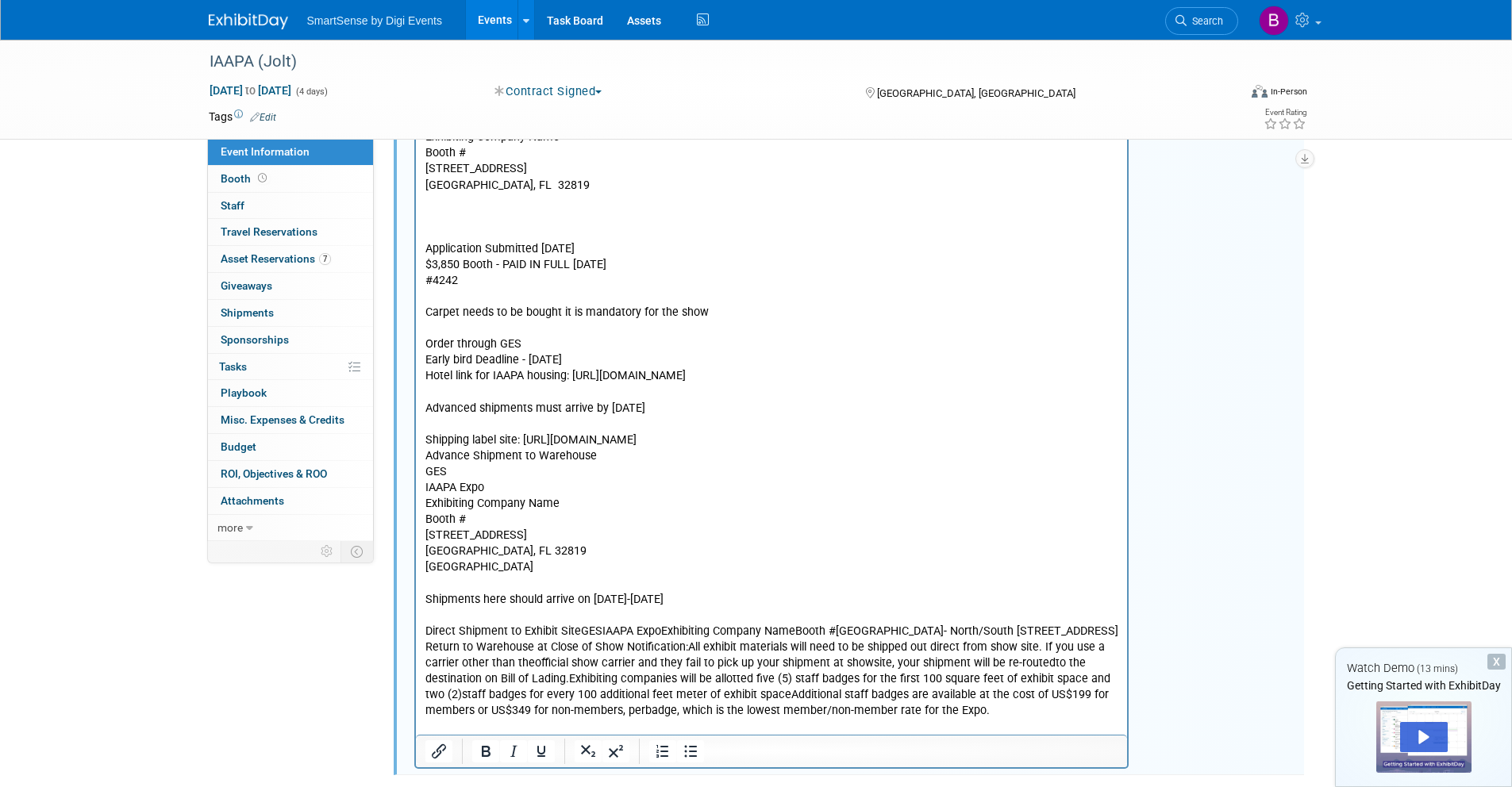
click at [577, 627] on p "Direct Shipment to Exhibit SiteGESIAAPA ExpoExhibiting Company NameBooth #Orang…" at bounding box center [771, 670] width 694 height 95
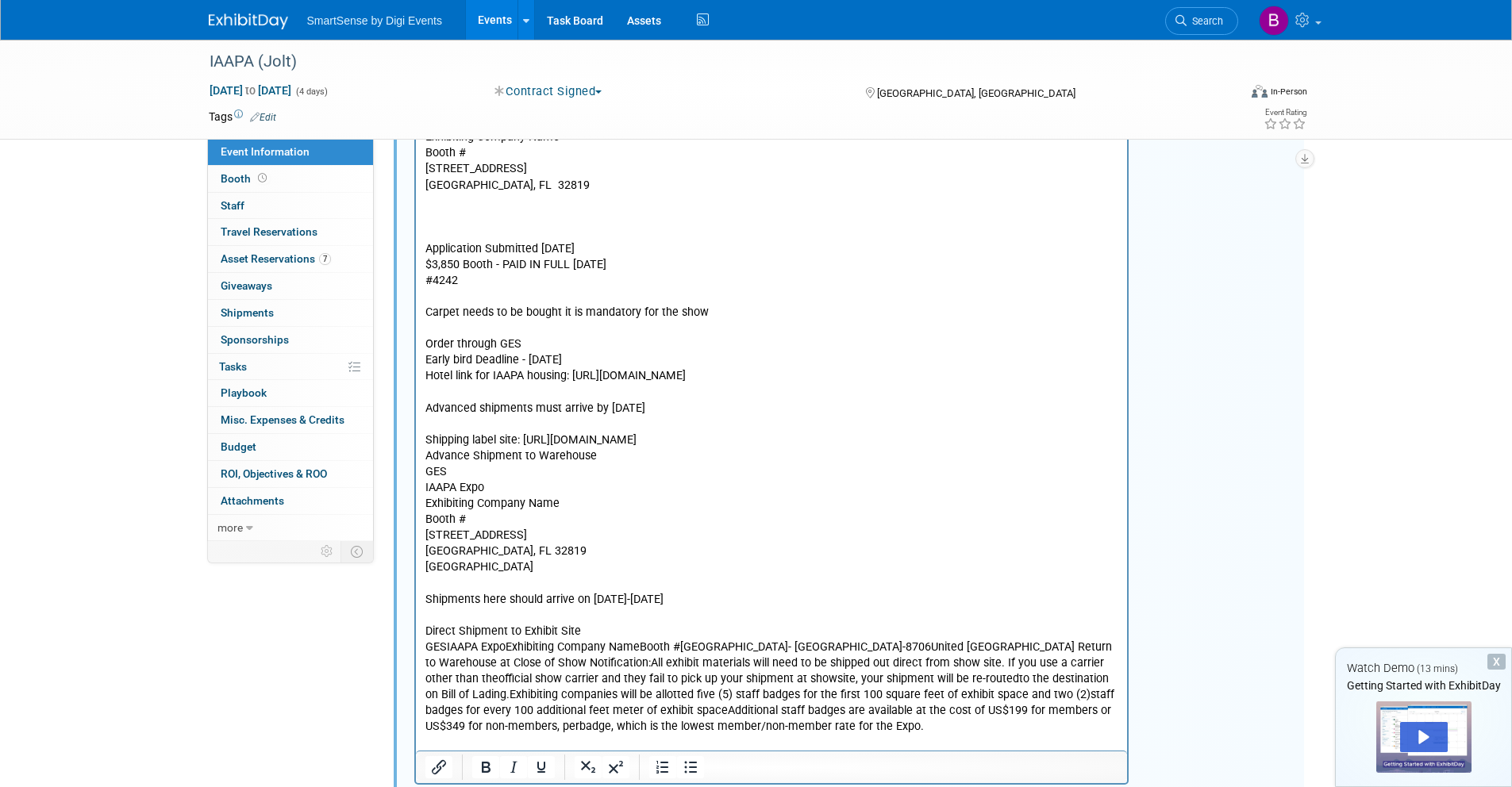
click at [447, 648] on p "GESIAAPA ExpoExhibiting Company NameBooth #Orange County Convention Center- Nor…" at bounding box center [771, 686] width 694 height 95
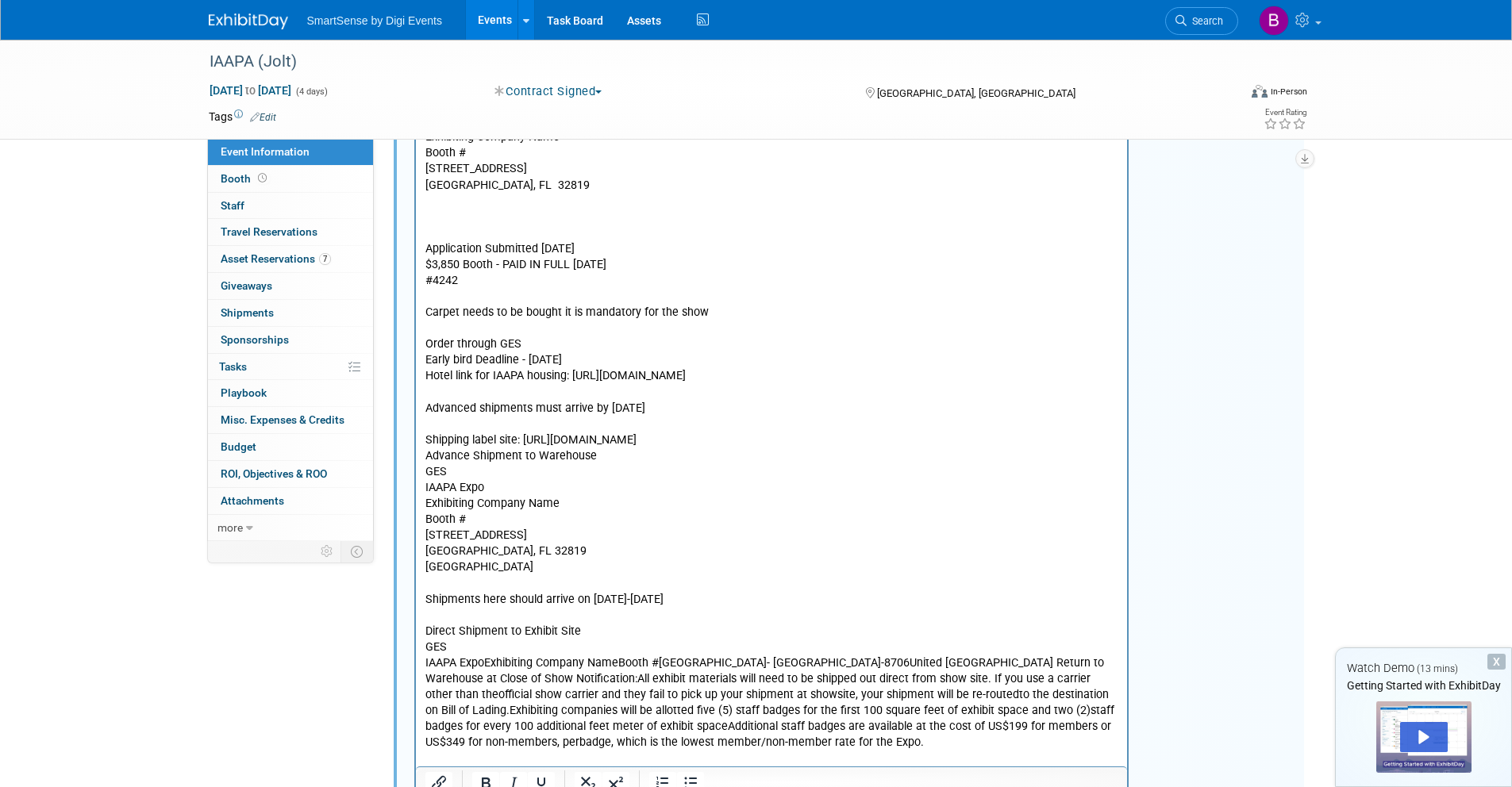
click at [484, 661] on p "IAAPA ExpoExhibiting Company NameBooth #Orange County Convention Center- North/…" at bounding box center [771, 702] width 694 height 95
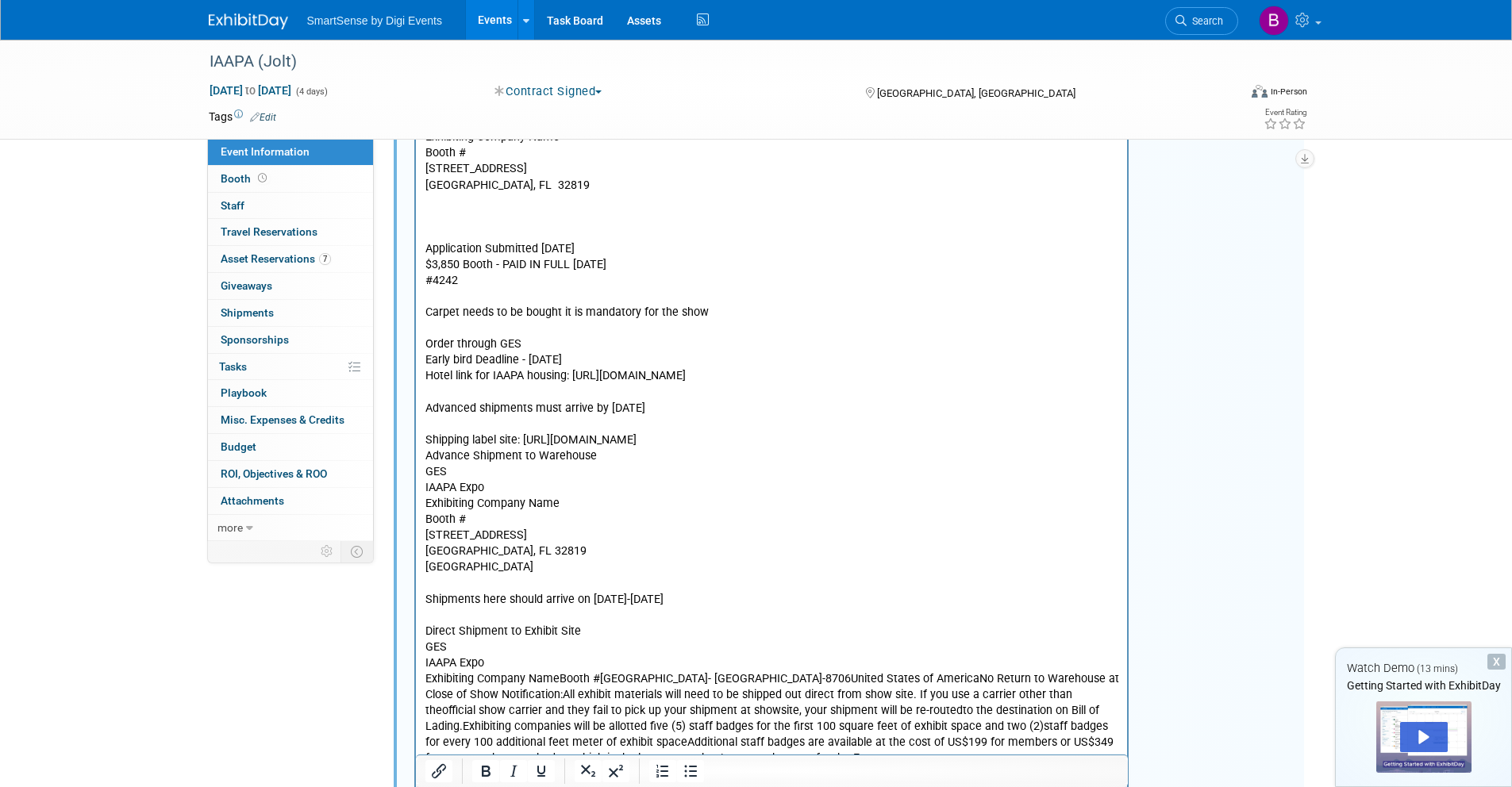
click at [560, 677] on p "Exhibiting Company NameBooth #Orange County Convention Center- North/South Buil…" at bounding box center [771, 718] width 694 height 95
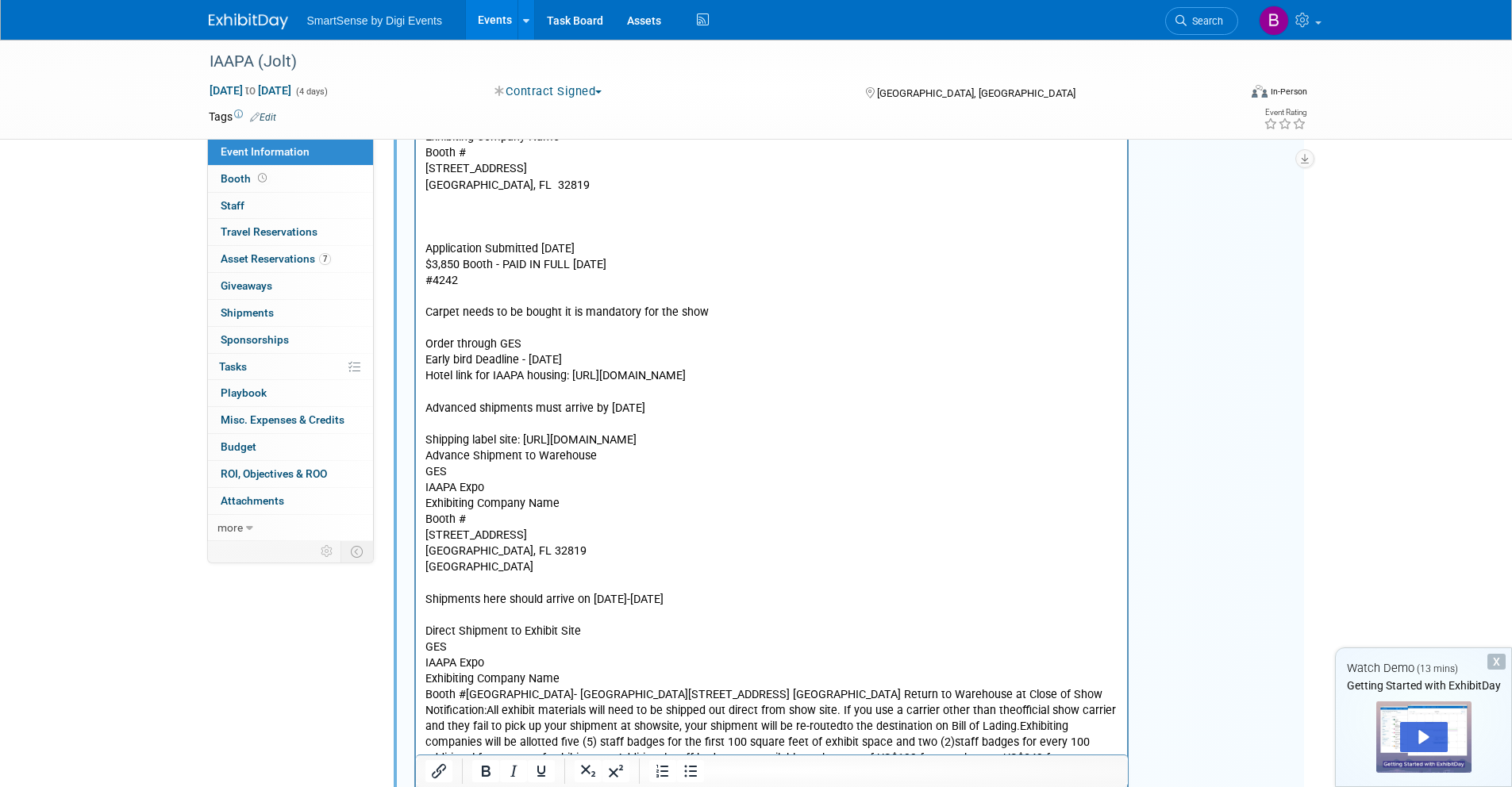
click at [464, 695] on p "Booth #Orange County Convention Center- North/South Building9899 International …" at bounding box center [771, 734] width 694 height 95
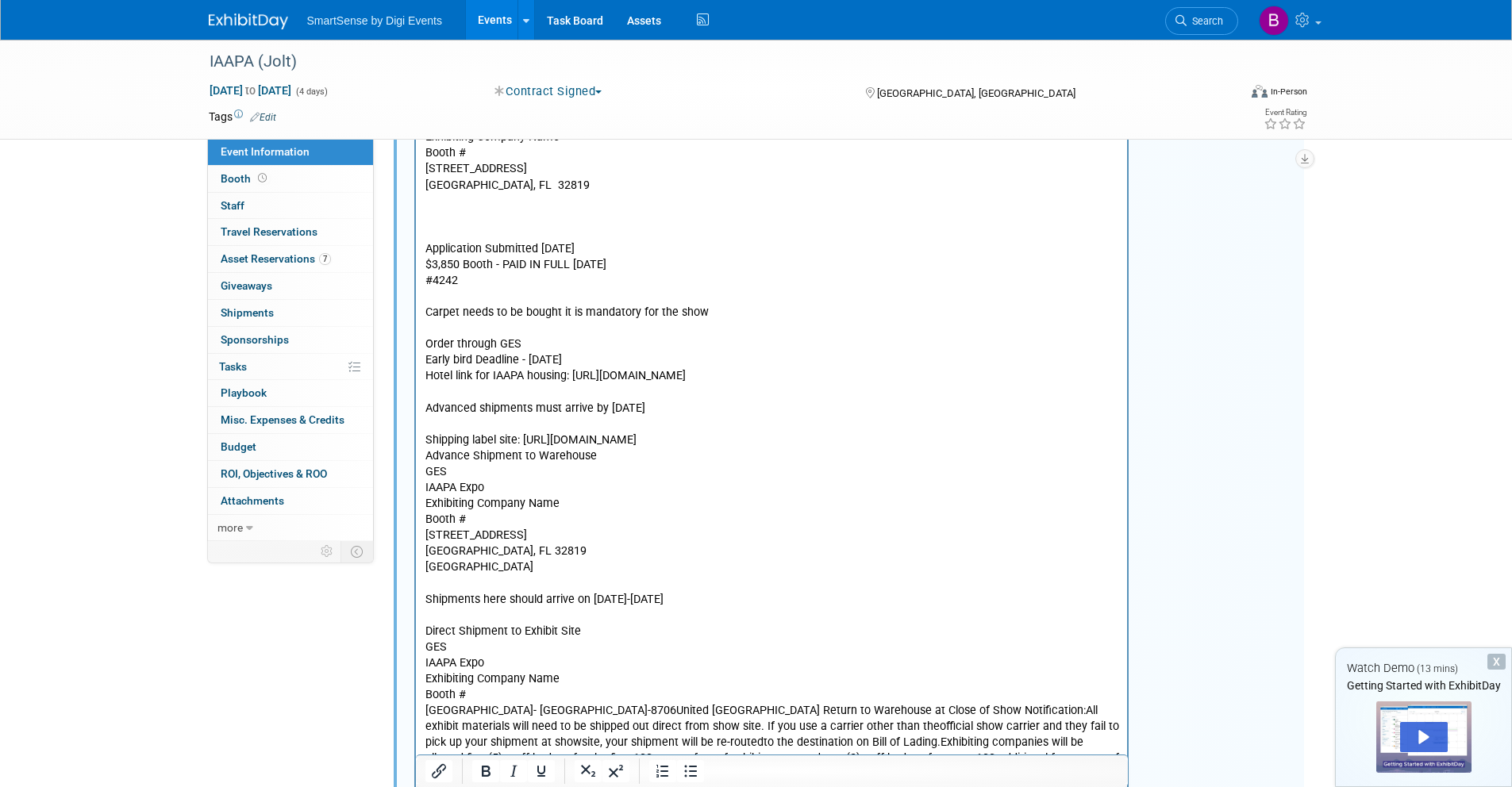
click at [710, 710] on p "Orange County Convention Center- North/South Building9899 International DriveOr…" at bounding box center [771, 750] width 694 height 95
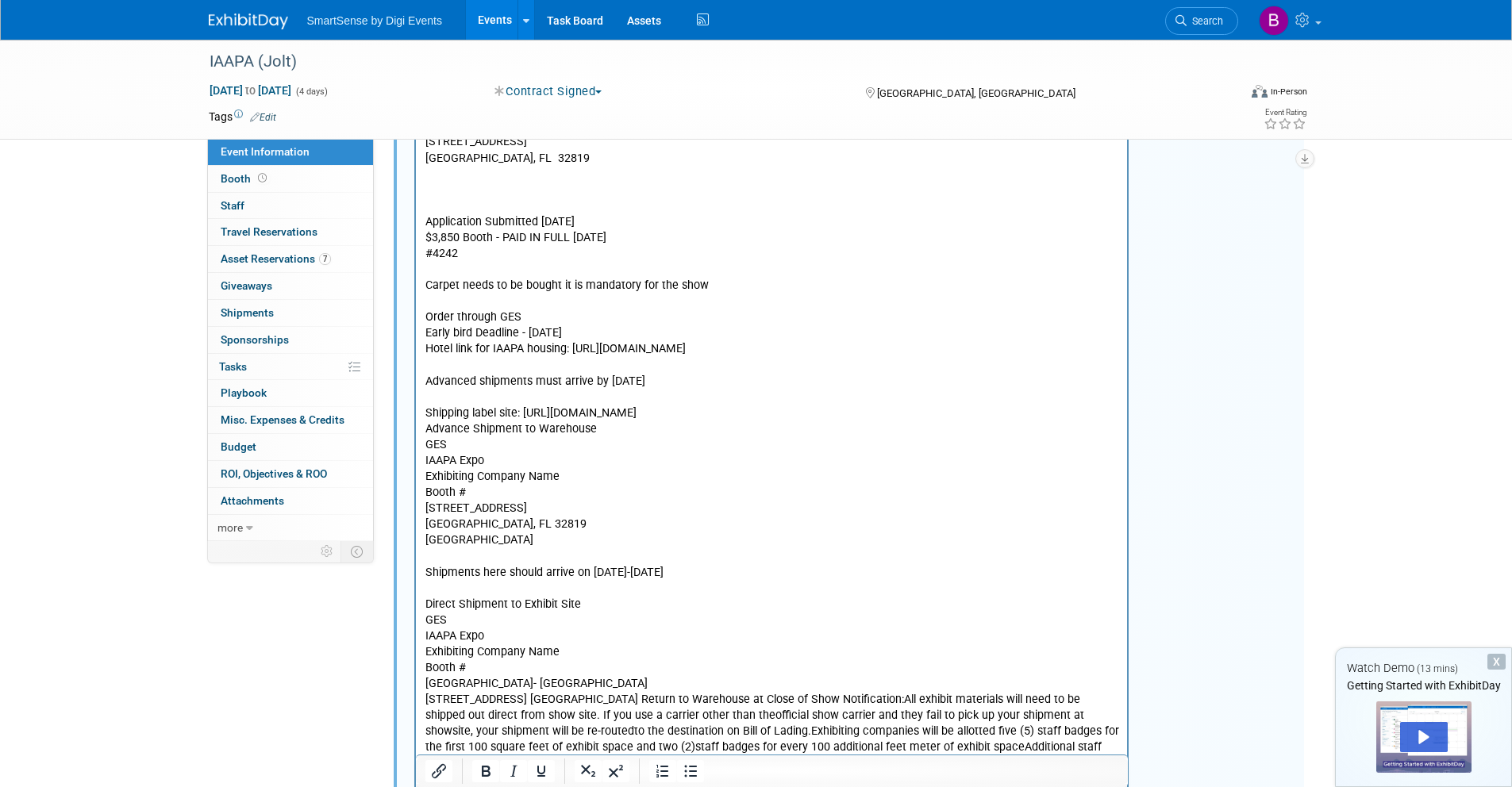
scroll to position [919, 0]
click at [545, 700] on p "9899 International DriveOrlando, FL 32819-8706United States of AmericaNo Return…" at bounding box center [771, 737] width 694 height 95
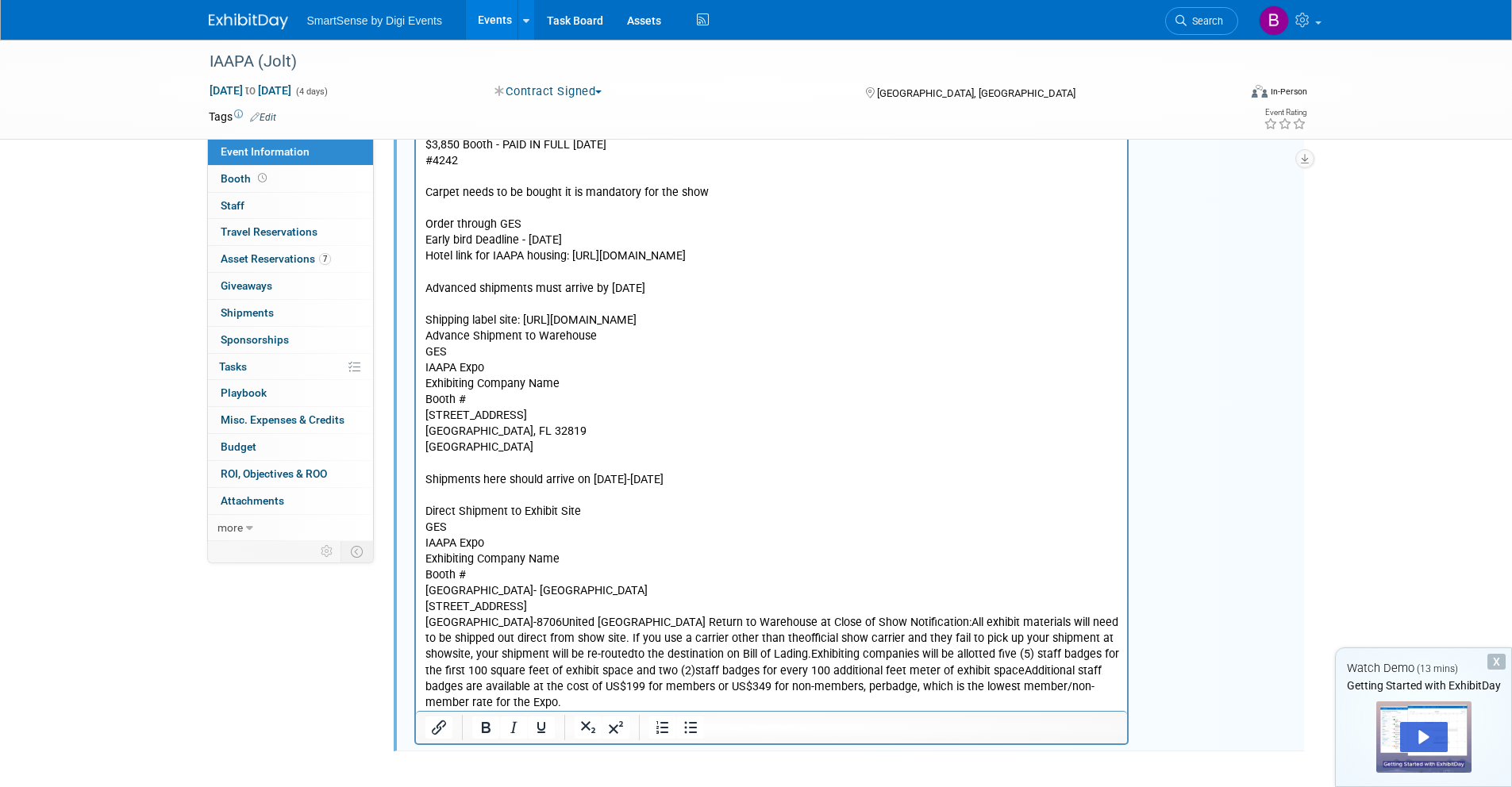
scroll to position [1015, 0]
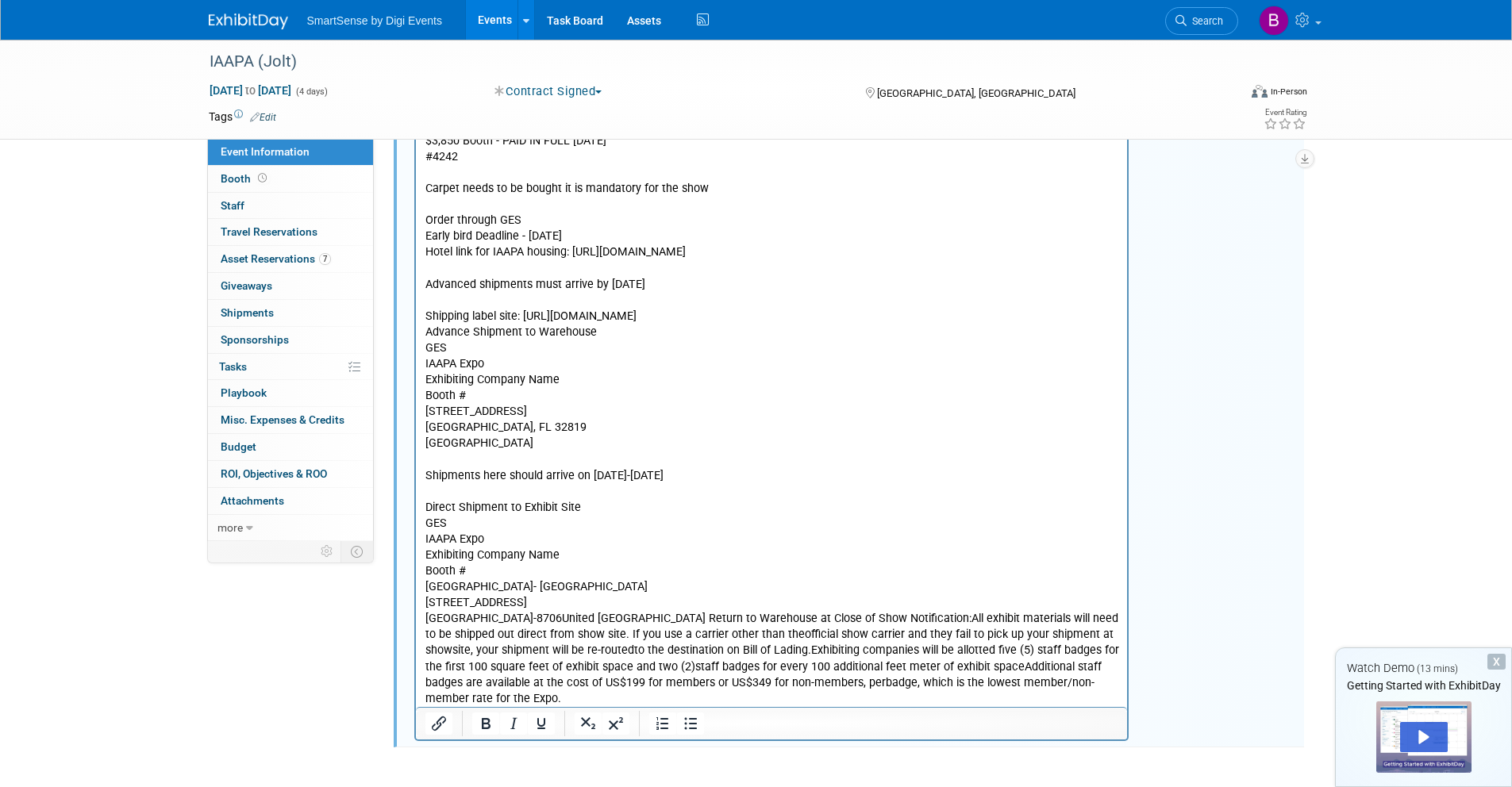
click at [549, 620] on p "Orlando, FL 32819-8706United States of AmericaNo Return to Warehouse at Close o…" at bounding box center [771, 658] width 694 height 95
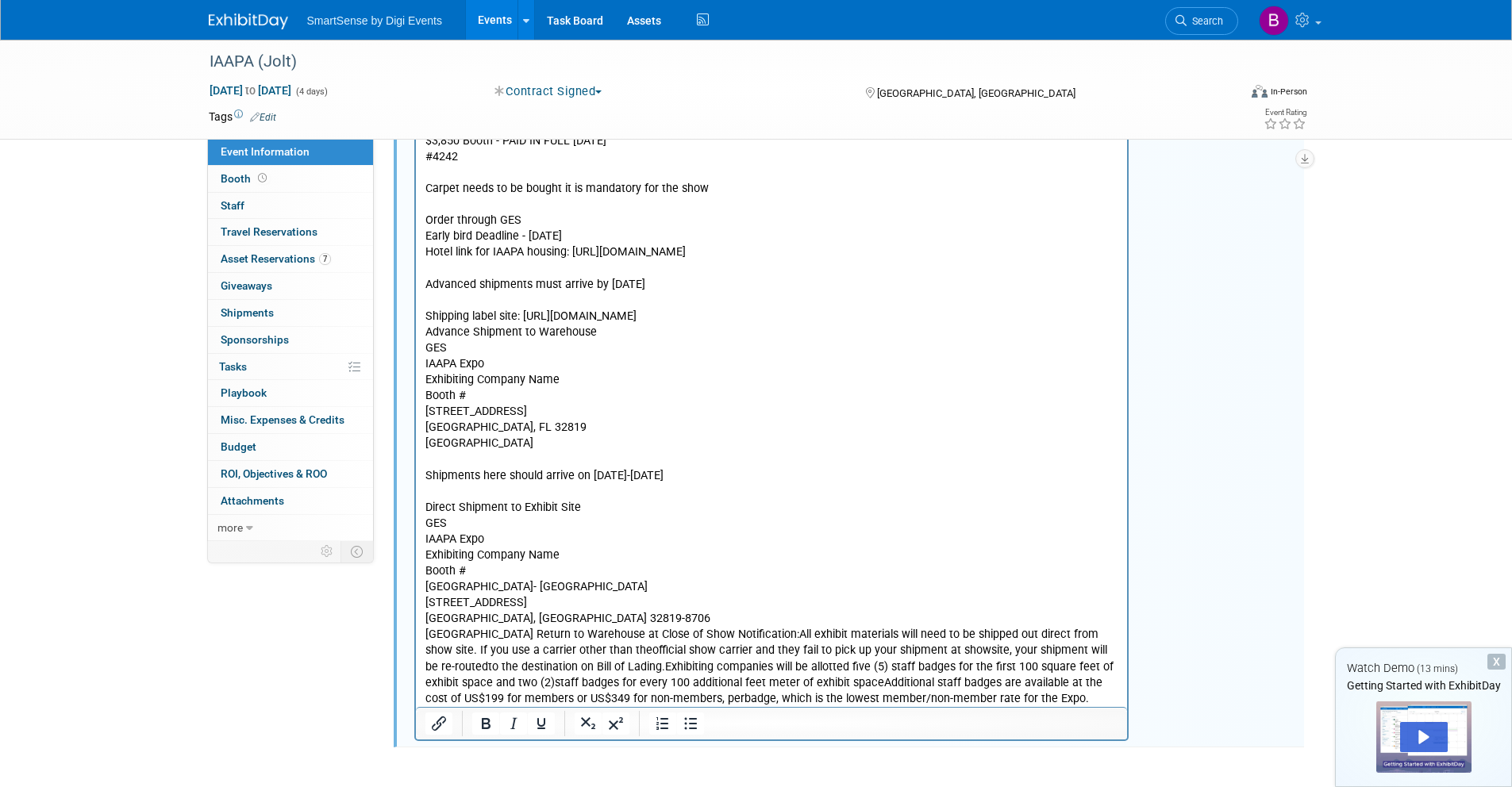
click at [550, 638] on p "United States of AmericaNo Return to Warehouse at Close of Show Notification:Al…" at bounding box center [771, 666] width 694 height 79
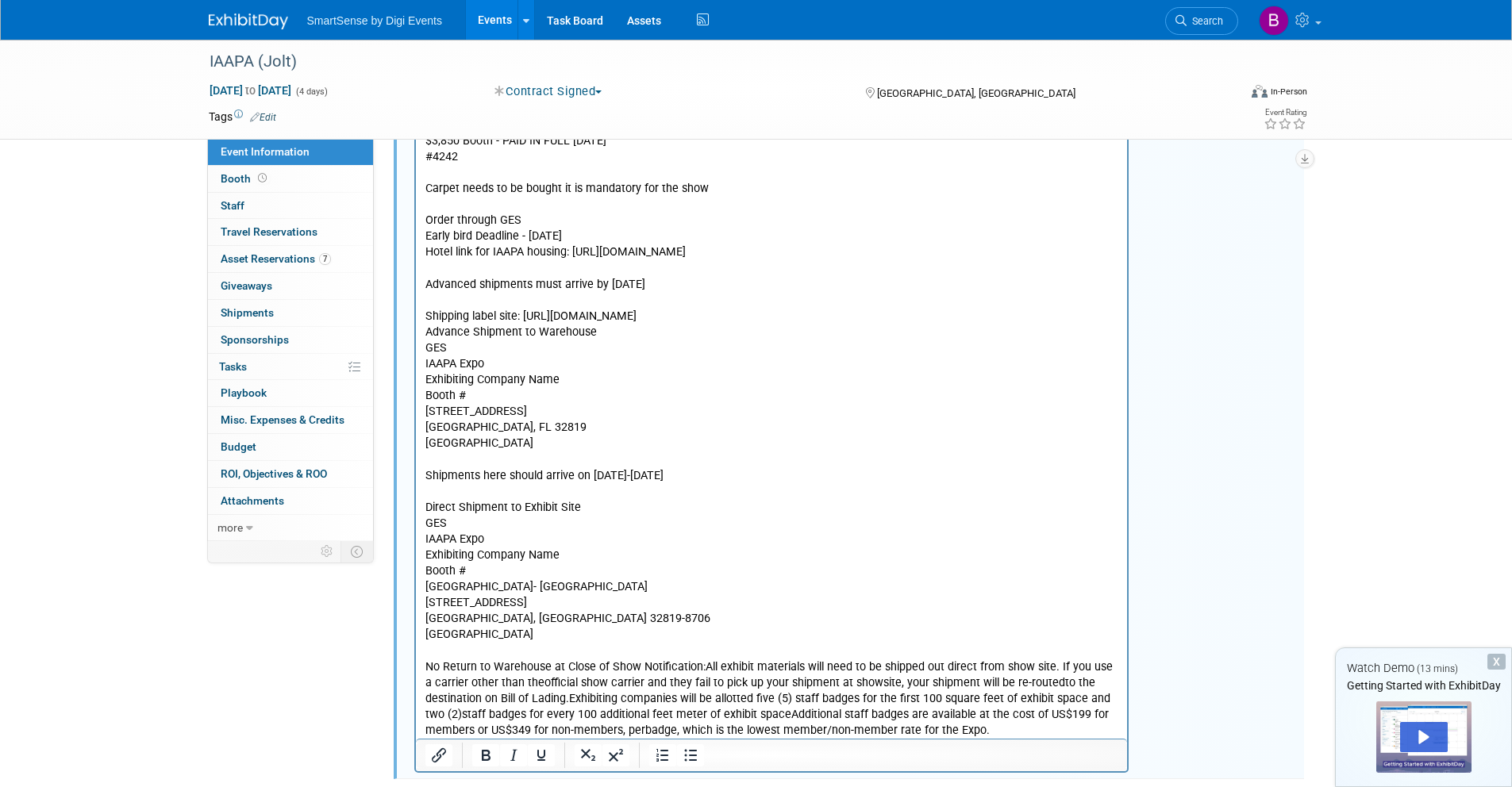
click at [703, 668] on p "No Return to Warehouse at Close of Show Notification:All exhibit materials will…" at bounding box center [771, 698] width 694 height 79
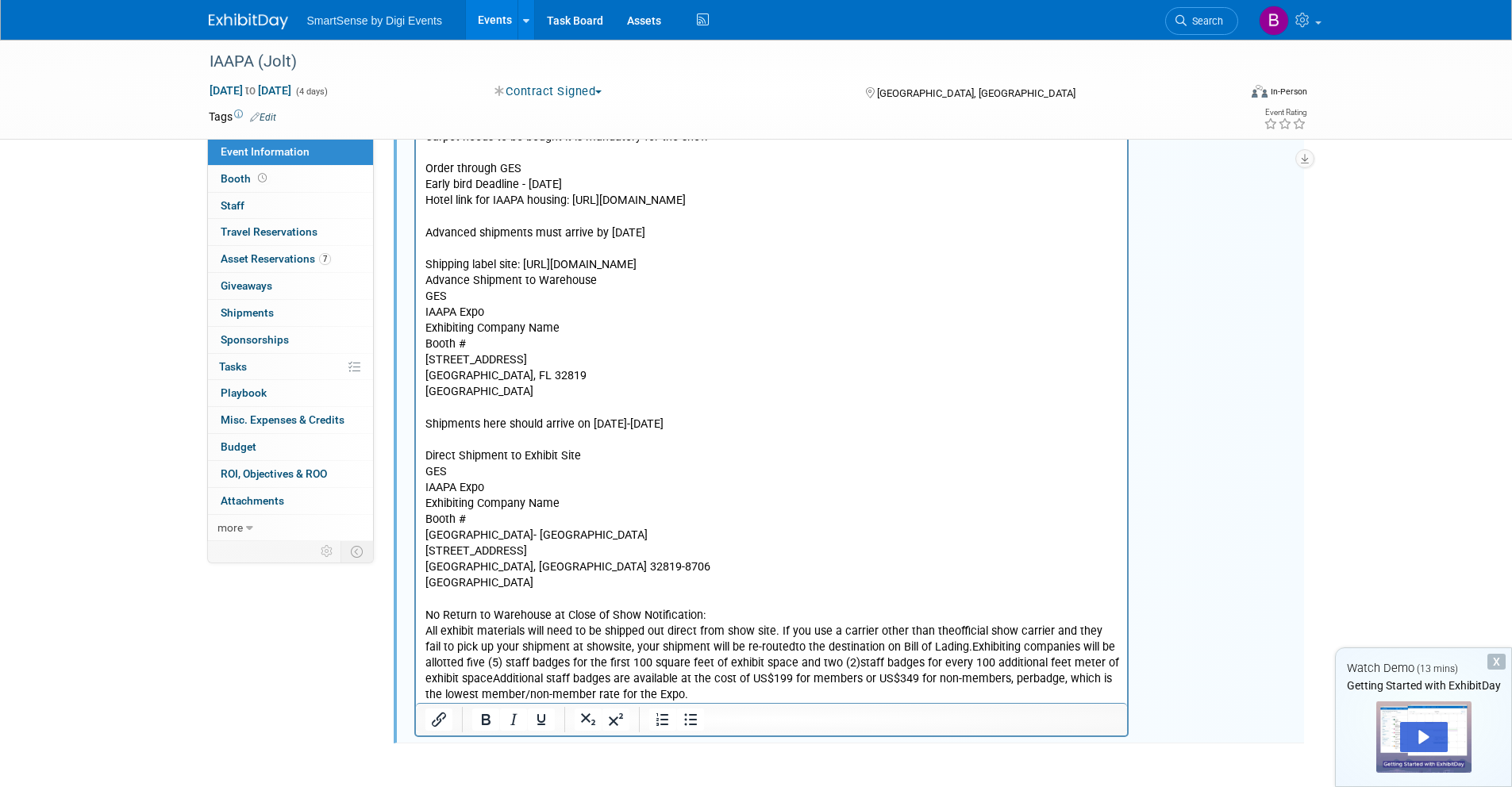
scroll to position [1106, 0]
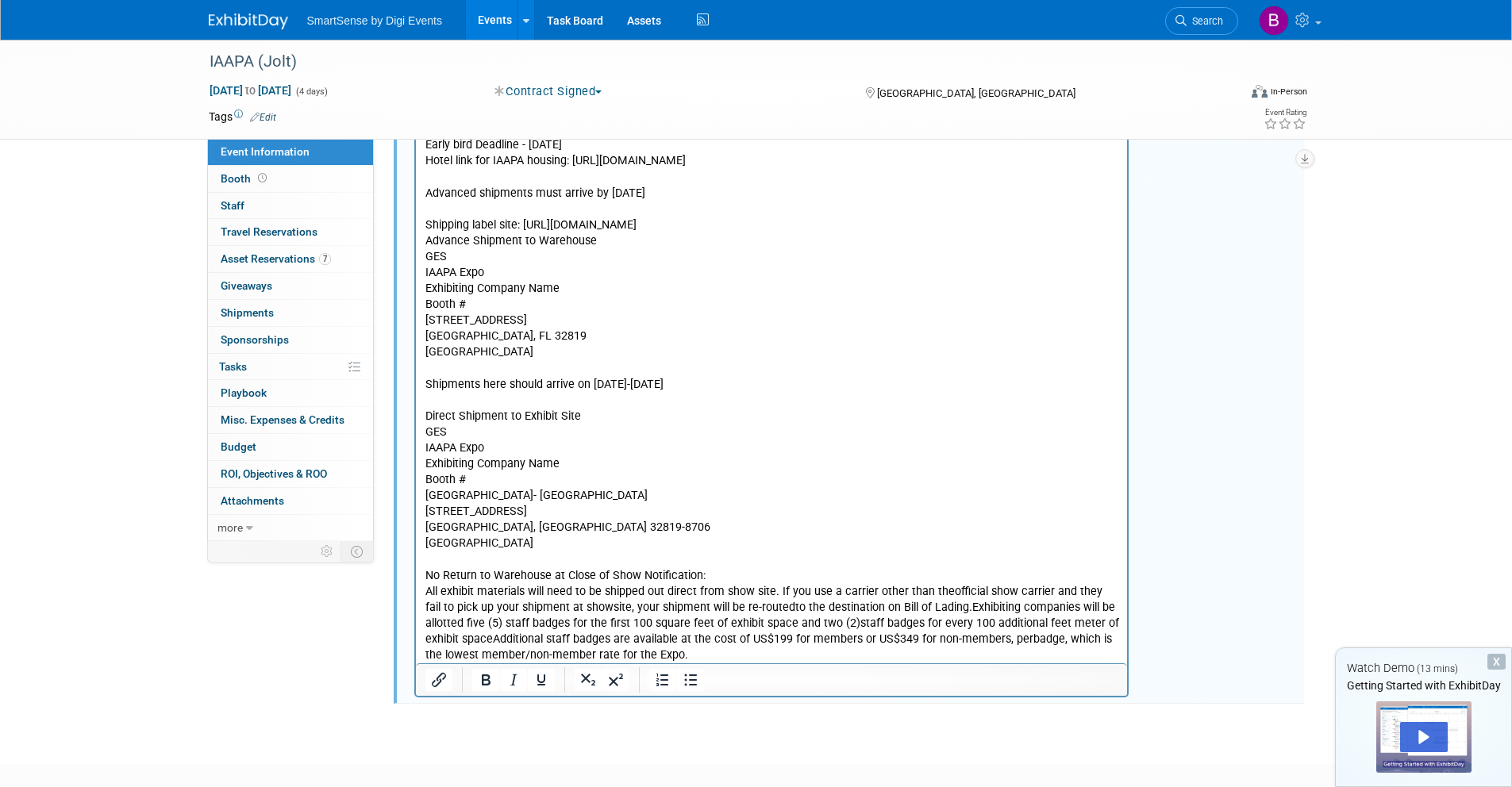
click at [948, 607] on p "All exhibit materials will need to be shipped out direct from show site. If you…" at bounding box center [771, 623] width 694 height 79
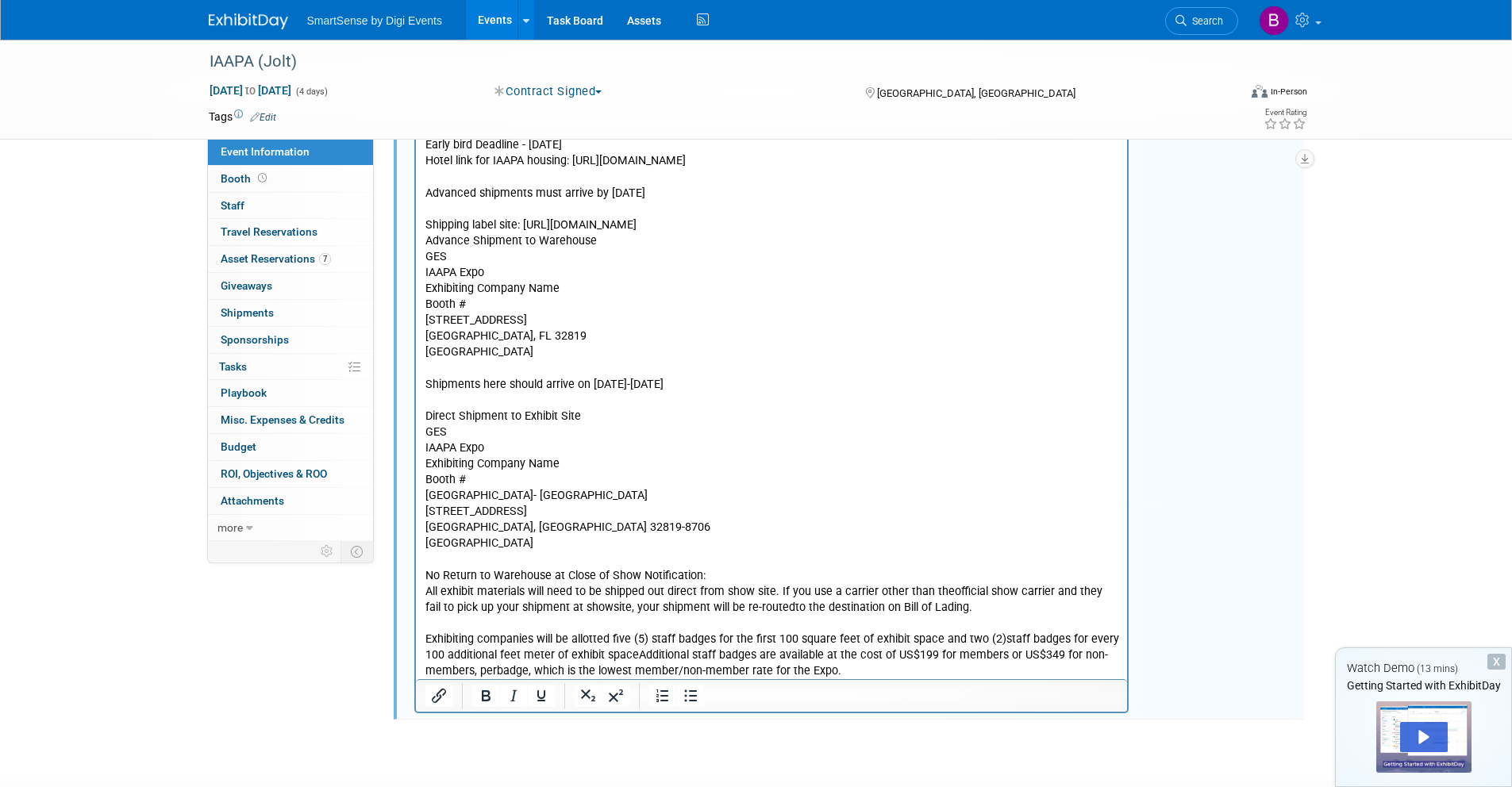
click at [635, 657] on p "Exhibiting companies will be allotted five (5) staff badges for the first 100 s…" at bounding box center [771, 656] width 694 height 48
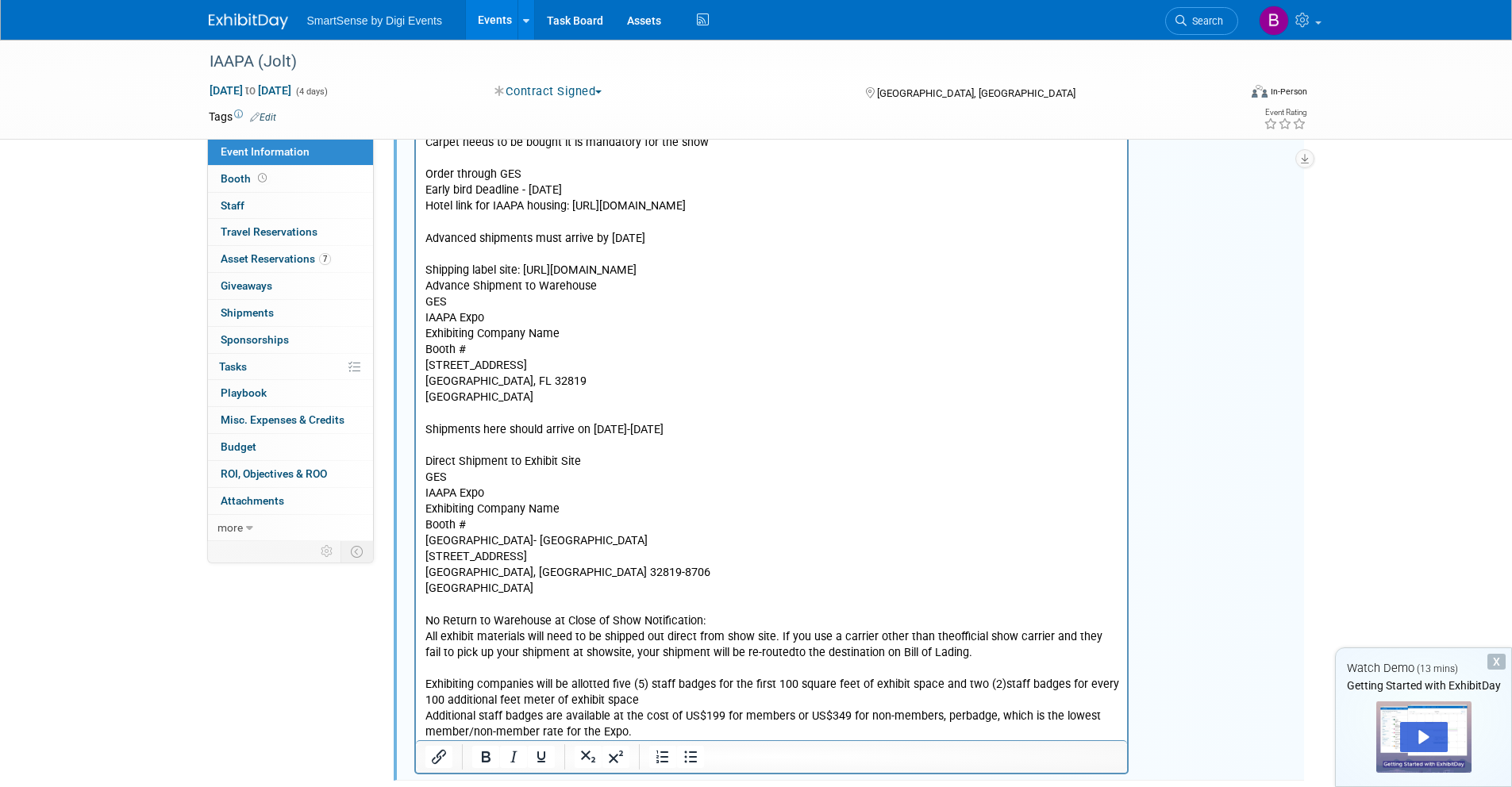
scroll to position [599, 0]
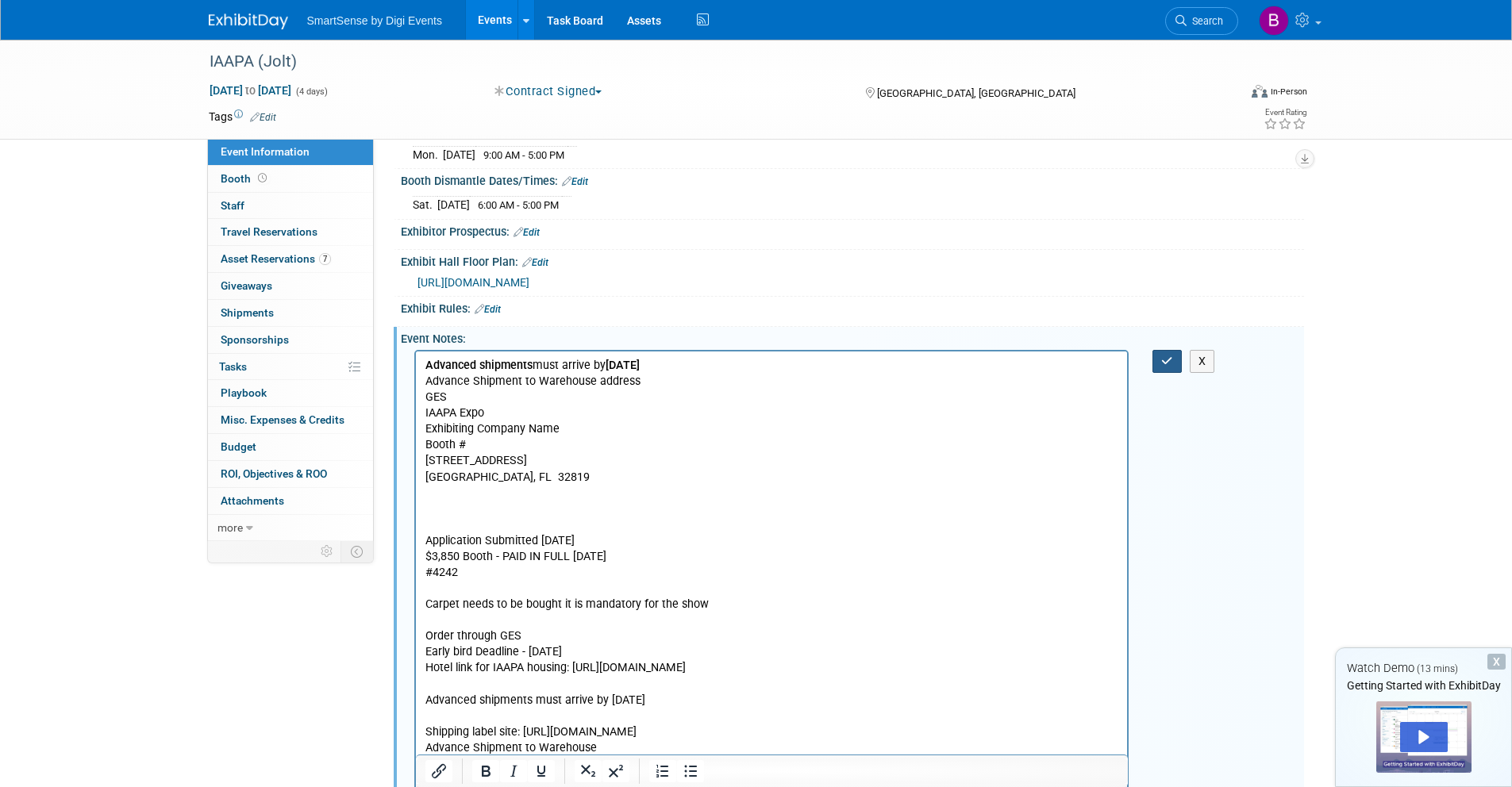
click at [1167, 358] on icon "button" at bounding box center [1166, 361] width 12 height 12
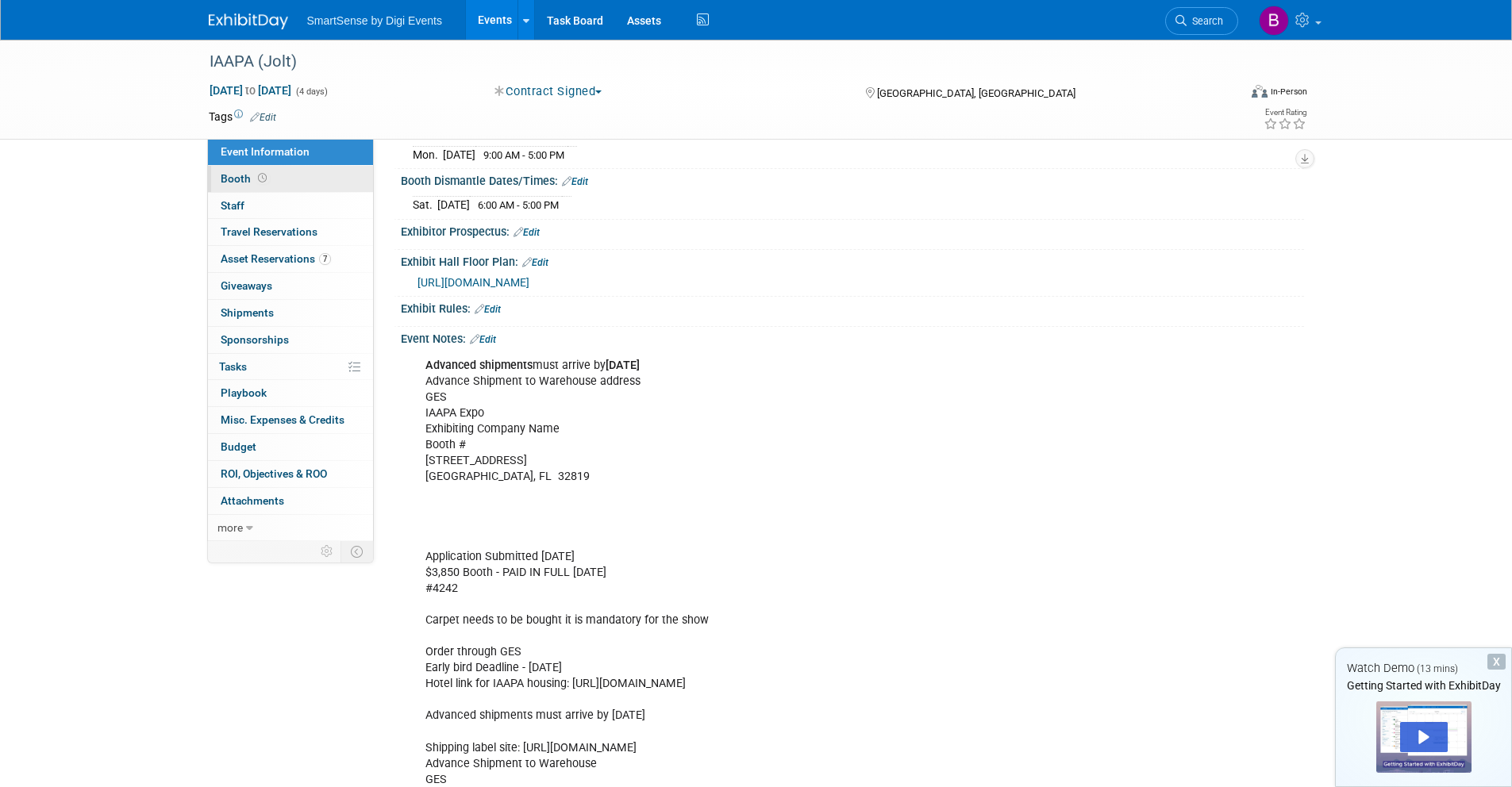
click at [304, 185] on link "Booth" at bounding box center [290, 179] width 165 height 27
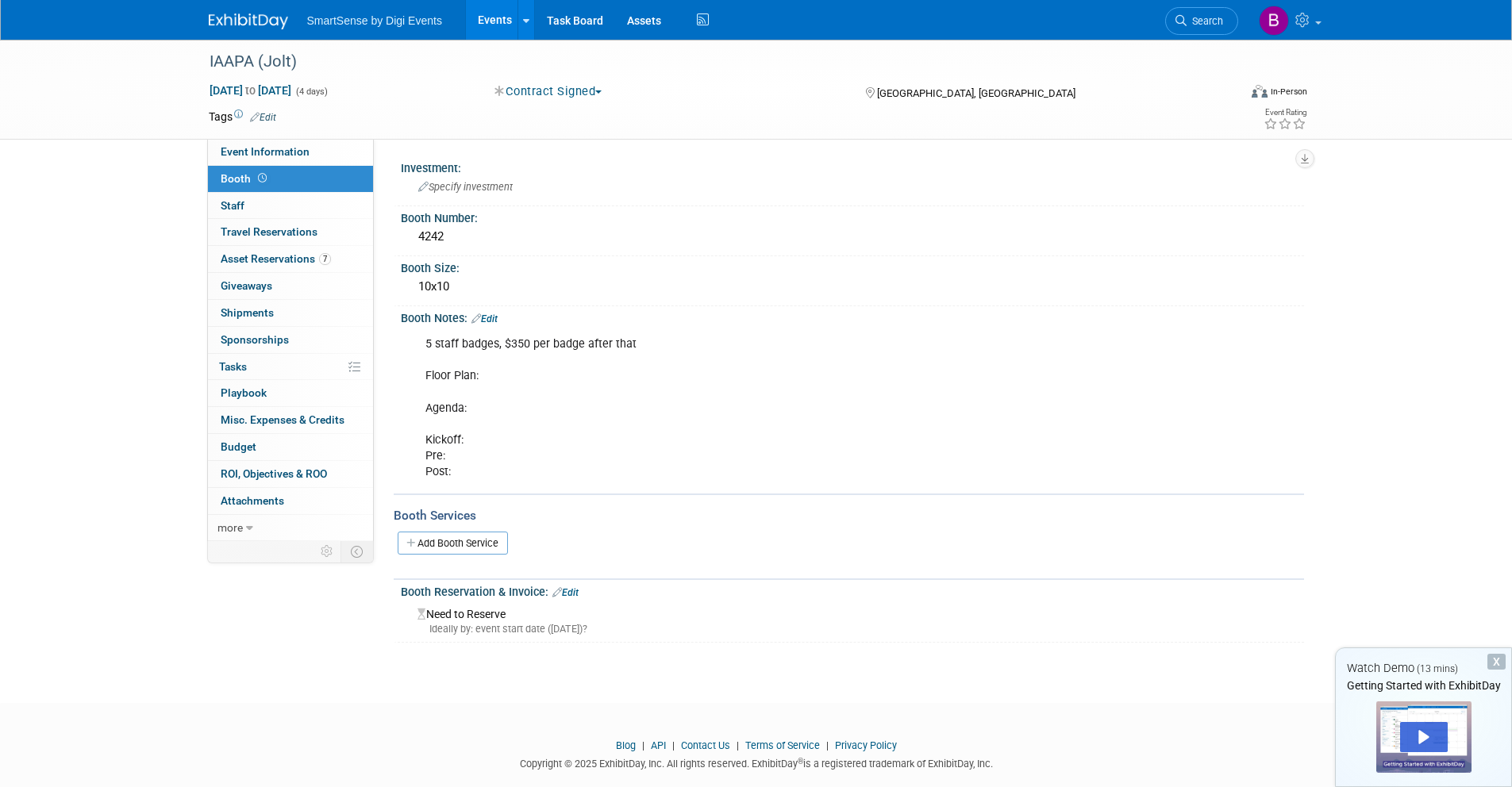
click at [492, 319] on link "Edit" at bounding box center [484, 319] width 27 height 12
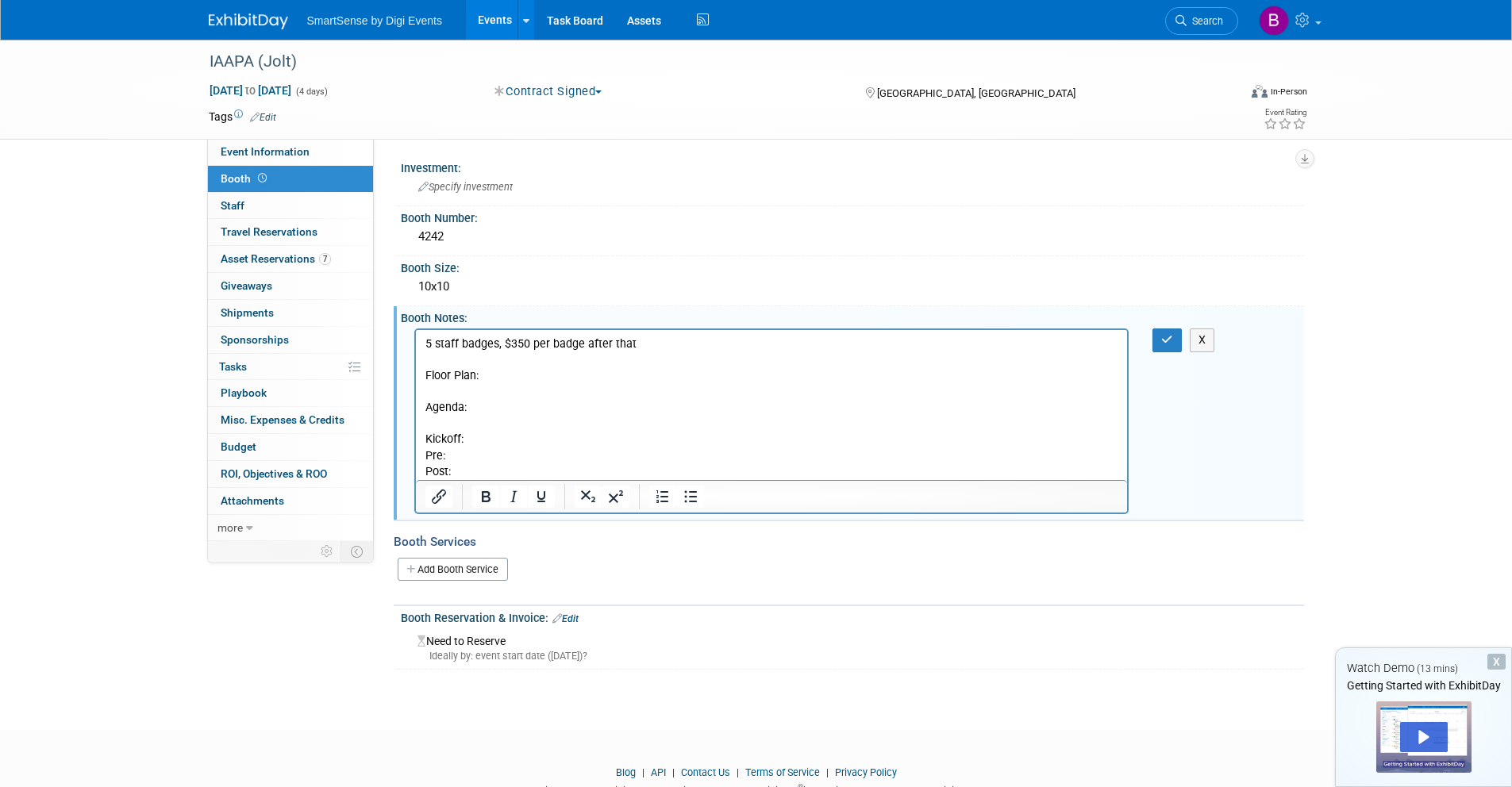
click at [492, 377] on p "5 staff badges, $350 per badge after that Floor Plan: Agenda: Kickoff: Pre: Pos…" at bounding box center [771, 408] width 694 height 144
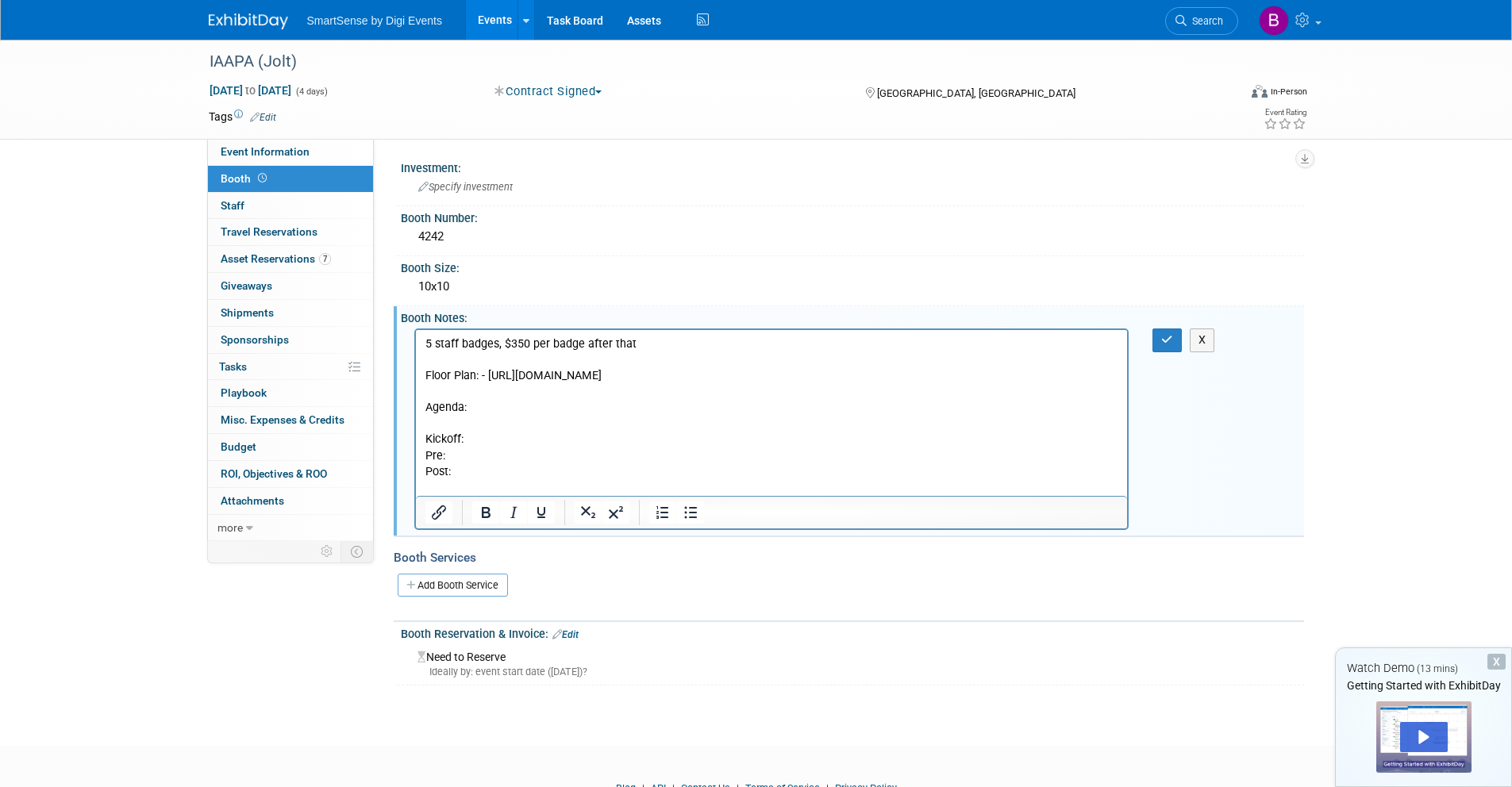
click at [488, 380] on p "5 staff badges, $350 per badge after that Floor Plan: - https://iaapaexpo25.map…" at bounding box center [771, 408] width 694 height 144
click at [477, 422] on p "5 staff badges, $350 per badge after that Floor Plan: https://iaapaexpo25.mapyo…" at bounding box center [771, 408] width 694 height 144
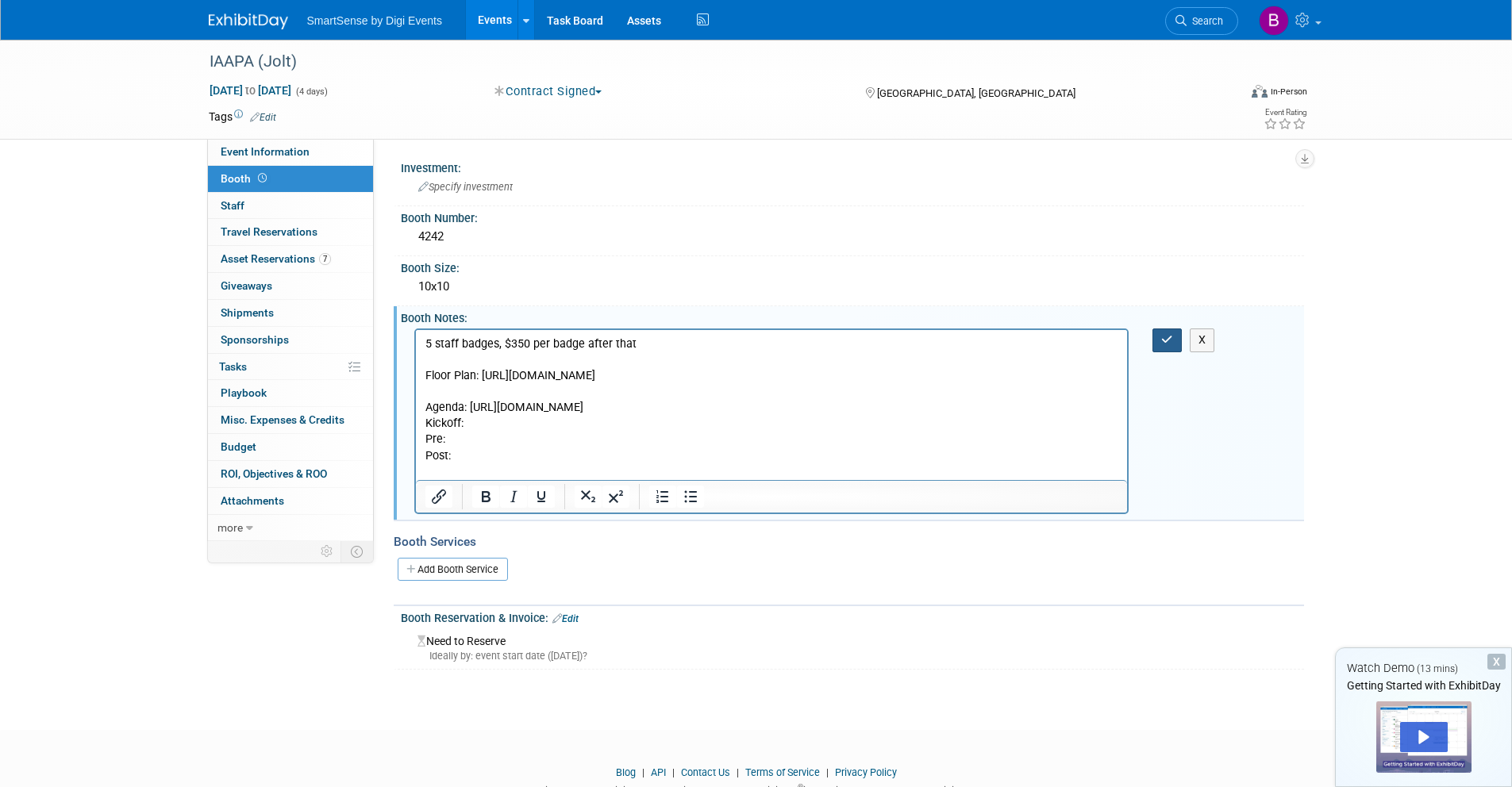
click at [1160, 342] on button "button" at bounding box center [1167, 340] width 29 height 23
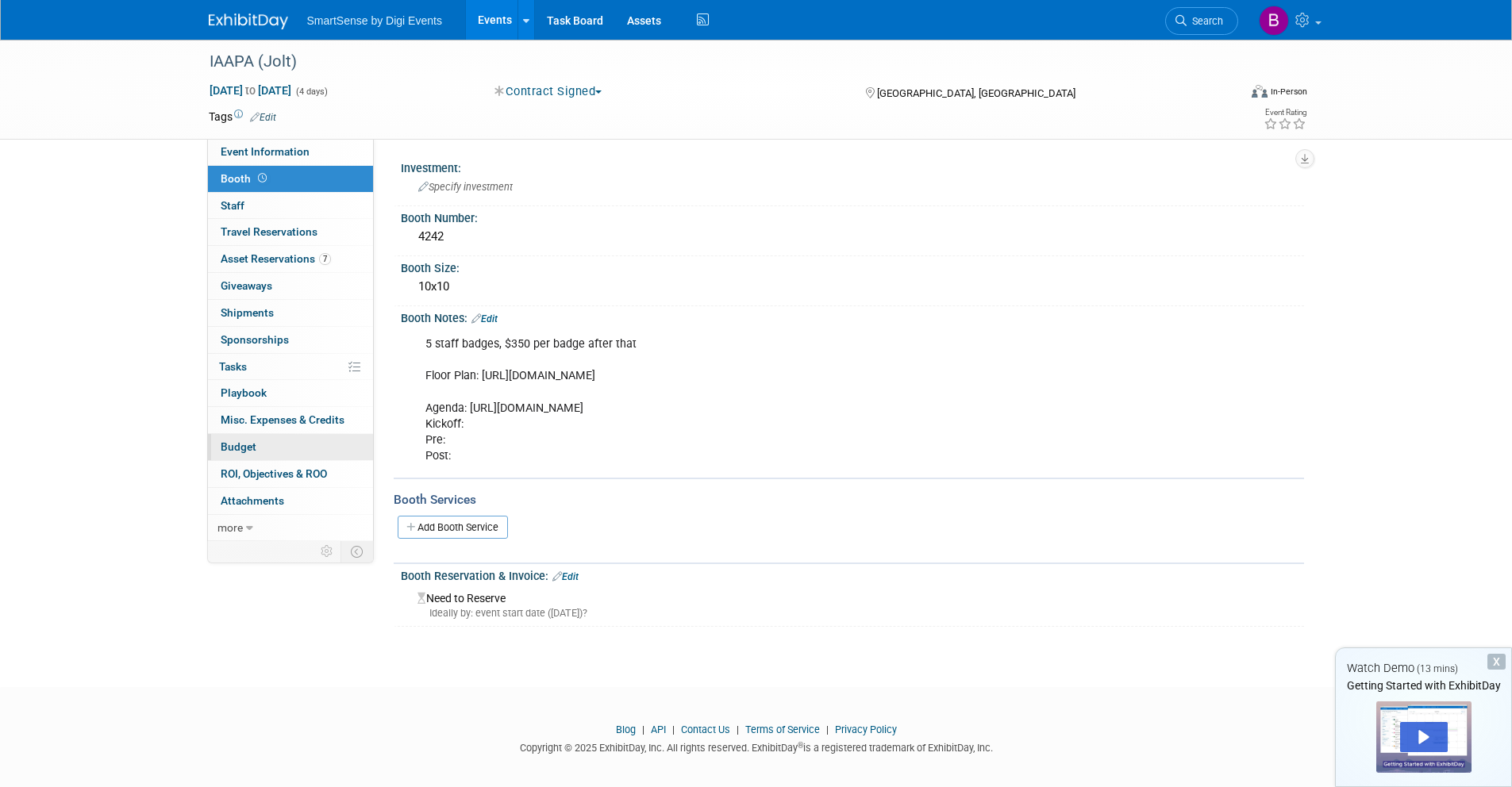
click at [283, 443] on link "Budget" at bounding box center [290, 447] width 165 height 27
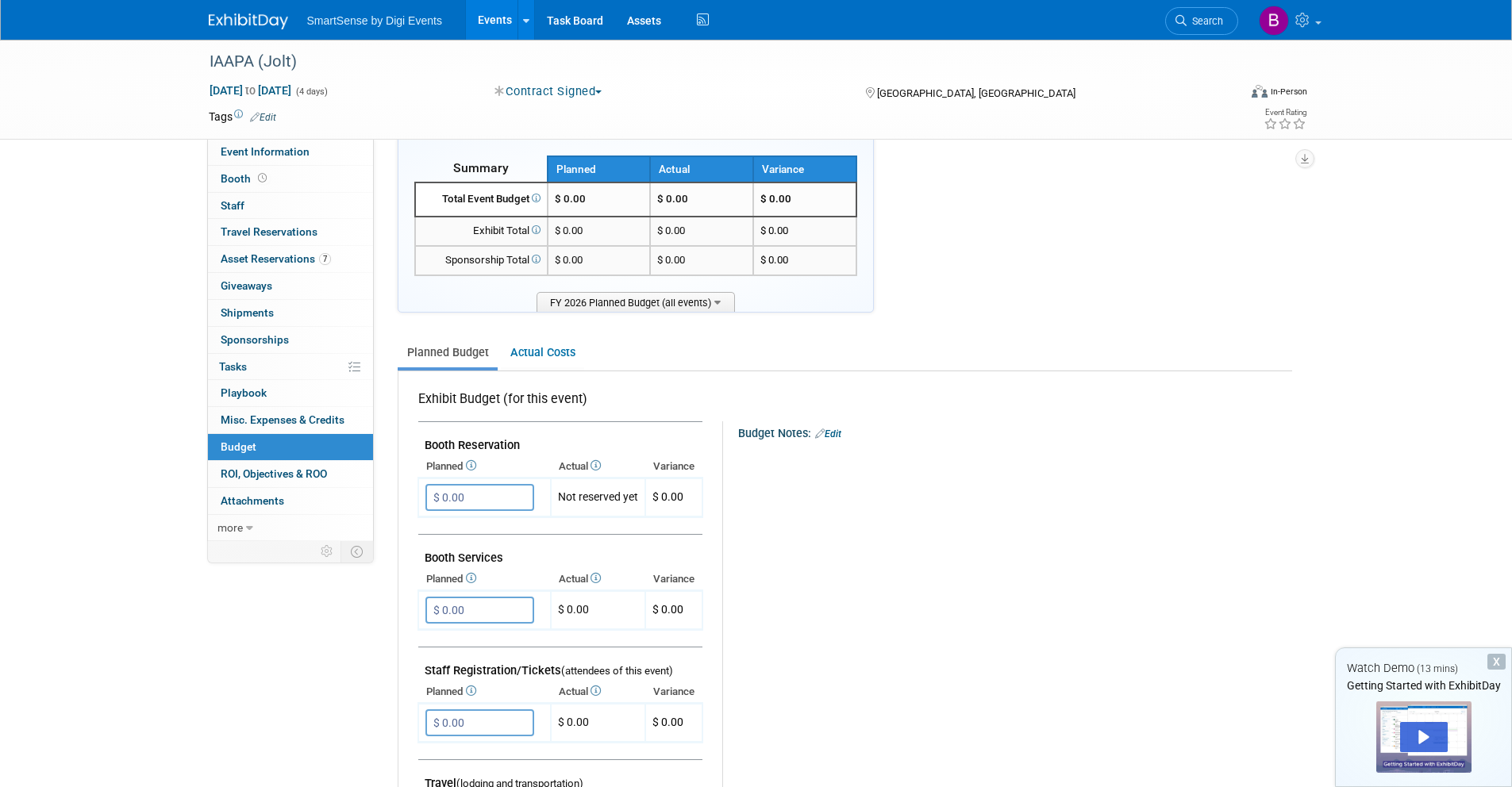
scroll to position [57, 0]
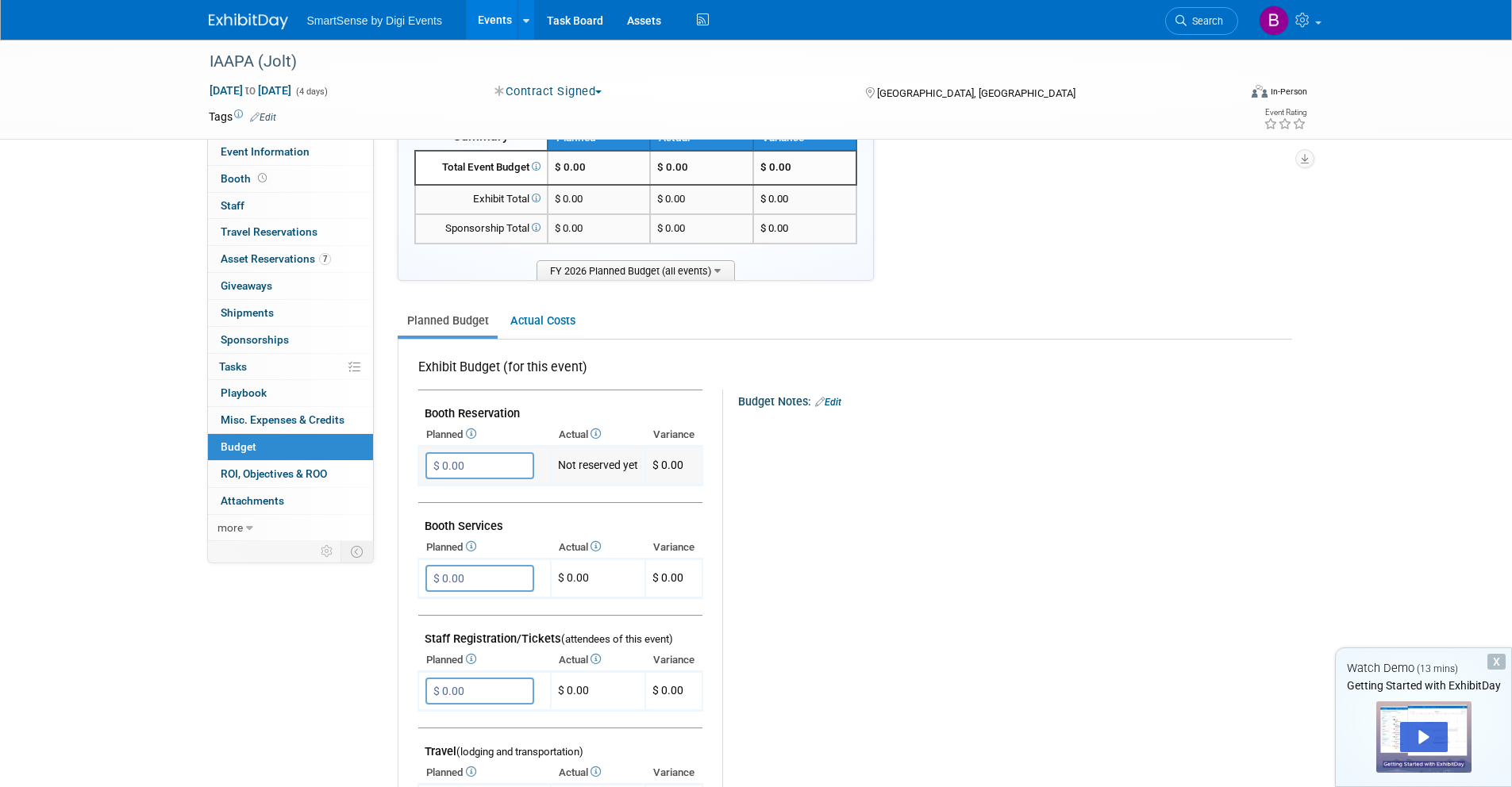
click at [484, 468] on input "$ 0.00" at bounding box center [479, 466] width 109 height 27
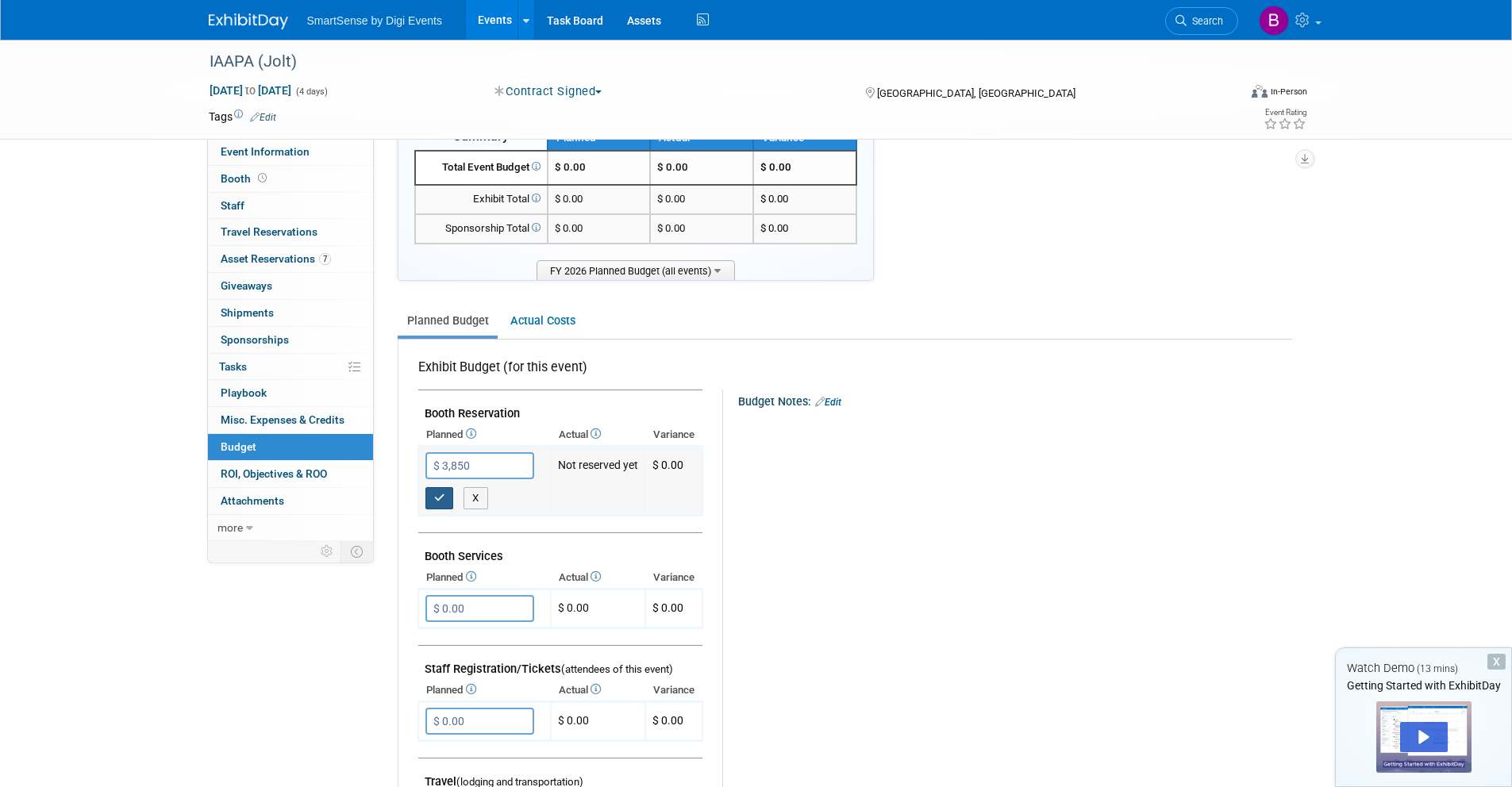
type input "$ 3,850.00"
click at [450, 500] on button "button" at bounding box center [439, 498] width 28 height 22
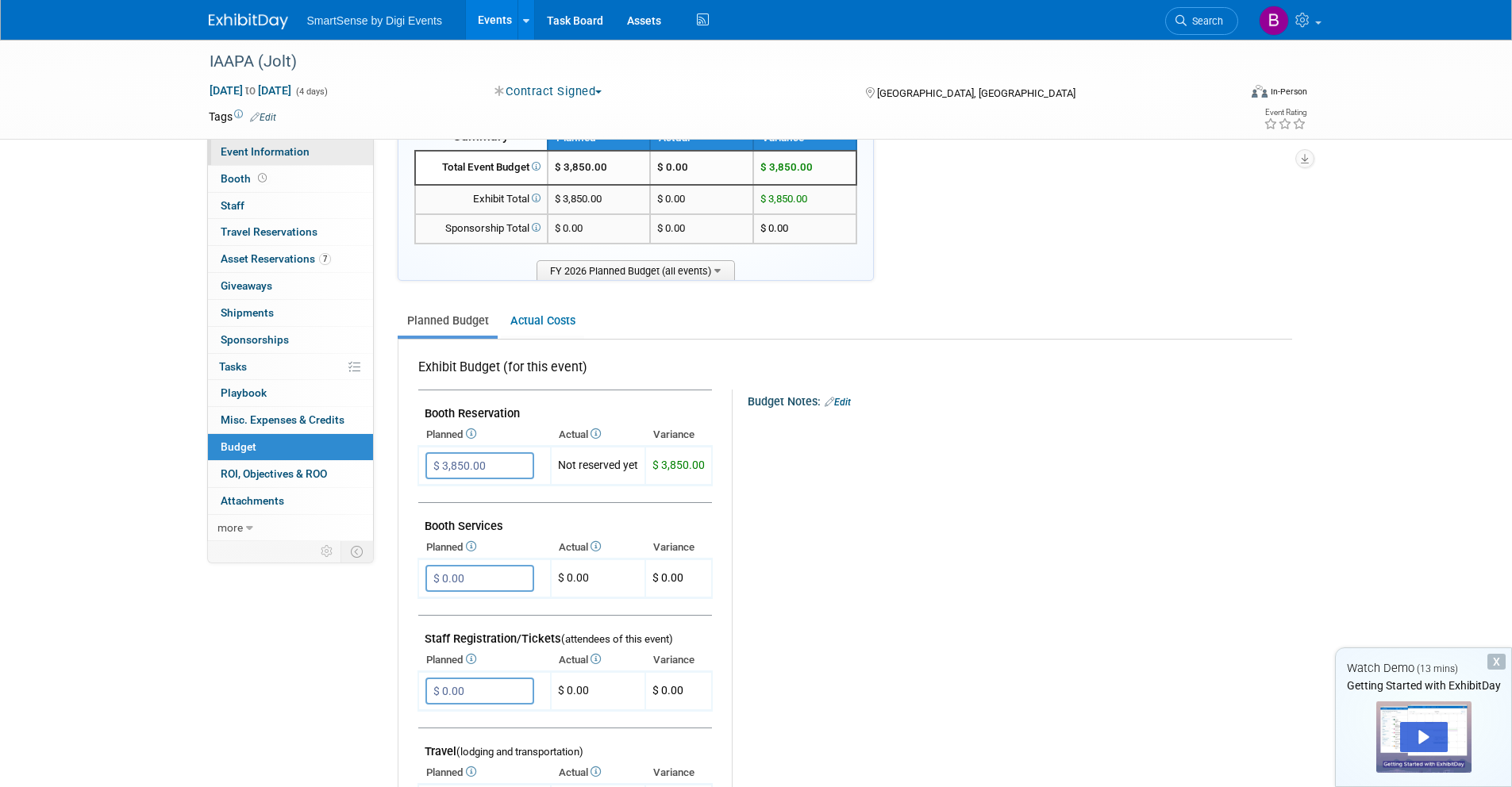
click at [283, 157] on span "Event Information" at bounding box center [265, 152] width 89 height 12
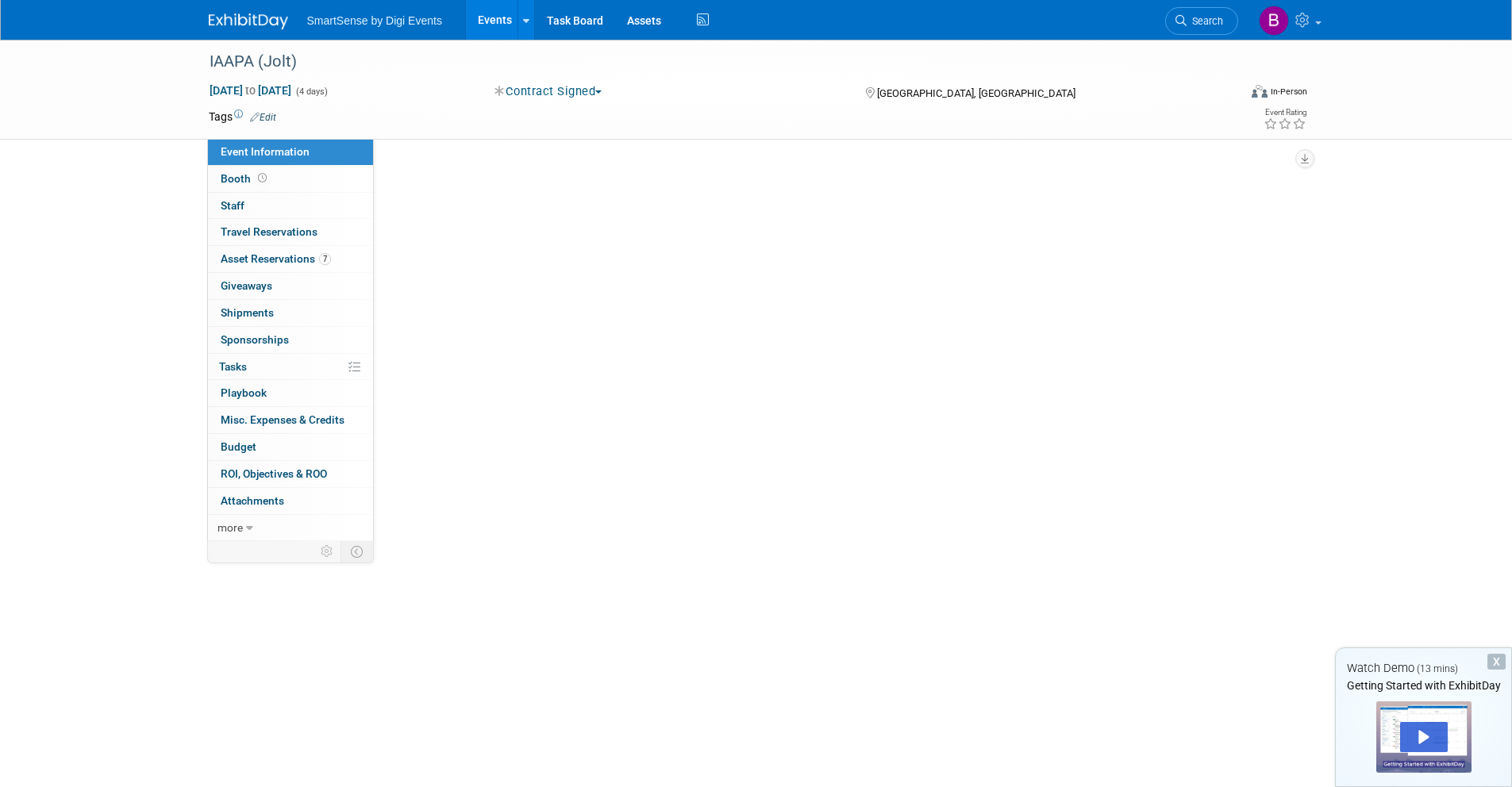
select select "Food Services"
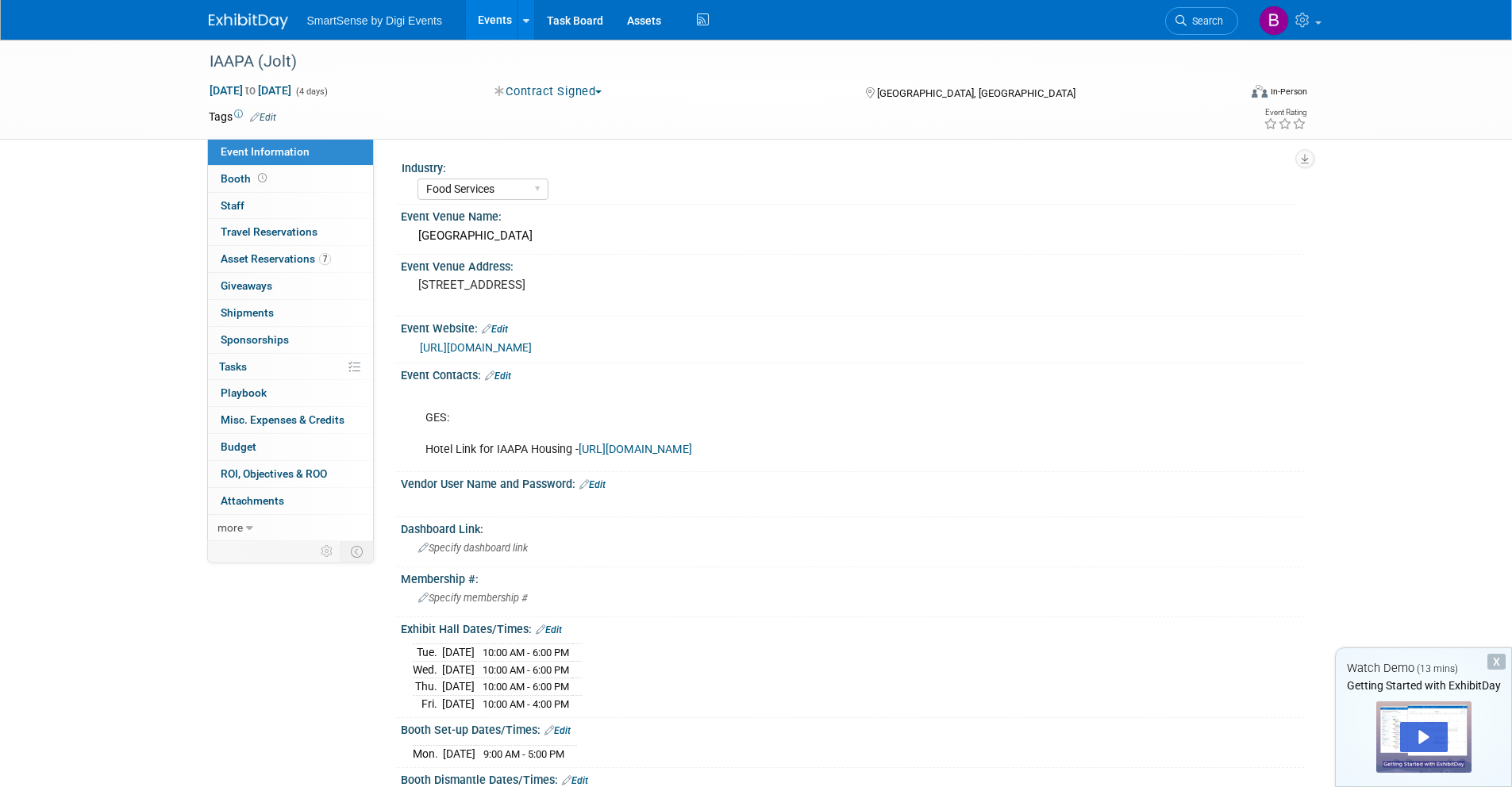
click at [272, 27] on img at bounding box center [248, 21] width 79 height 16
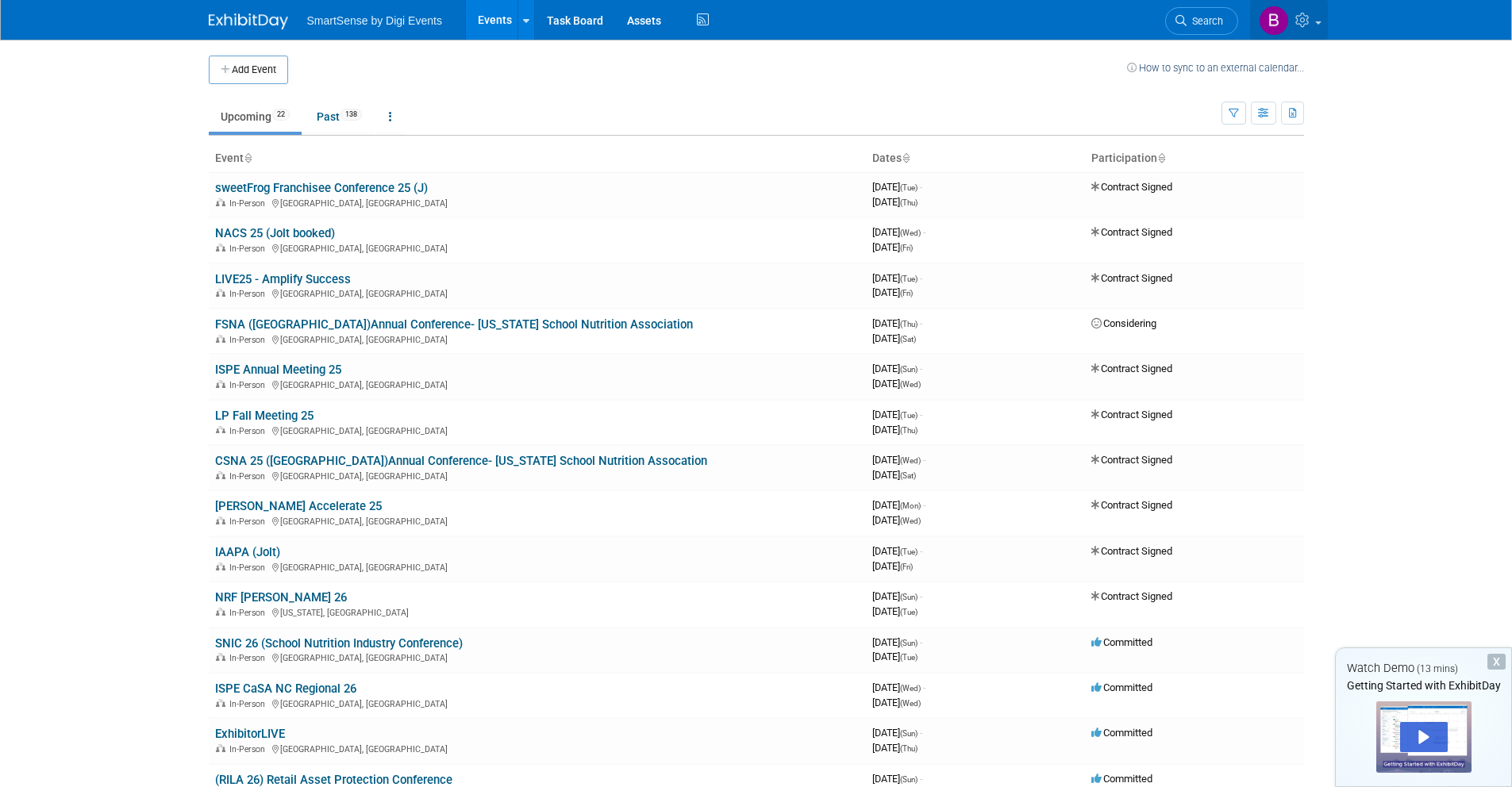
click at [1310, 19] on icon at bounding box center [1304, 20] width 19 height 14
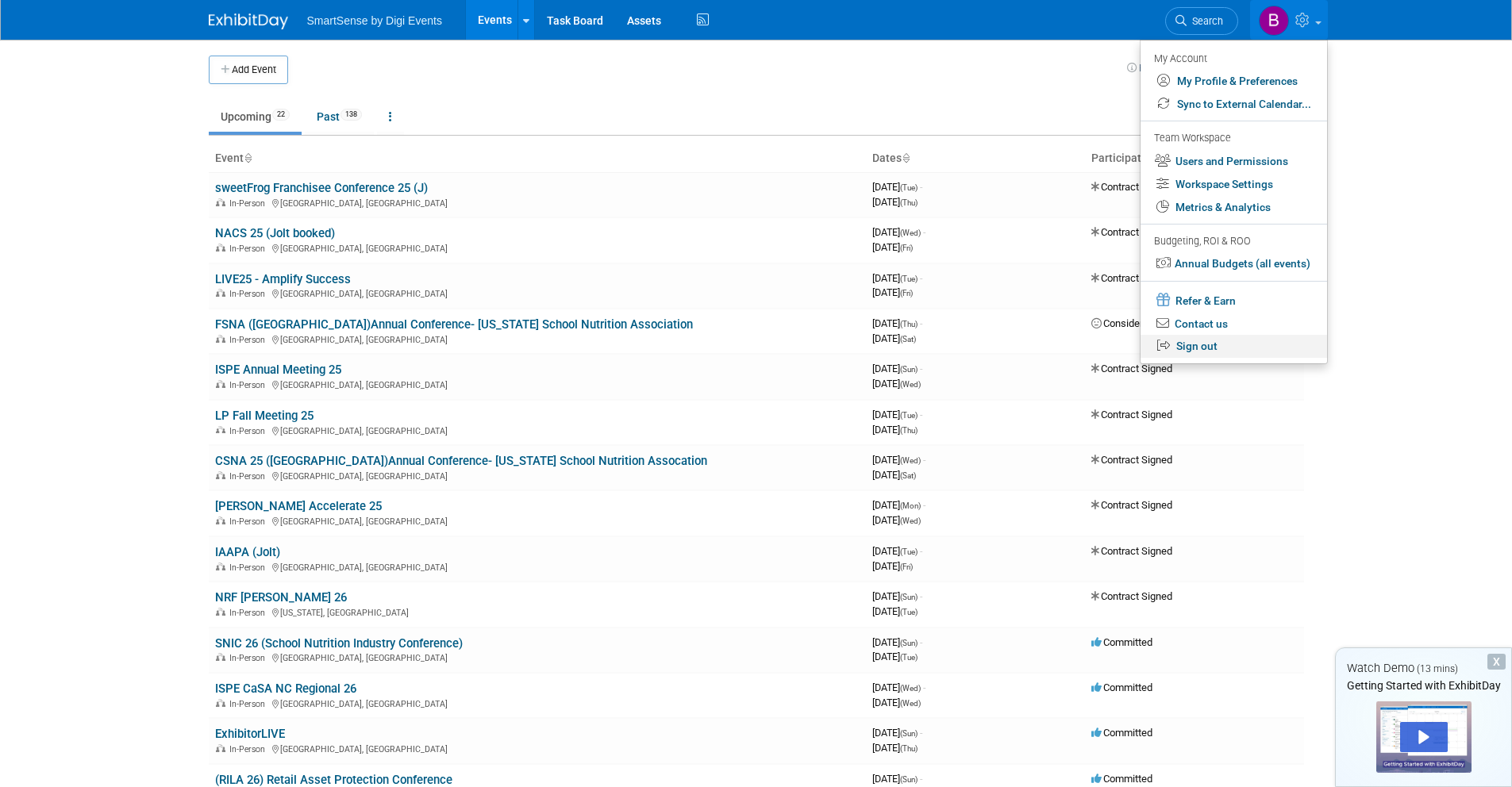
click at [1238, 346] on link "Sign out" at bounding box center [1233, 346] width 186 height 23
